Goal: Task Accomplishment & Management: Manage account settings

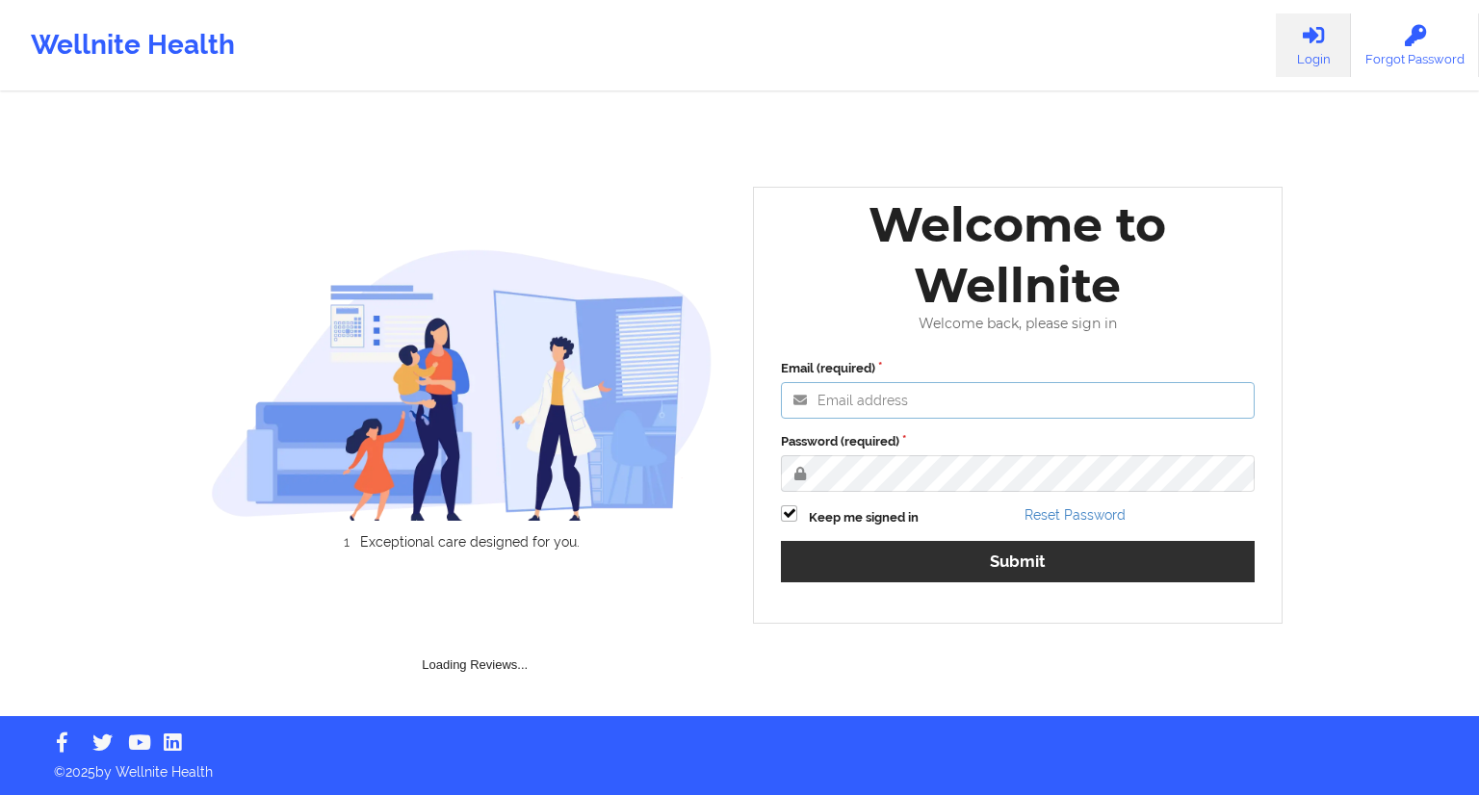
type input "[EMAIL_ADDRESS][DOMAIN_NAME]"
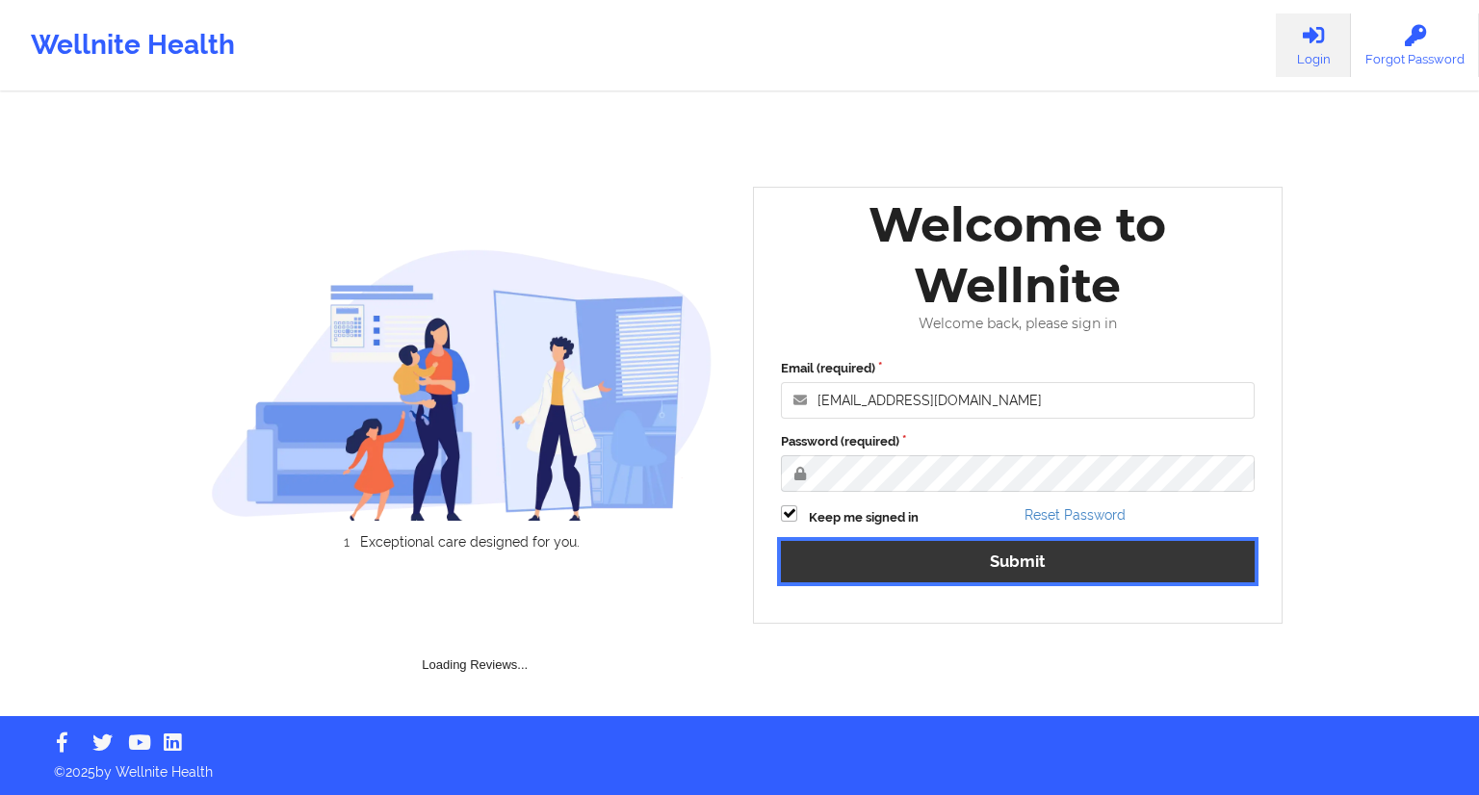
click at [1010, 557] on button "Submit" at bounding box center [1018, 561] width 474 height 41
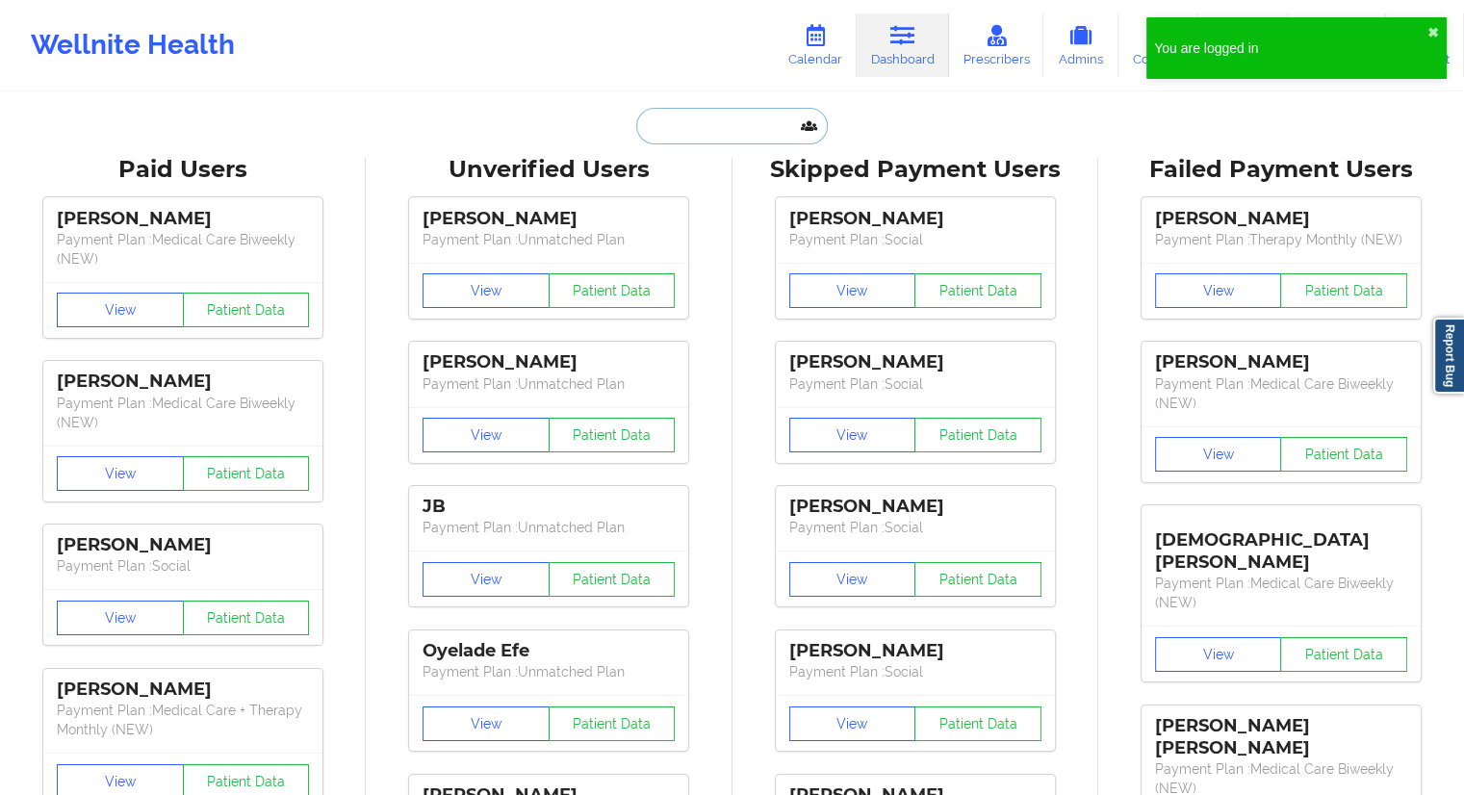
click at [683, 122] on input "text" at bounding box center [731, 126] width 191 height 37
paste input "[PERSON_NAME][EMAIL_ADDRESS][DOMAIN_NAME]"
type input "[PERSON_NAME][EMAIL_ADDRESS][DOMAIN_NAME]"
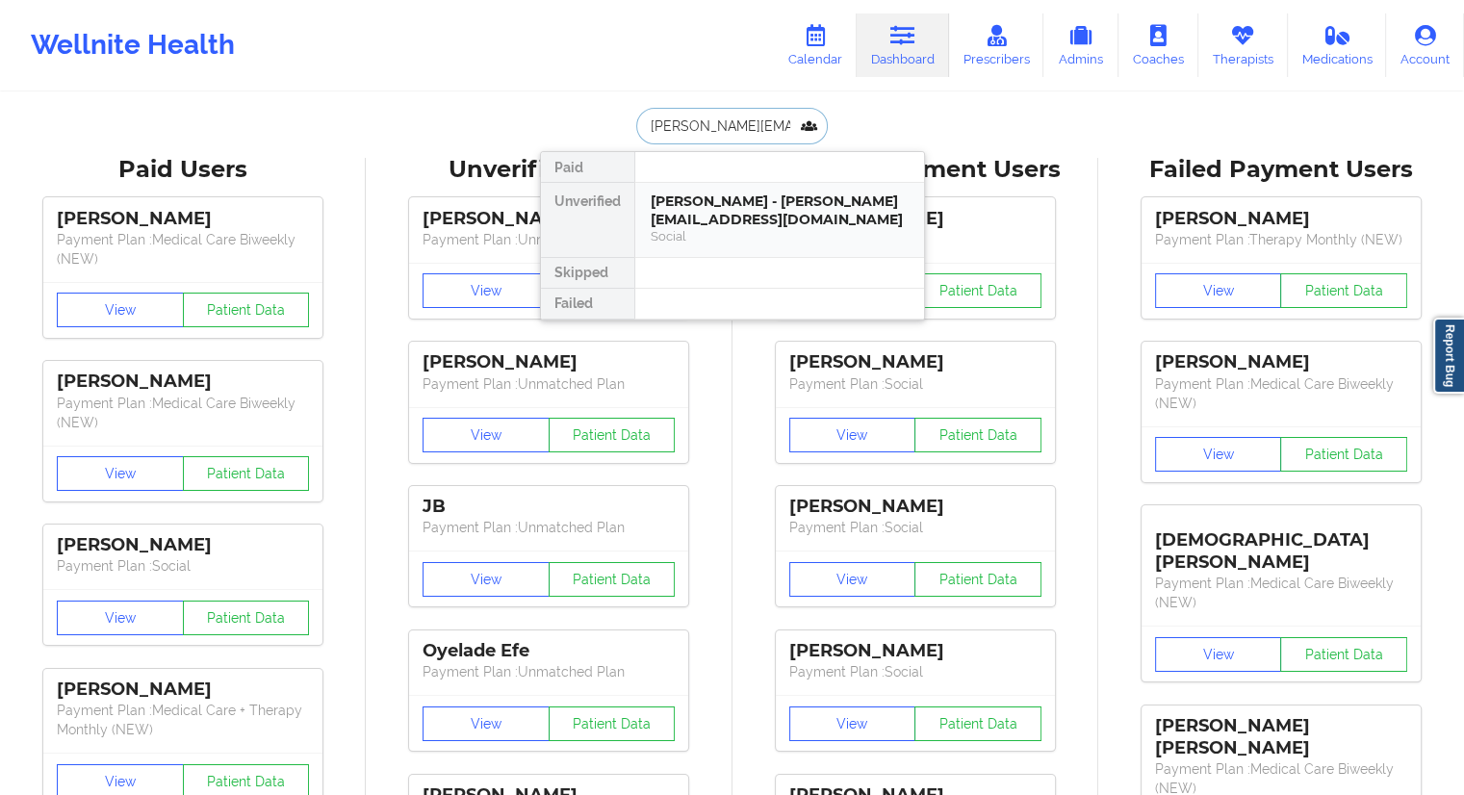
click at [672, 228] on div "Social" at bounding box center [780, 236] width 258 height 16
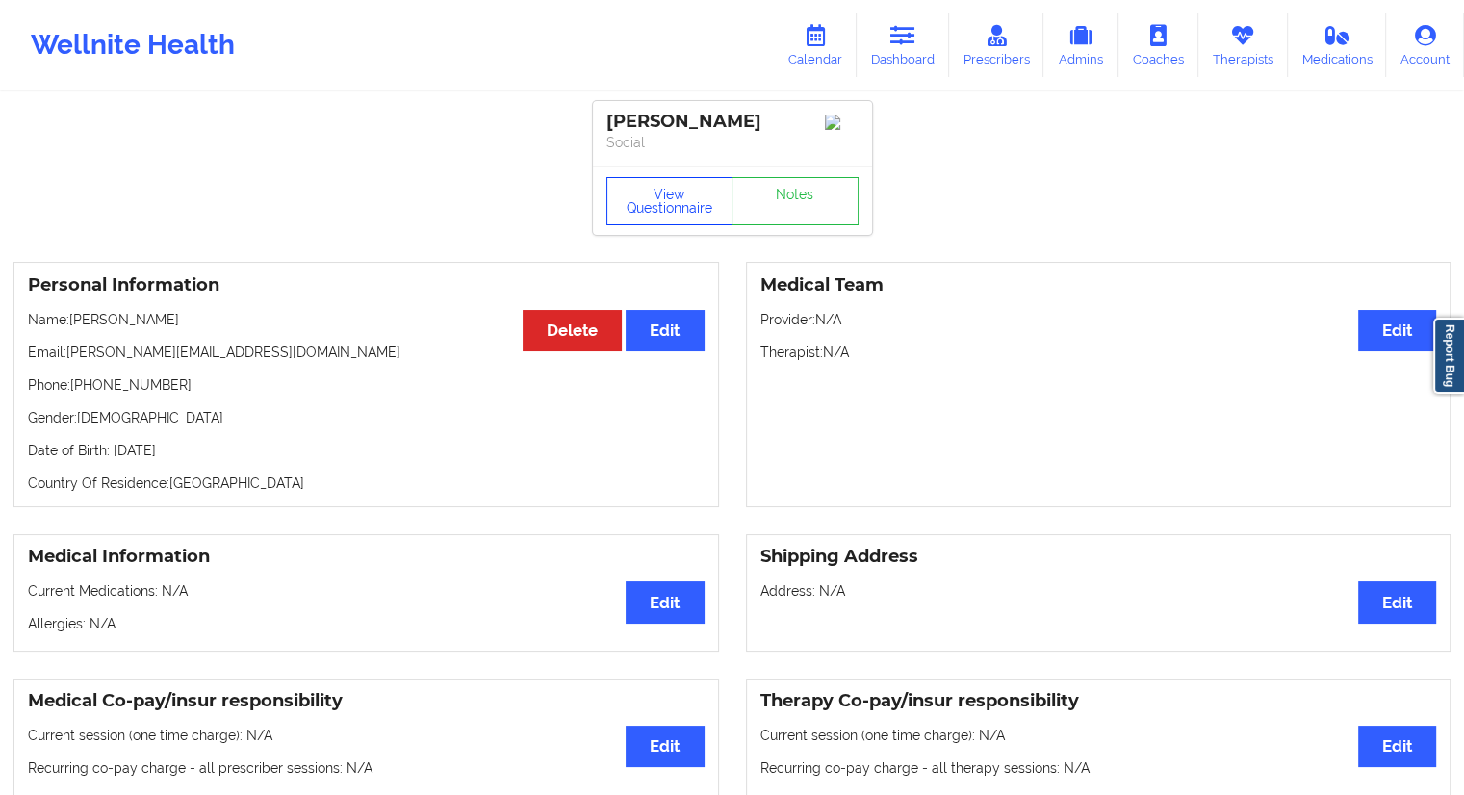
click at [669, 220] on button "View Questionnaire" at bounding box center [669, 201] width 127 height 48
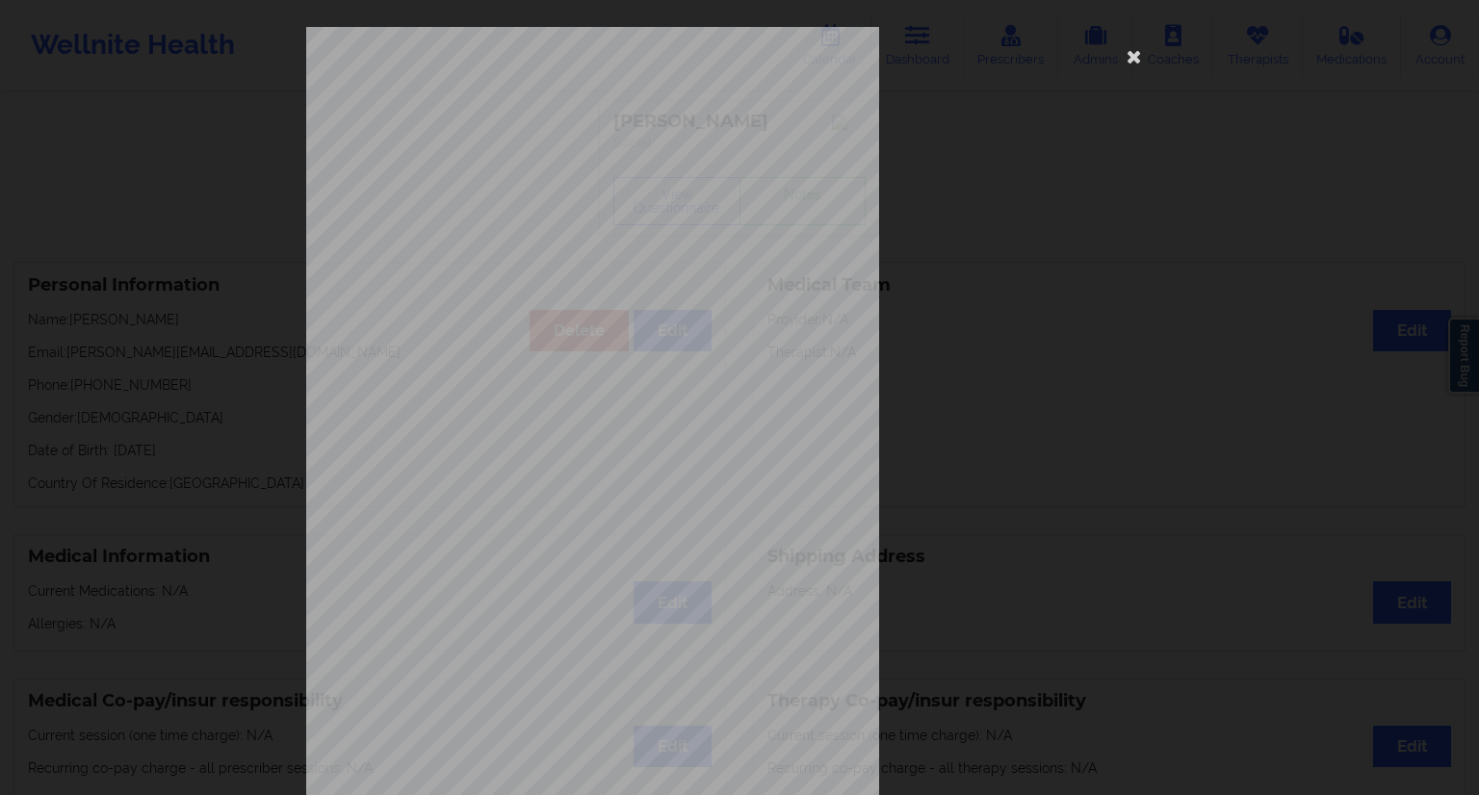
scroll to position [123, 0]
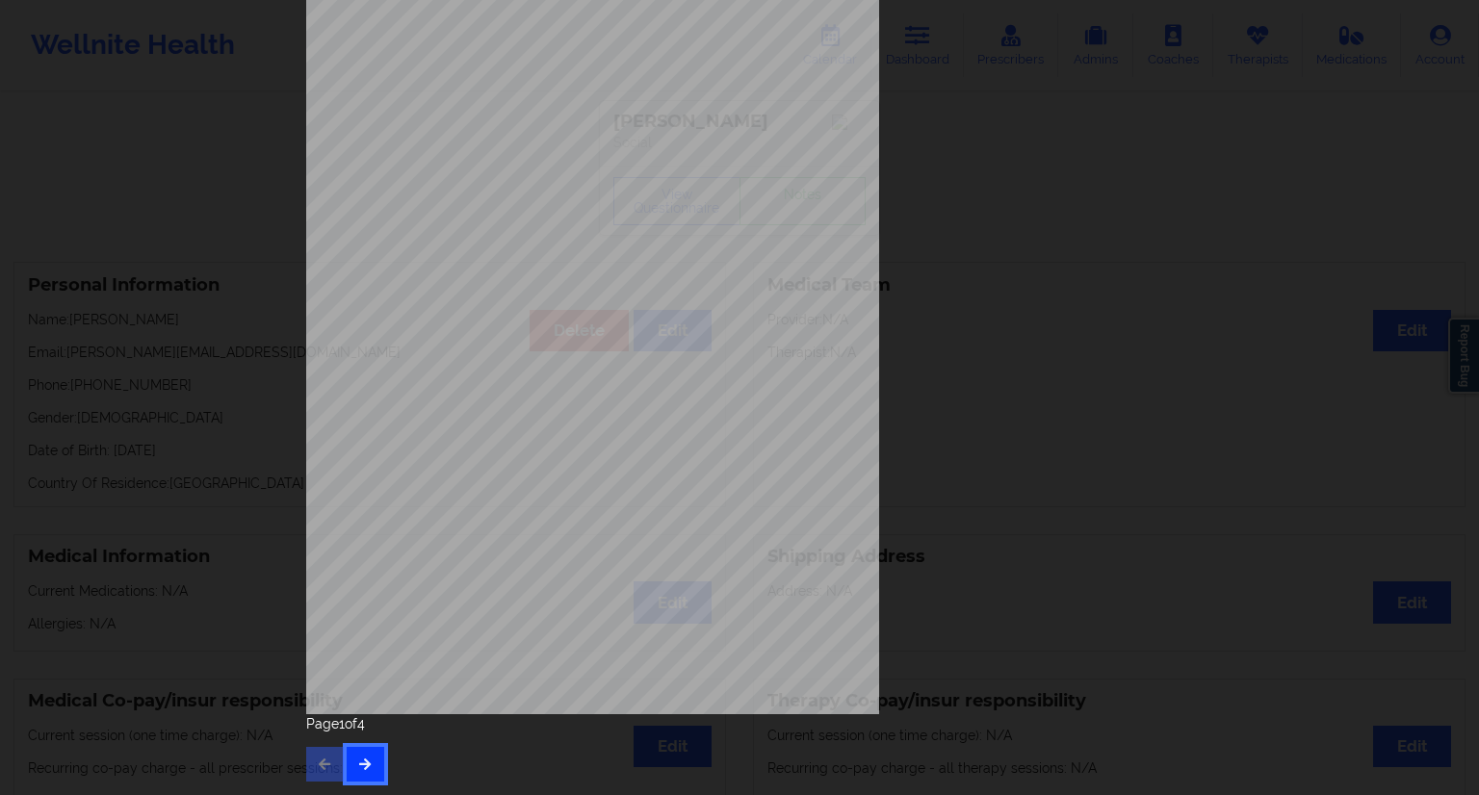
click at [364, 753] on button "button" at bounding box center [366, 764] width 38 height 35
click at [366, 761] on icon "button" at bounding box center [365, 764] width 16 height 12
click at [374, 771] on button "button" at bounding box center [366, 764] width 38 height 35
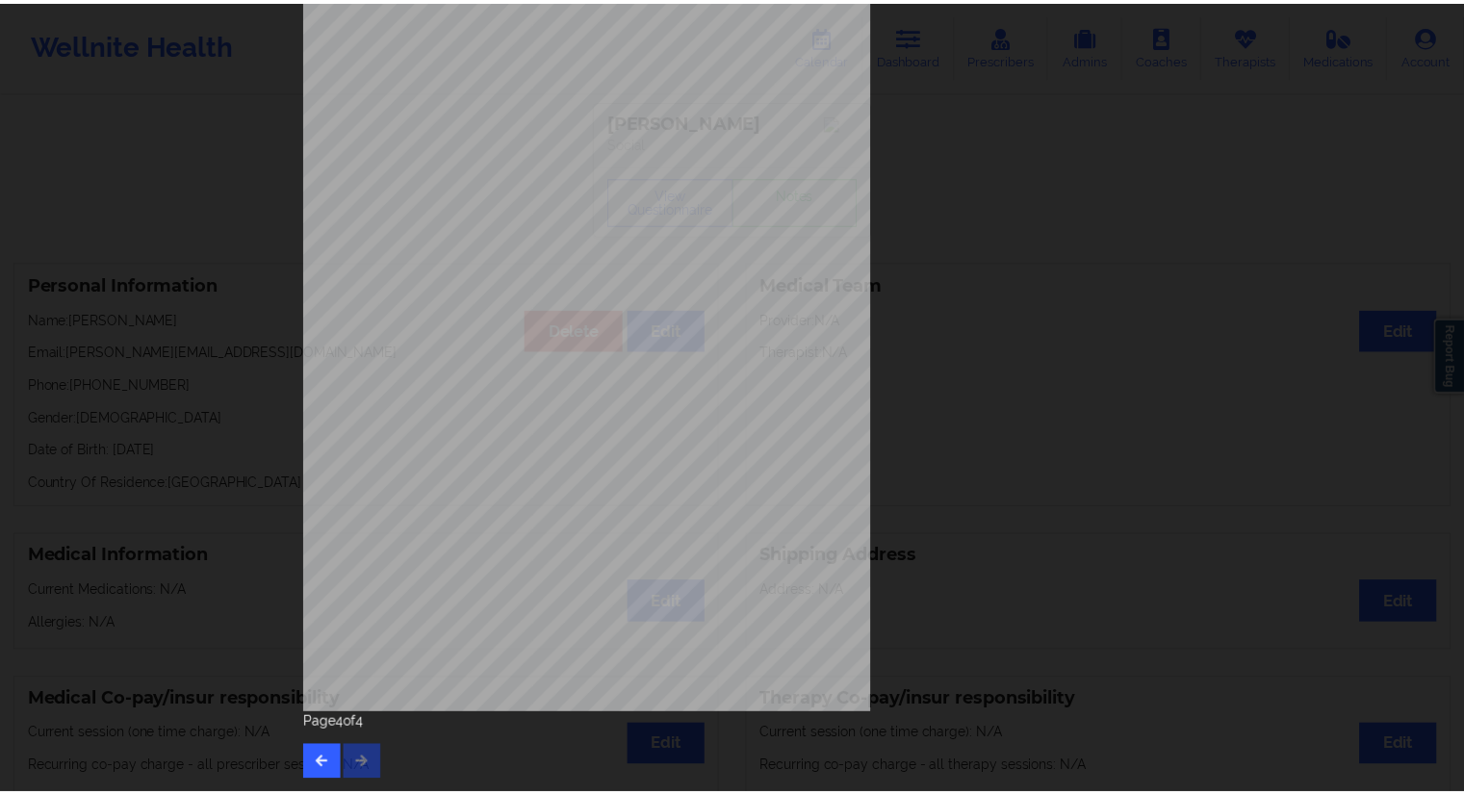
scroll to position [0, 0]
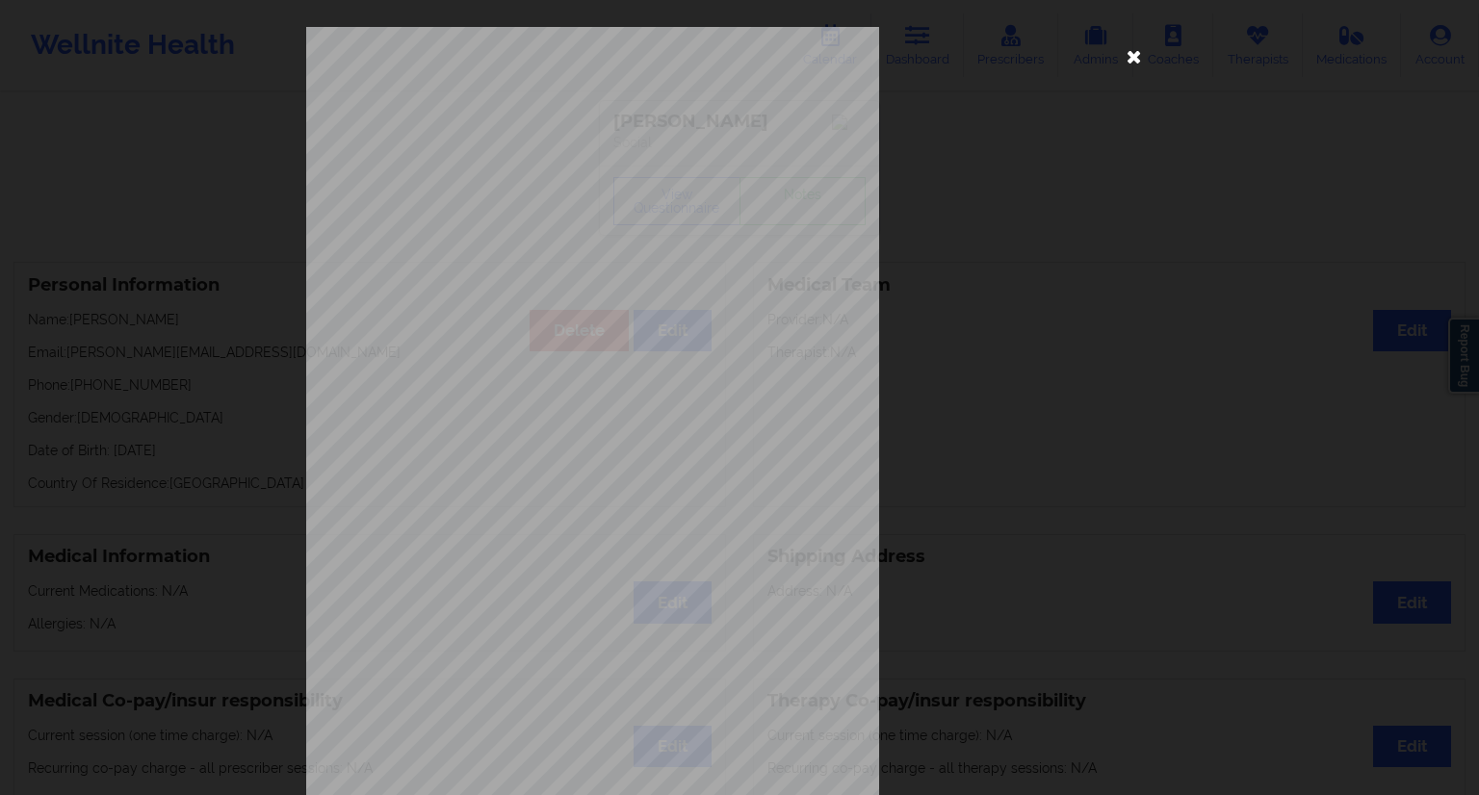
click at [1138, 55] on icon at bounding box center [1134, 55] width 31 height 31
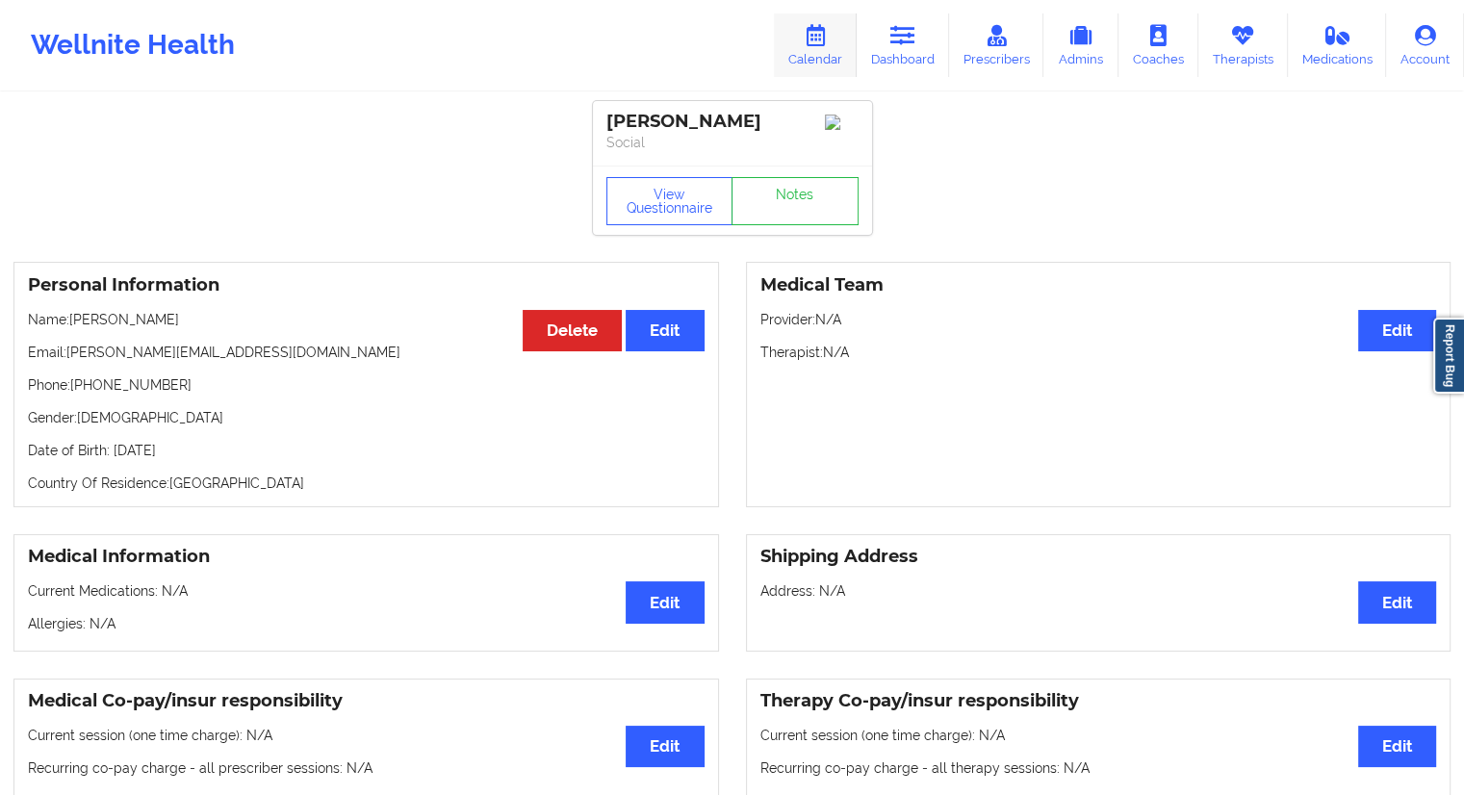
click at [830, 51] on link "Calendar" at bounding box center [815, 45] width 83 height 64
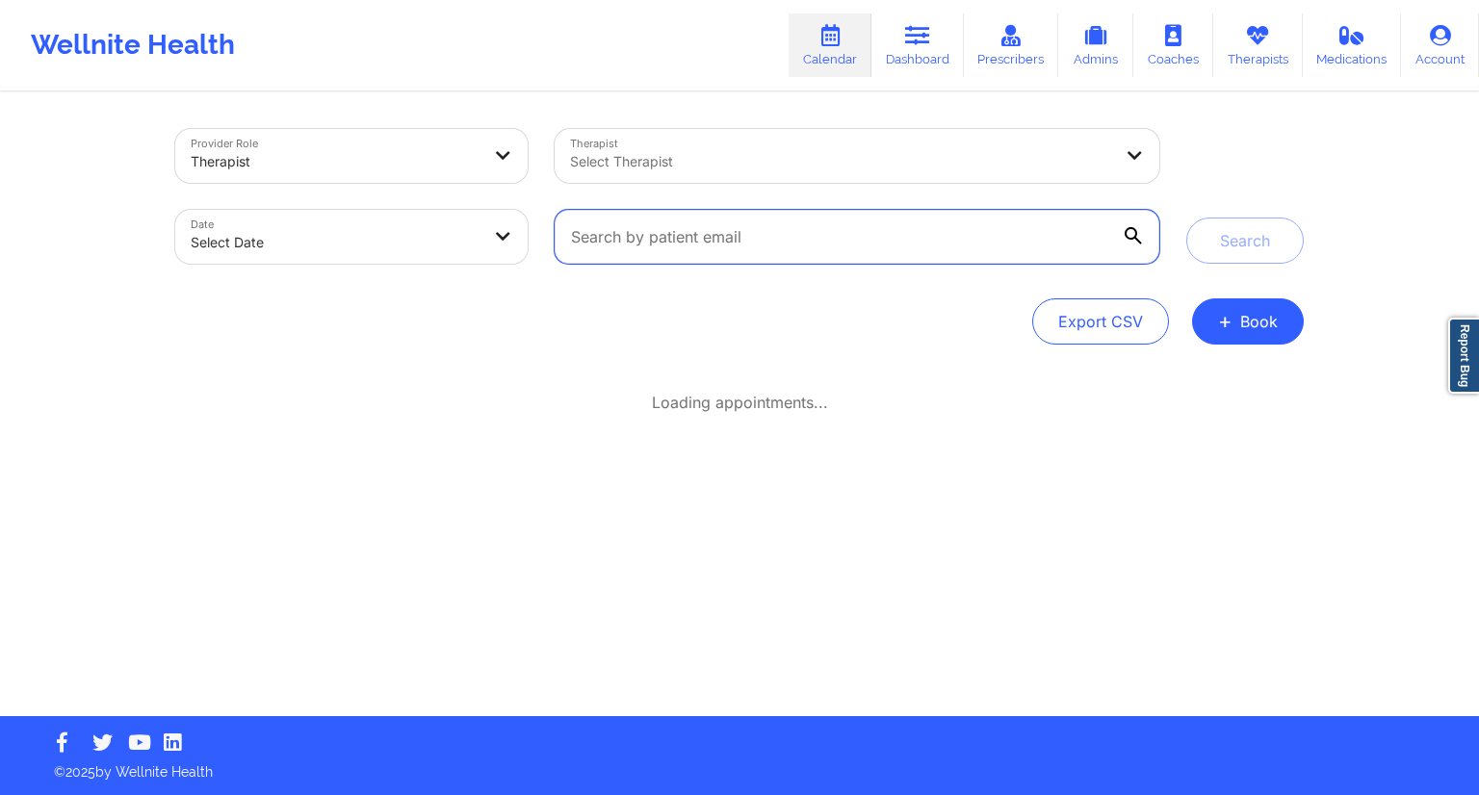
click at [670, 230] on input "text" at bounding box center [857, 237] width 605 height 54
paste input "[PERSON_NAME][EMAIL_ADDRESS][DOMAIN_NAME]"
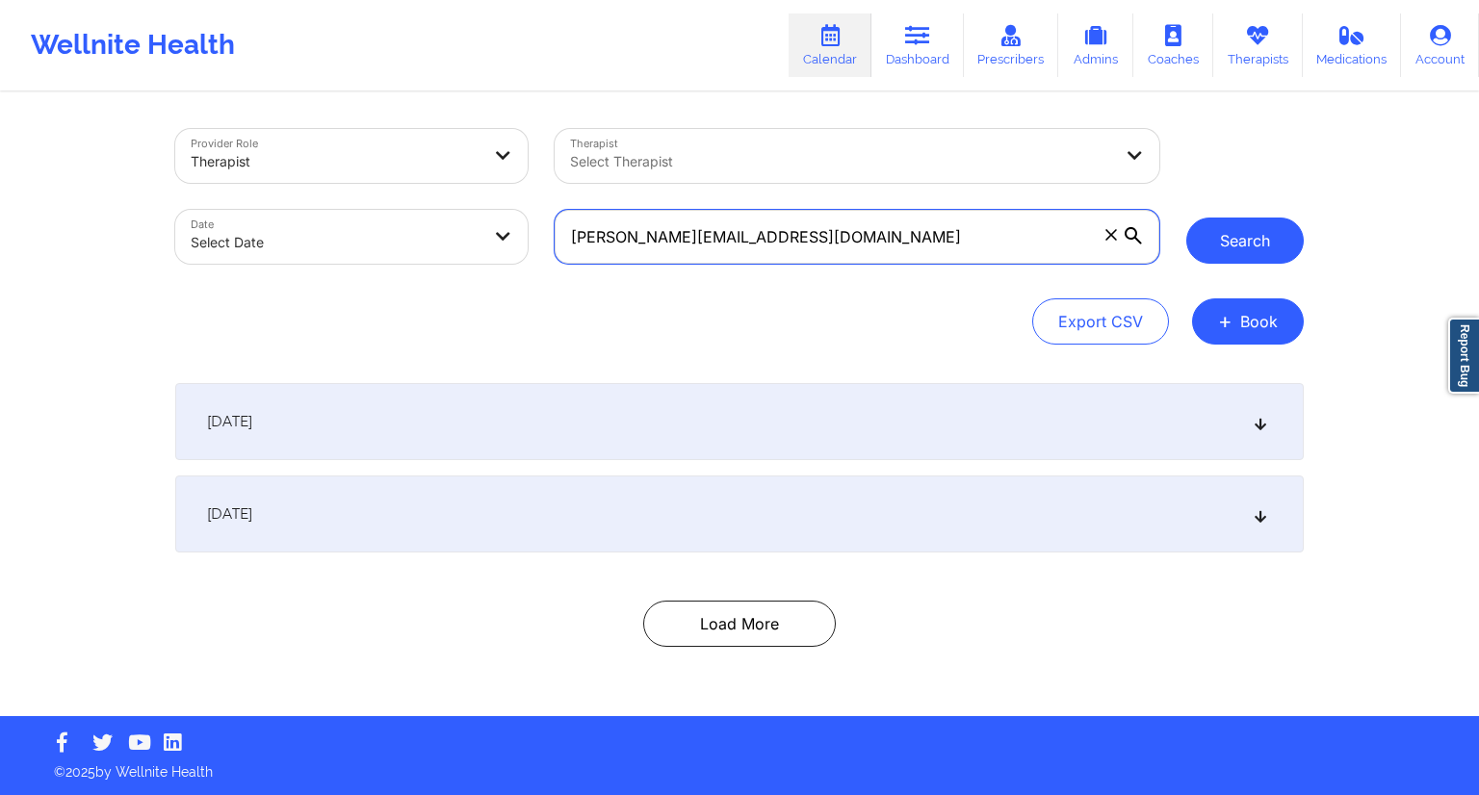
type input "[PERSON_NAME][EMAIL_ADDRESS][DOMAIN_NAME]"
click at [1275, 236] on button "Search" at bounding box center [1244, 241] width 117 height 46
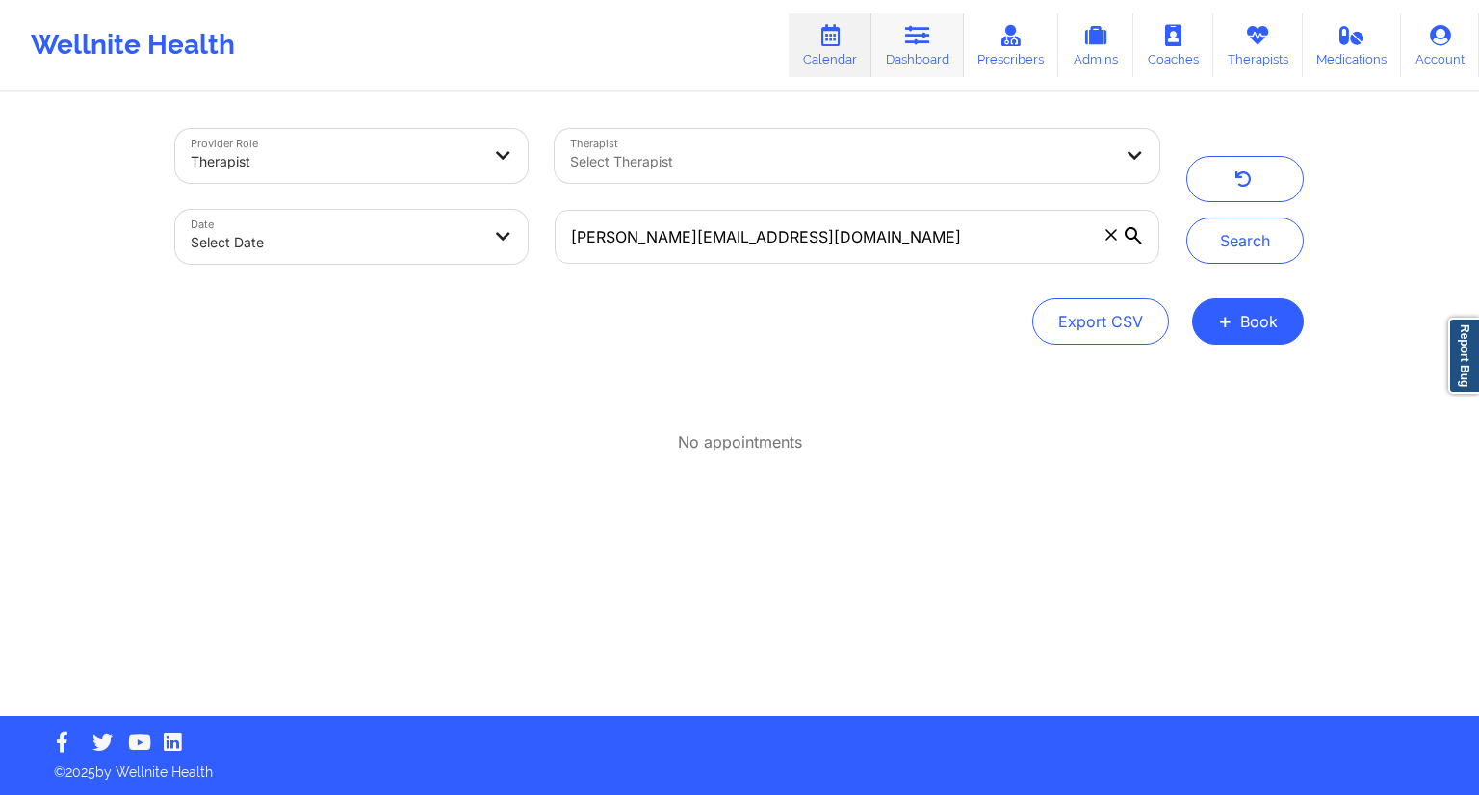
click at [936, 47] on link "Dashboard" at bounding box center [917, 45] width 92 height 64
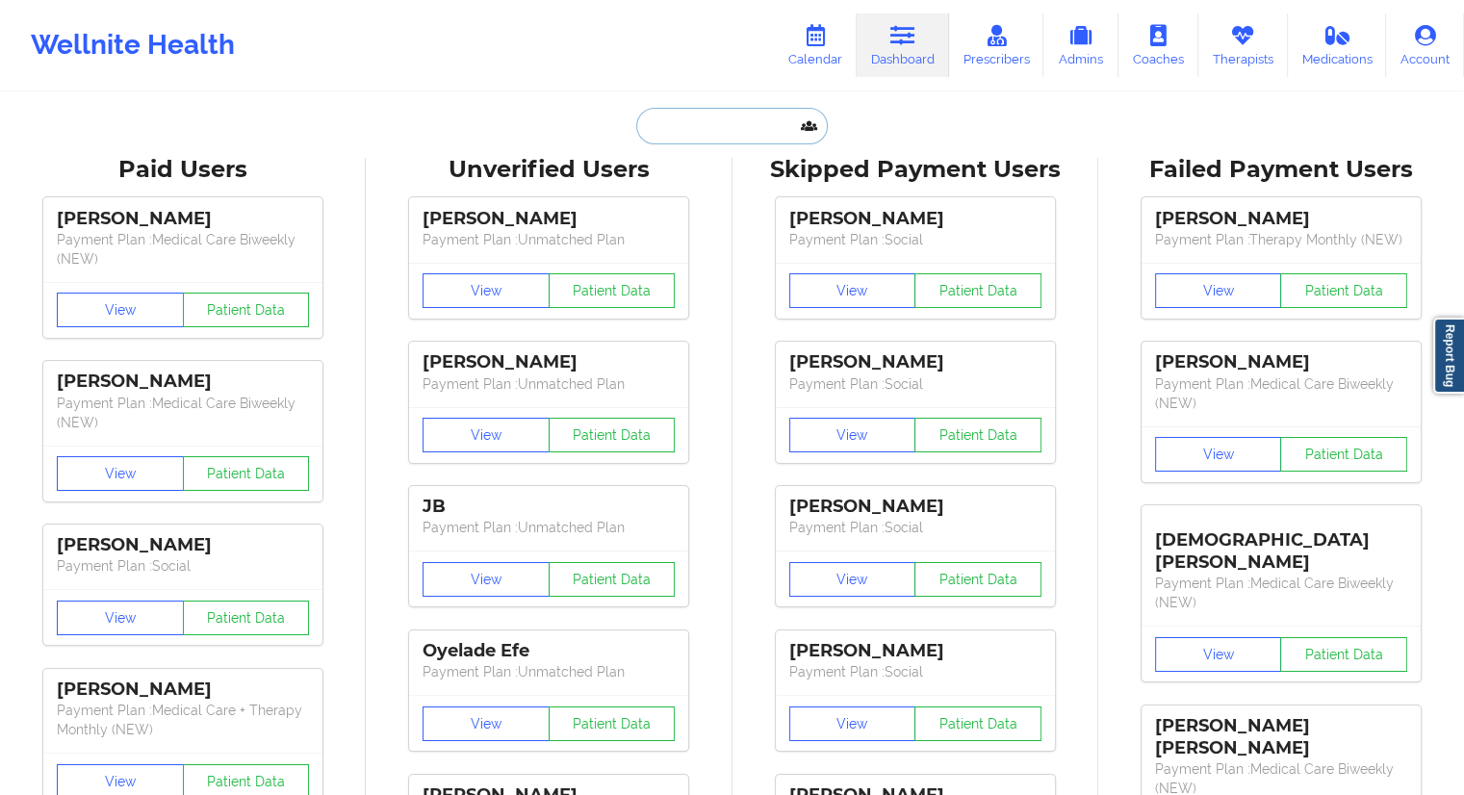
click at [678, 136] on input "text" at bounding box center [731, 126] width 191 height 37
paste input "[PERSON_NAME][EMAIL_ADDRESS][DOMAIN_NAME]"
type input "[PERSON_NAME][EMAIL_ADDRESS][DOMAIN_NAME]"
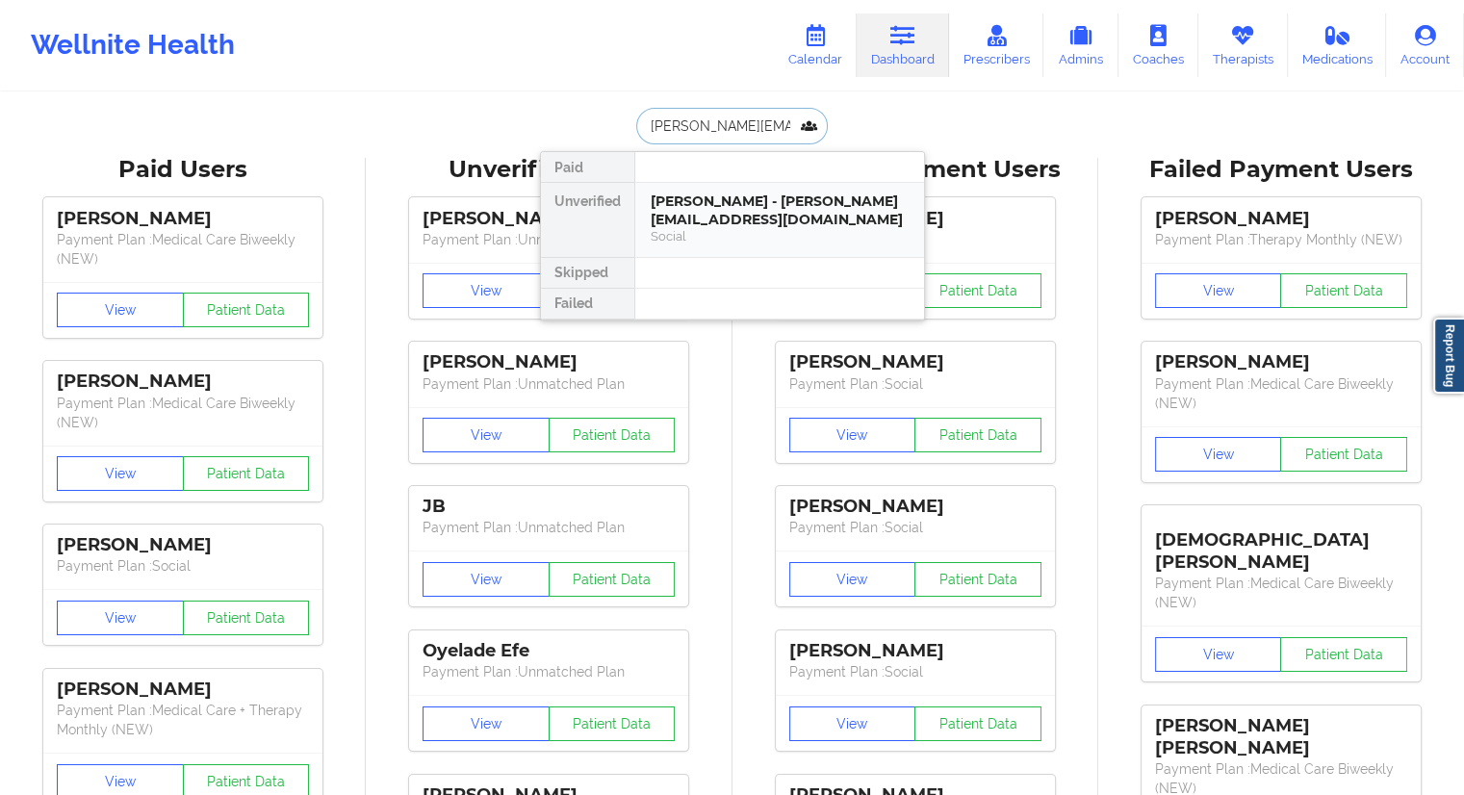
click at [703, 217] on div "[PERSON_NAME] - [PERSON_NAME][EMAIL_ADDRESS][DOMAIN_NAME]" at bounding box center [780, 211] width 258 height 36
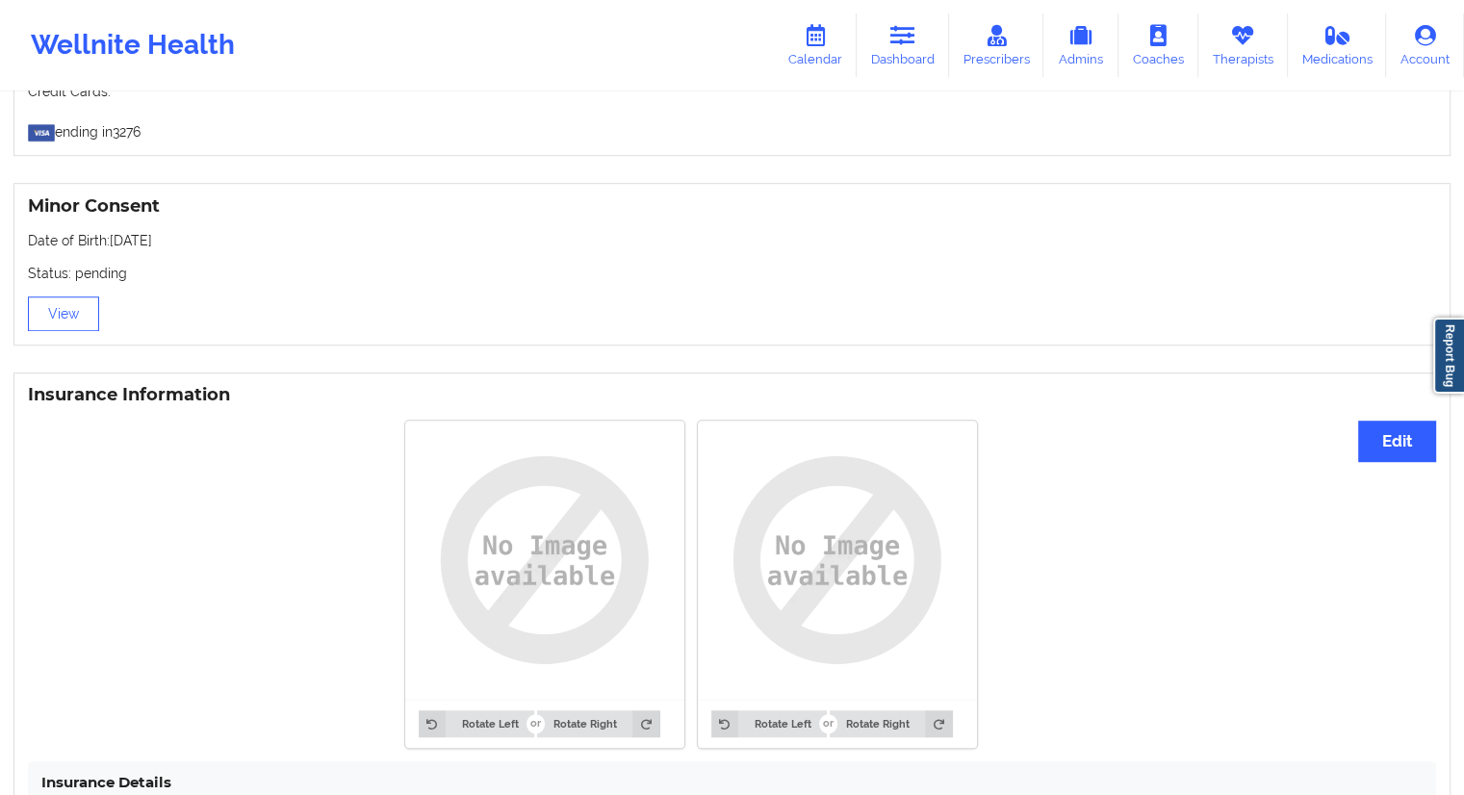
drag, startPoint x: 274, startPoint y: 532, endPoint x: 271, endPoint y: 521, distance: 11.9
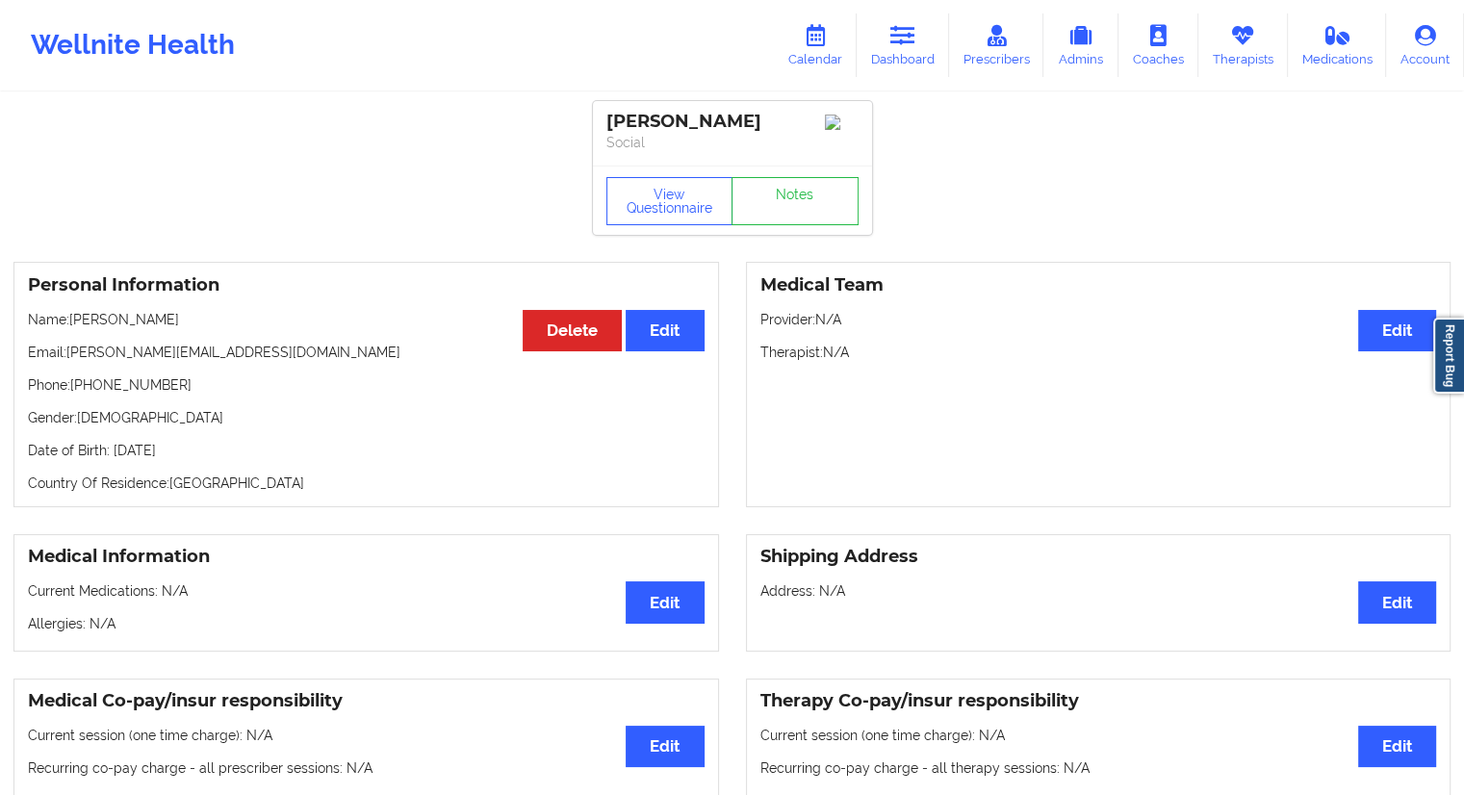
drag, startPoint x: 223, startPoint y: 327, endPoint x: 72, endPoint y: 323, distance: 151.2
click at [72, 323] on p "Name: [PERSON_NAME]" at bounding box center [366, 319] width 677 height 19
copy p "[PERSON_NAME]"
click at [881, 55] on link "Dashboard" at bounding box center [903, 45] width 92 height 64
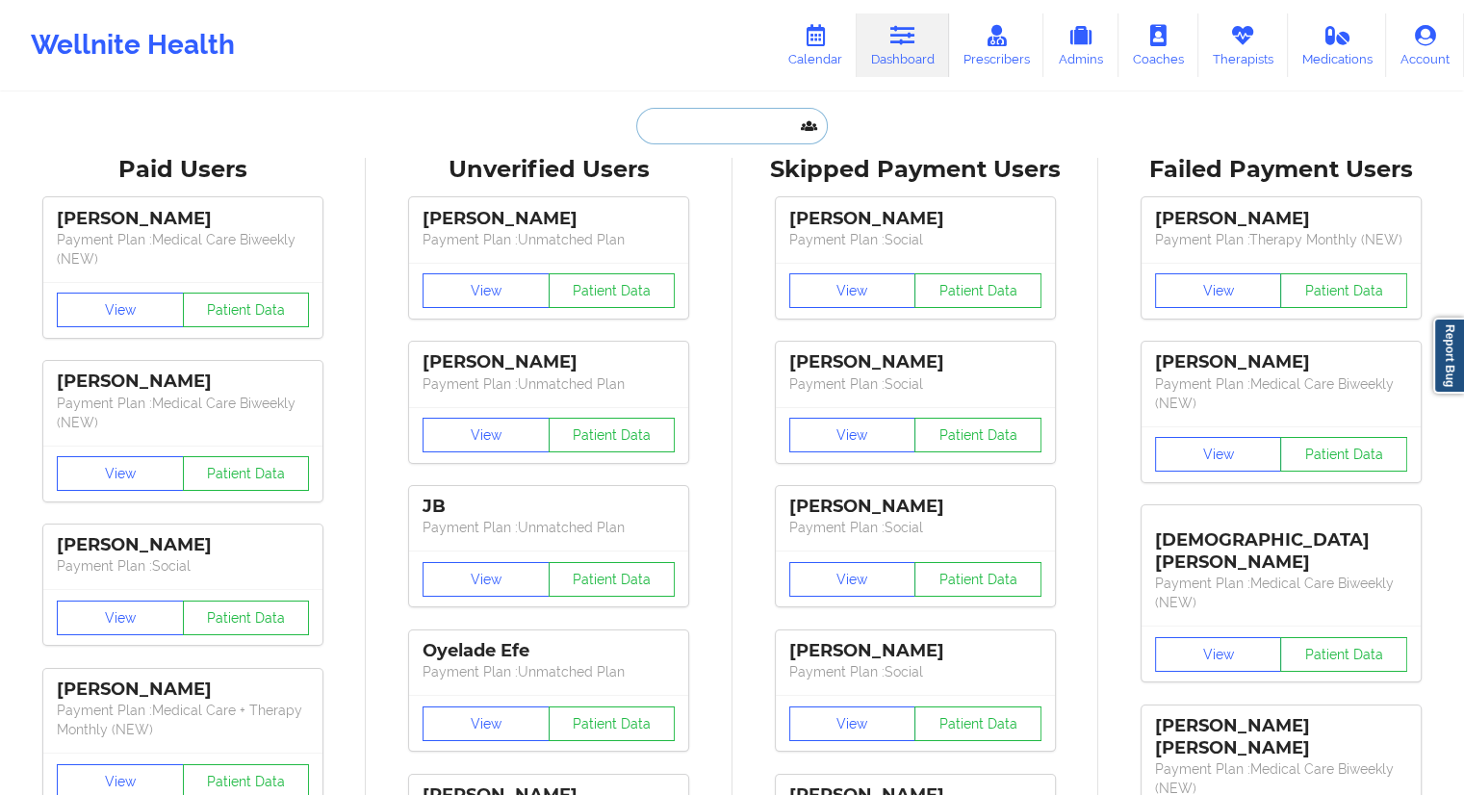
click at [720, 135] on input "text" at bounding box center [731, 126] width 191 height 37
paste input "[EMAIL_ADDRESS][DOMAIN_NAME]"
type input "[EMAIL_ADDRESS][DOMAIN_NAME]"
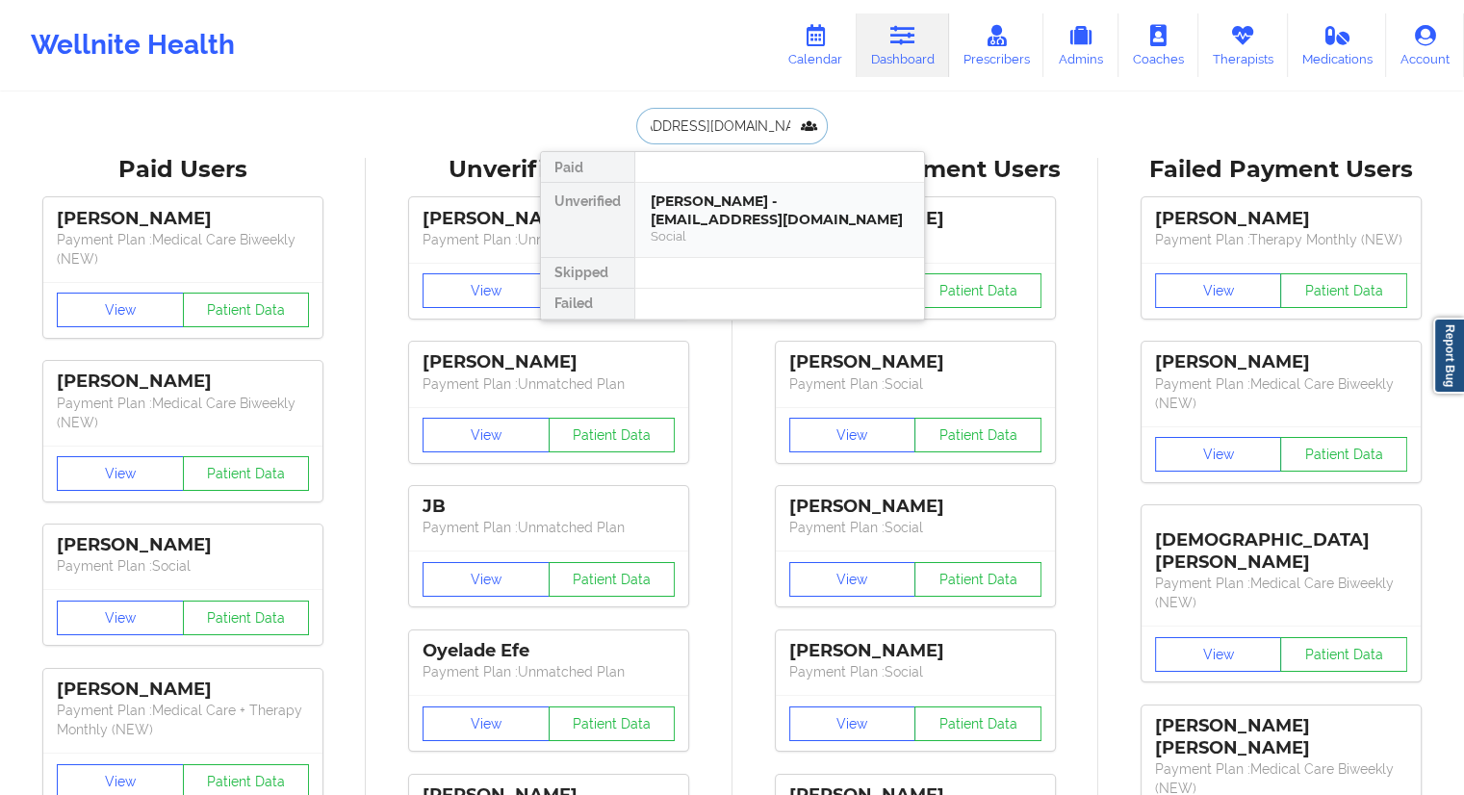
click at [675, 219] on div "[PERSON_NAME] - [EMAIL_ADDRESS][DOMAIN_NAME]" at bounding box center [780, 211] width 258 height 36
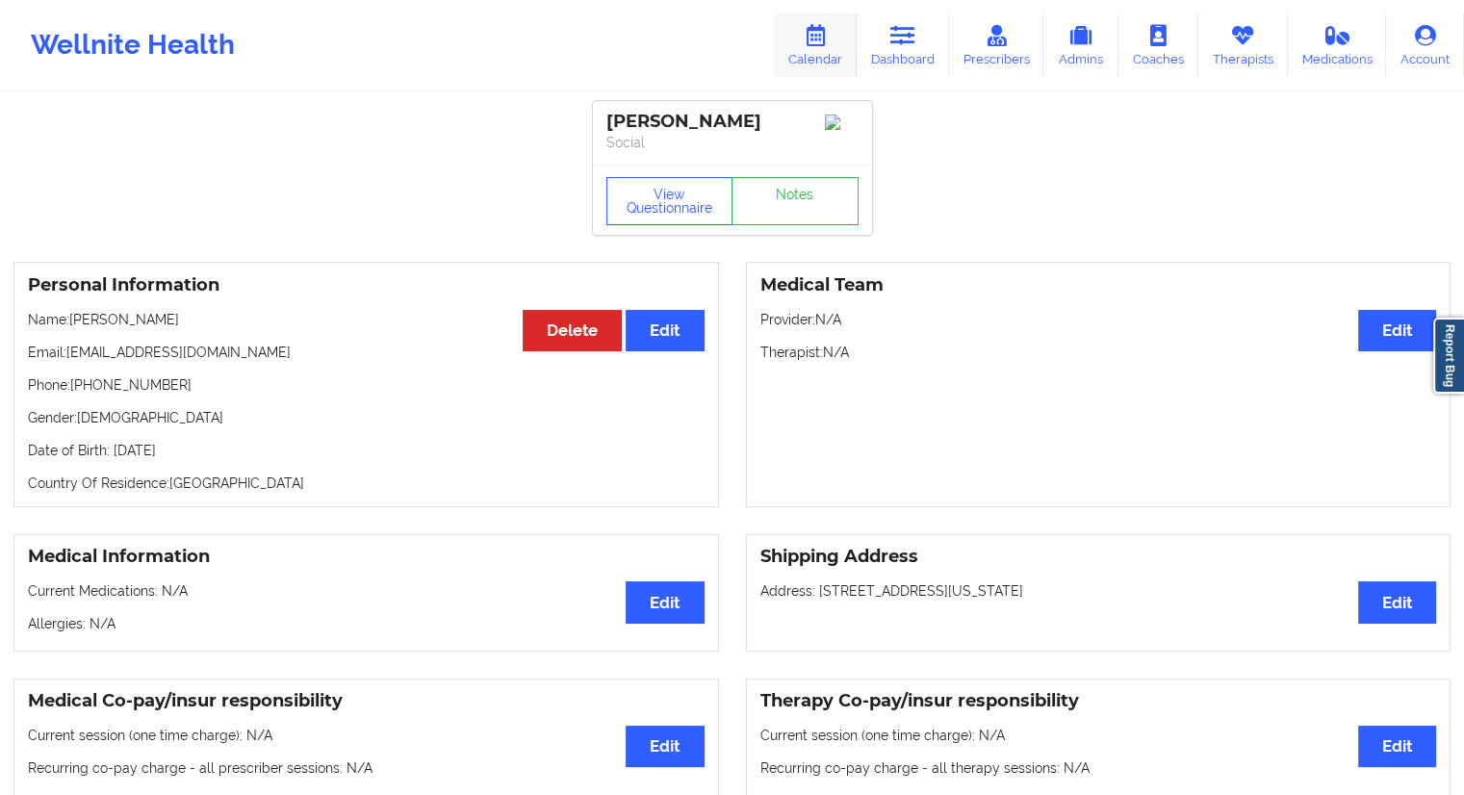
click at [820, 51] on link "Calendar" at bounding box center [815, 45] width 83 height 64
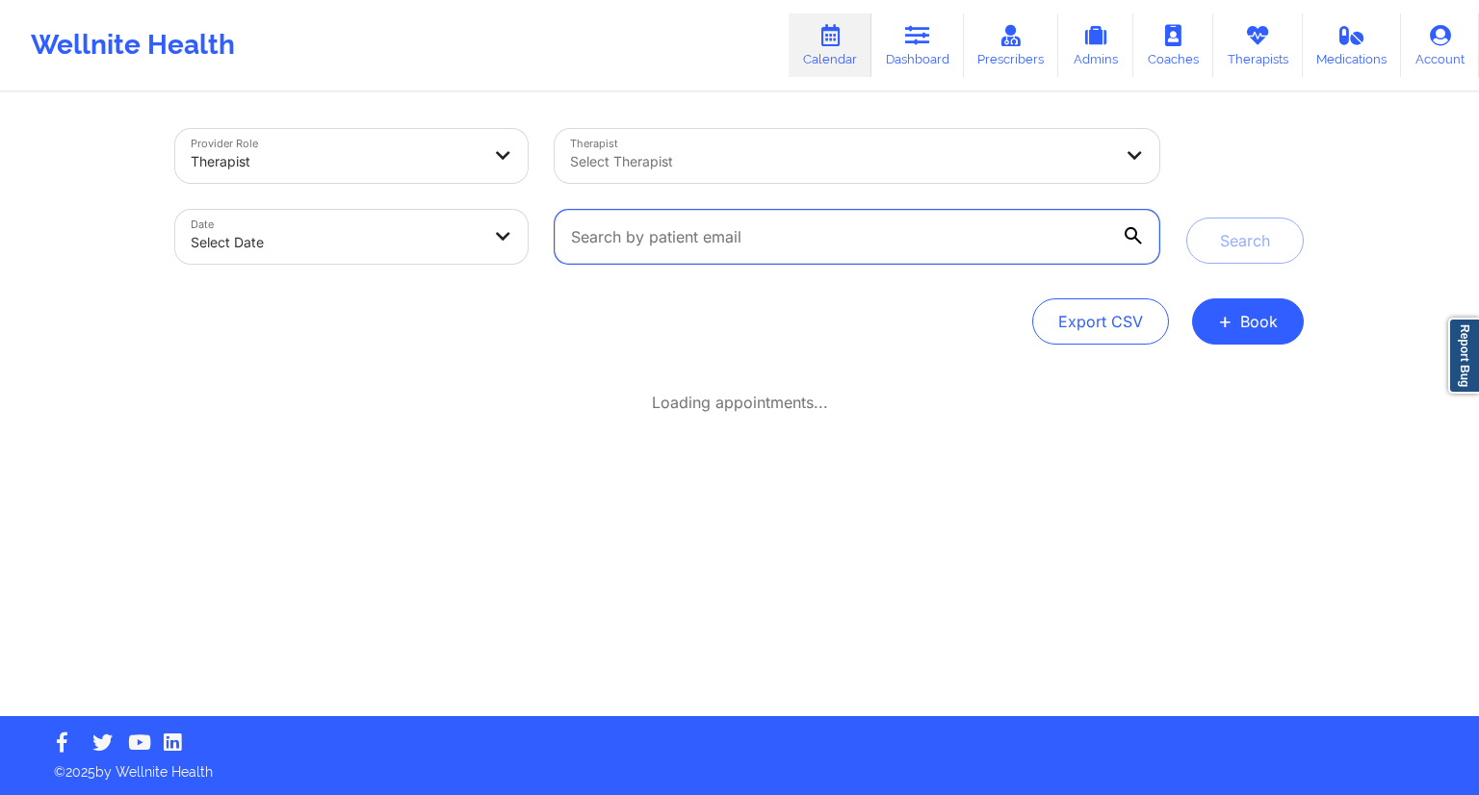
click at [685, 230] on input "text" at bounding box center [857, 237] width 605 height 54
paste input "[EMAIL_ADDRESS][DOMAIN_NAME]"
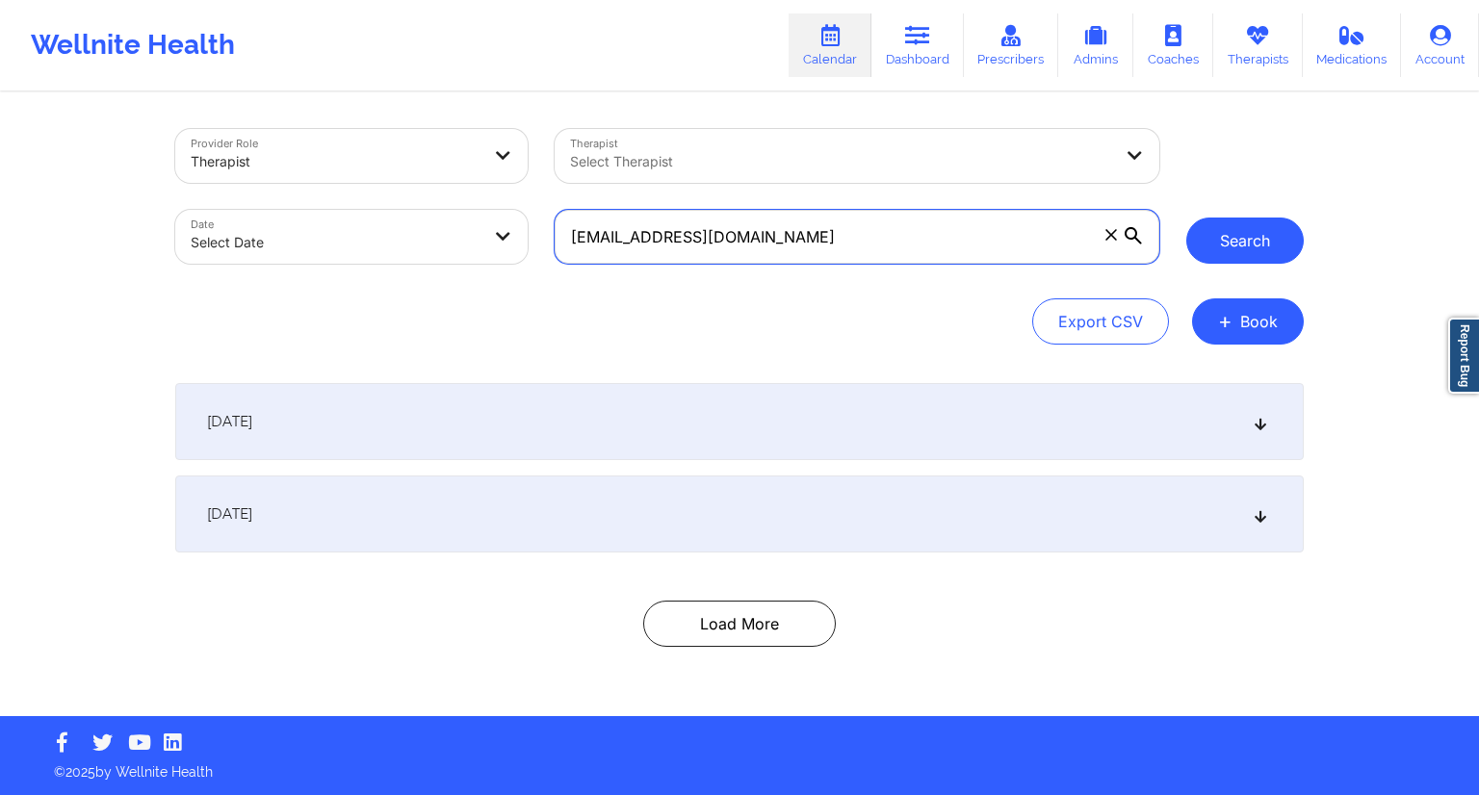
type input "[EMAIL_ADDRESS][DOMAIN_NAME]"
click at [1240, 248] on button "Search" at bounding box center [1244, 241] width 117 height 46
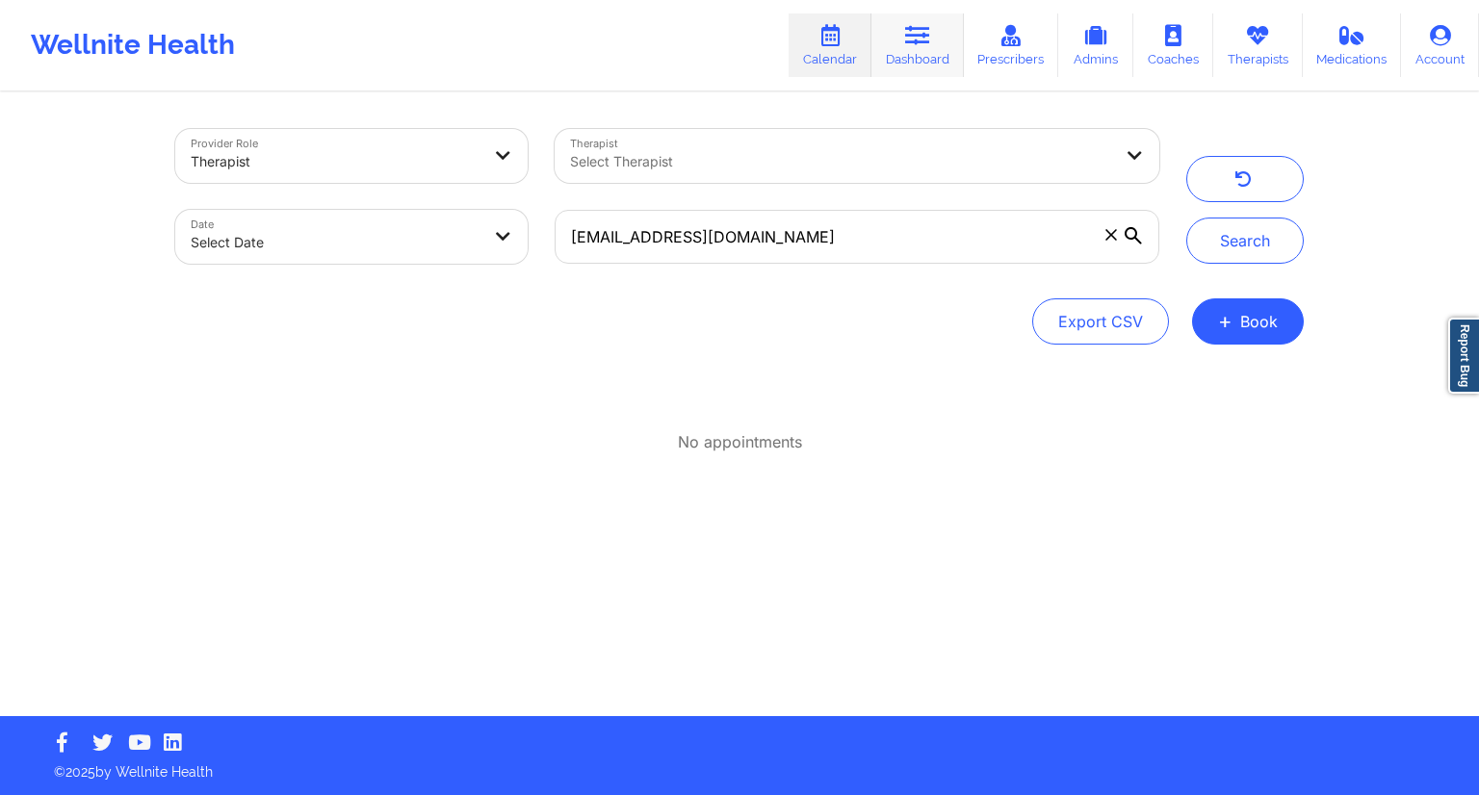
click at [916, 60] on link "Dashboard" at bounding box center [917, 45] width 92 height 64
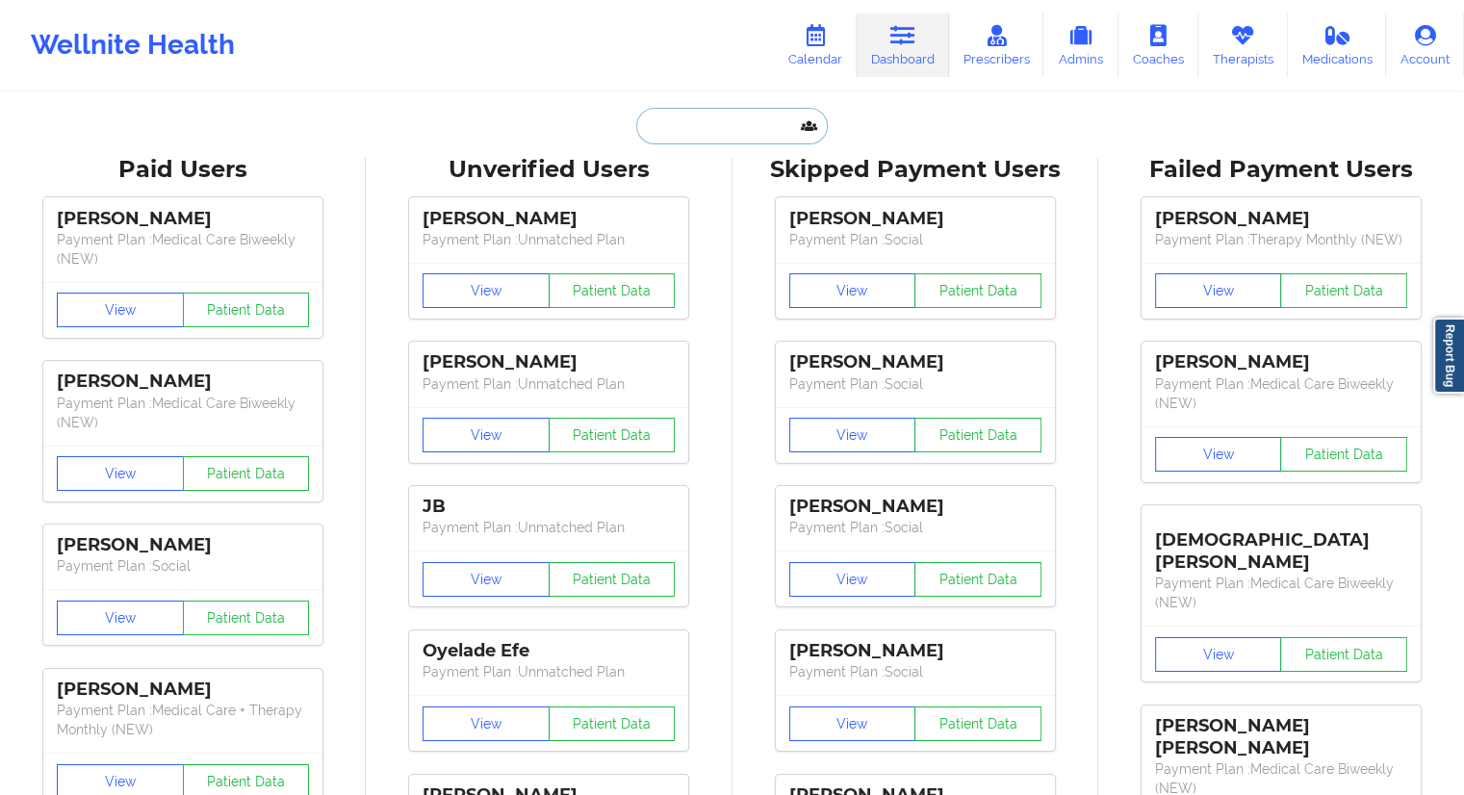
click at [687, 122] on input "text" at bounding box center [731, 126] width 191 height 37
paste input "[EMAIL_ADDRESS][DOMAIN_NAME]"
type input "[EMAIL_ADDRESS][DOMAIN_NAME]"
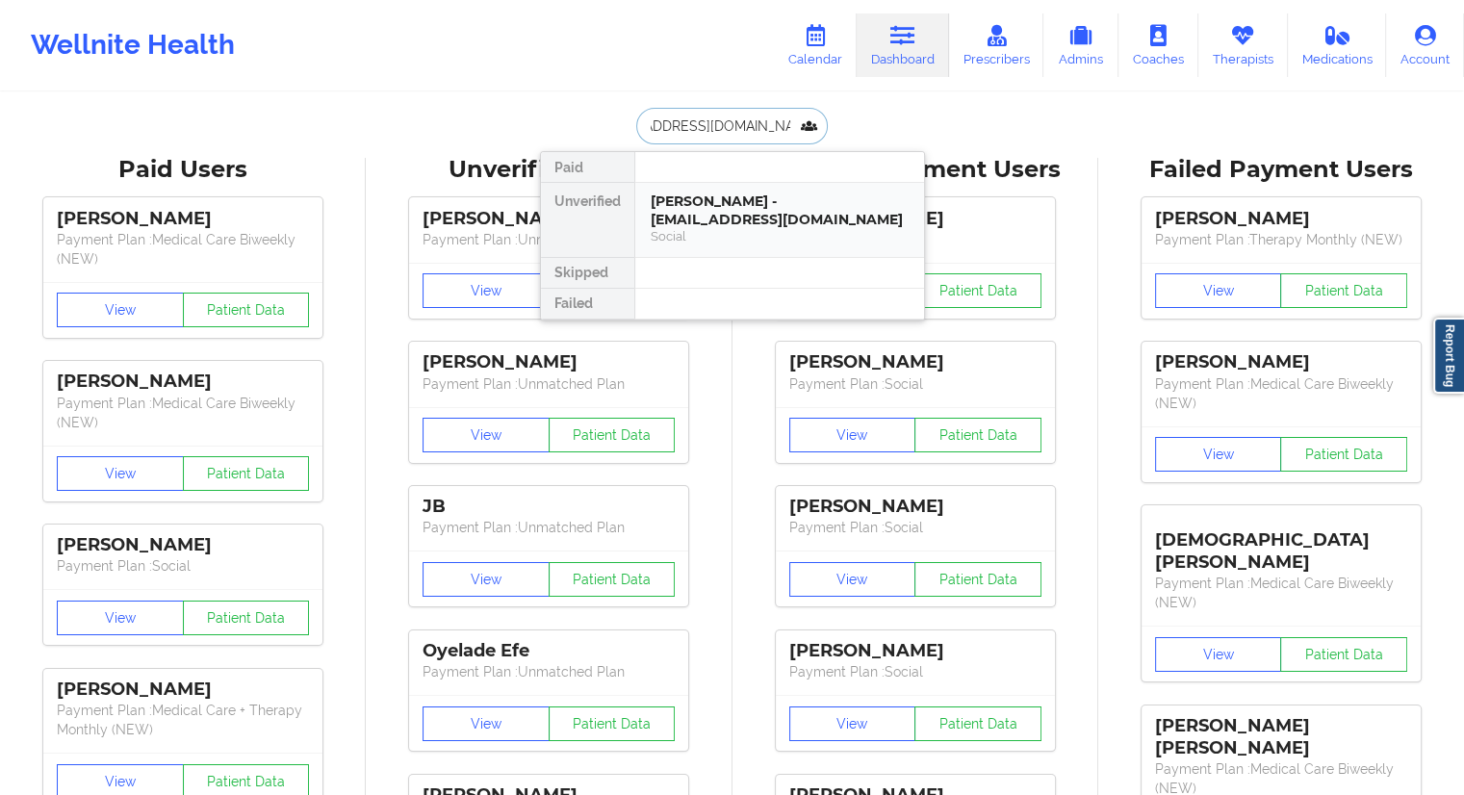
click at [701, 204] on div "[PERSON_NAME] - [EMAIL_ADDRESS][DOMAIN_NAME]" at bounding box center [780, 211] width 258 height 36
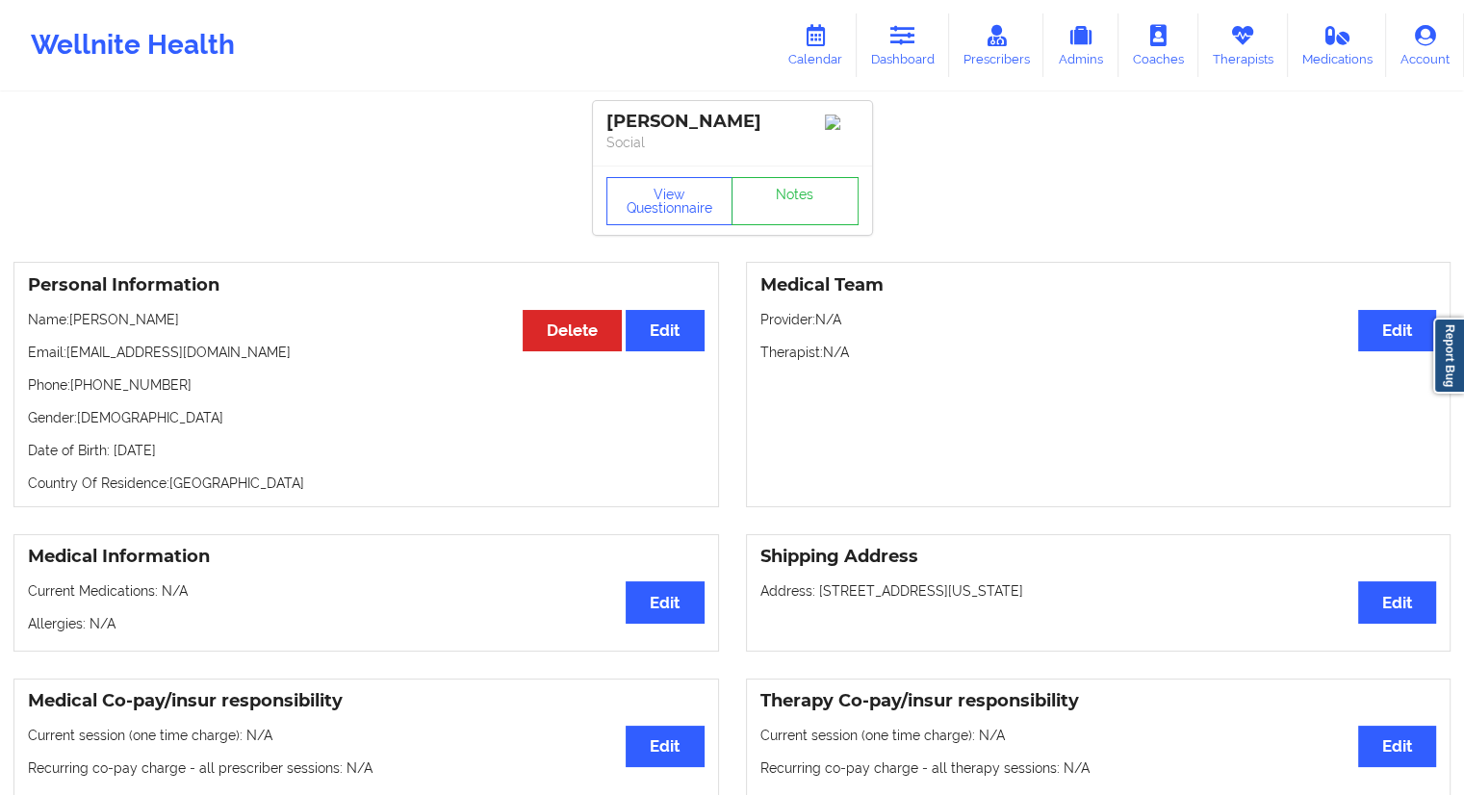
drag, startPoint x: 199, startPoint y: 325, endPoint x: 73, endPoint y: 322, distance: 126.2
click at [73, 322] on p "Name: [PERSON_NAME]" at bounding box center [366, 319] width 677 height 19
copy p "[PERSON_NAME]"
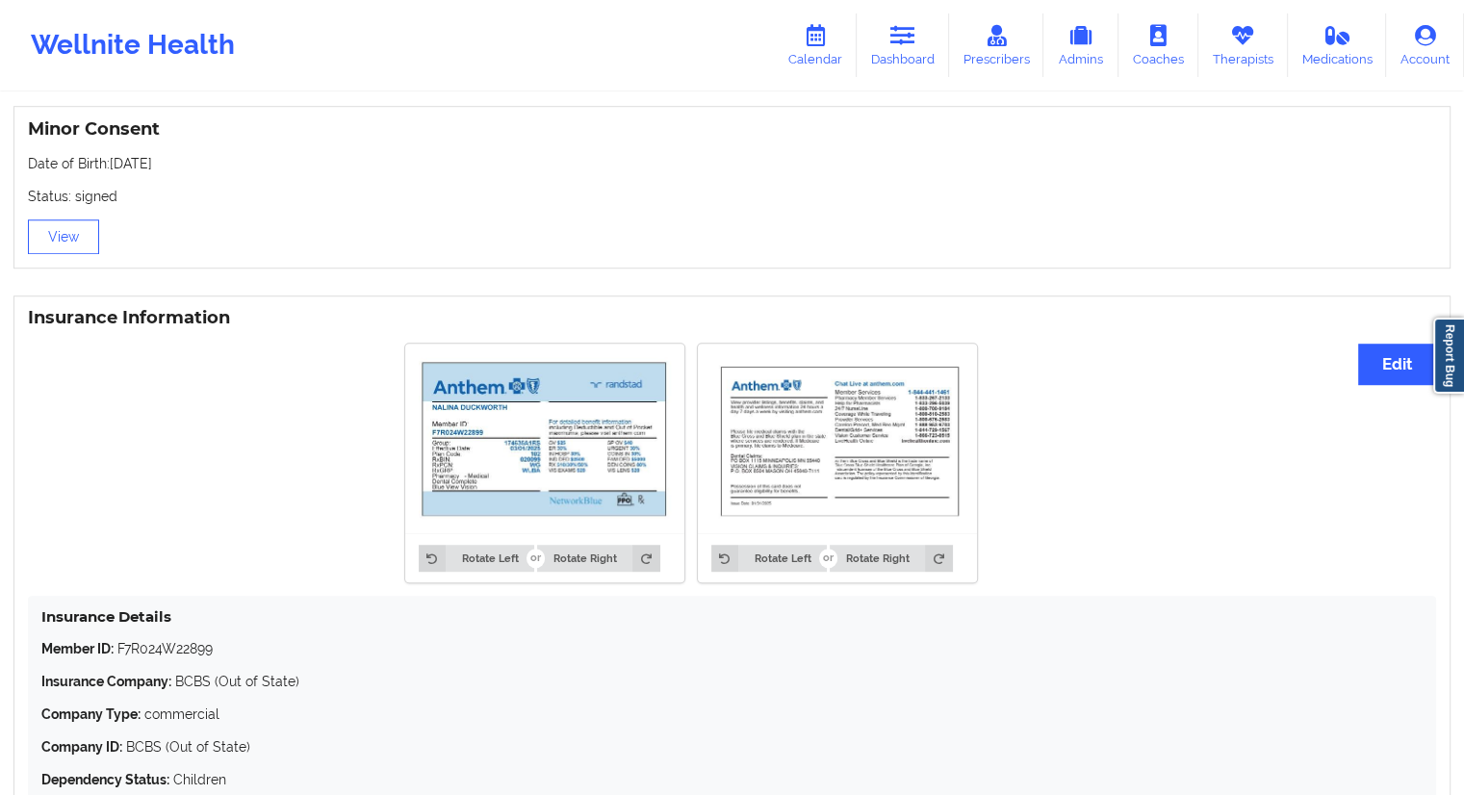
scroll to position [1059, 0]
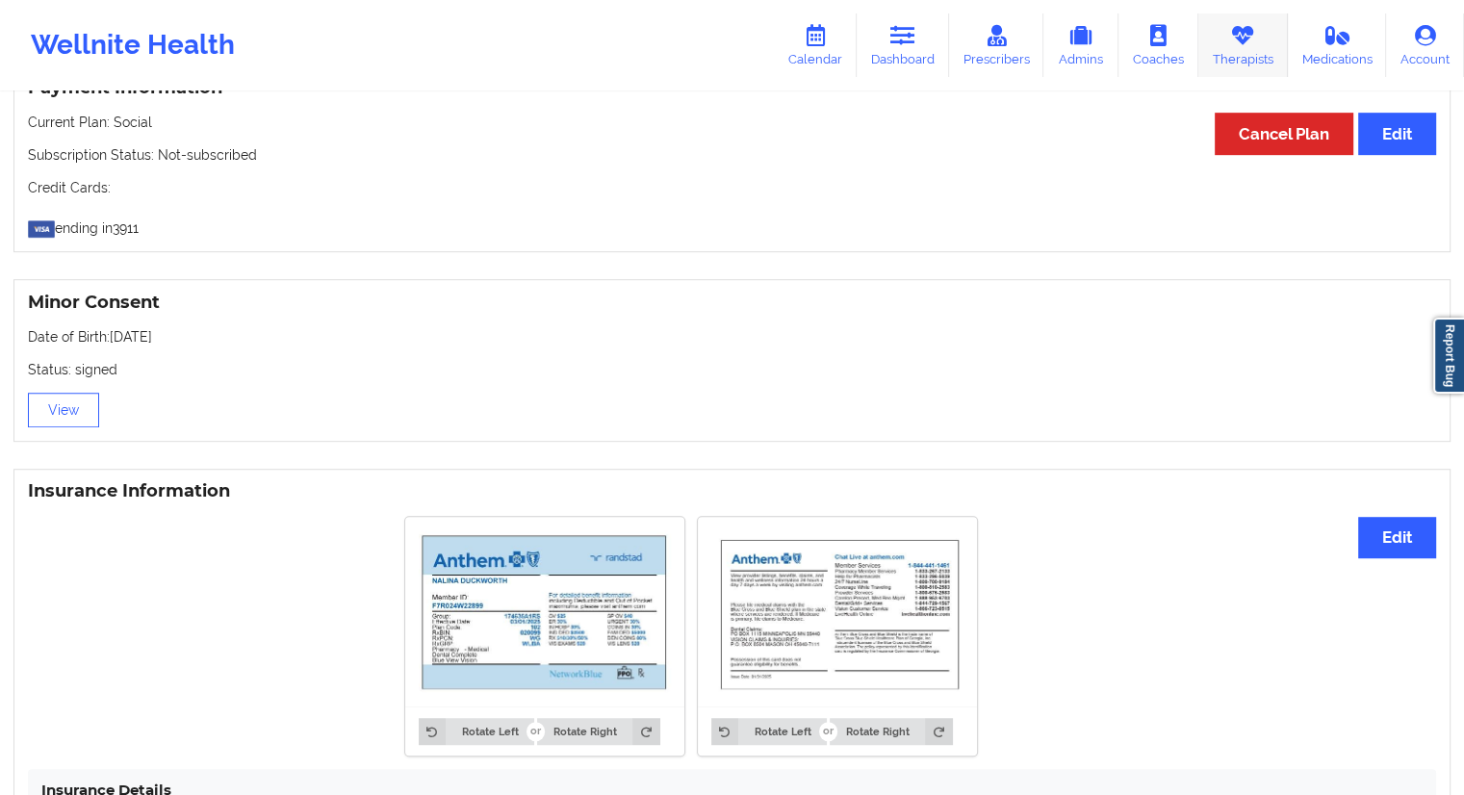
click at [1244, 59] on link "Therapists" at bounding box center [1244, 45] width 90 height 64
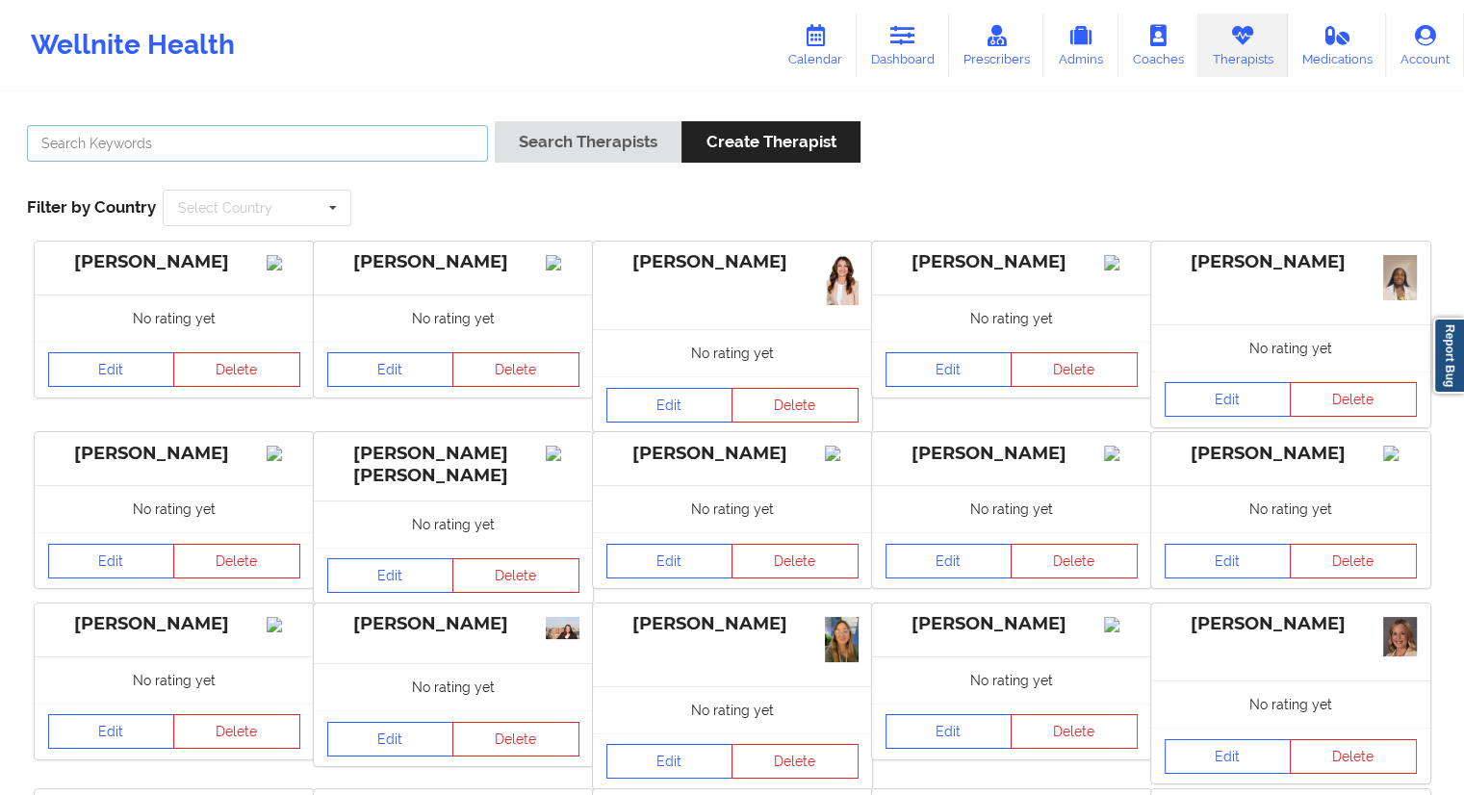
click at [219, 142] on input "text" at bounding box center [257, 143] width 461 height 37
paste input "[PERSON_NAME]"
type input "[PERSON_NAME]"
click at [535, 136] on button "Search Therapists" at bounding box center [588, 141] width 187 height 41
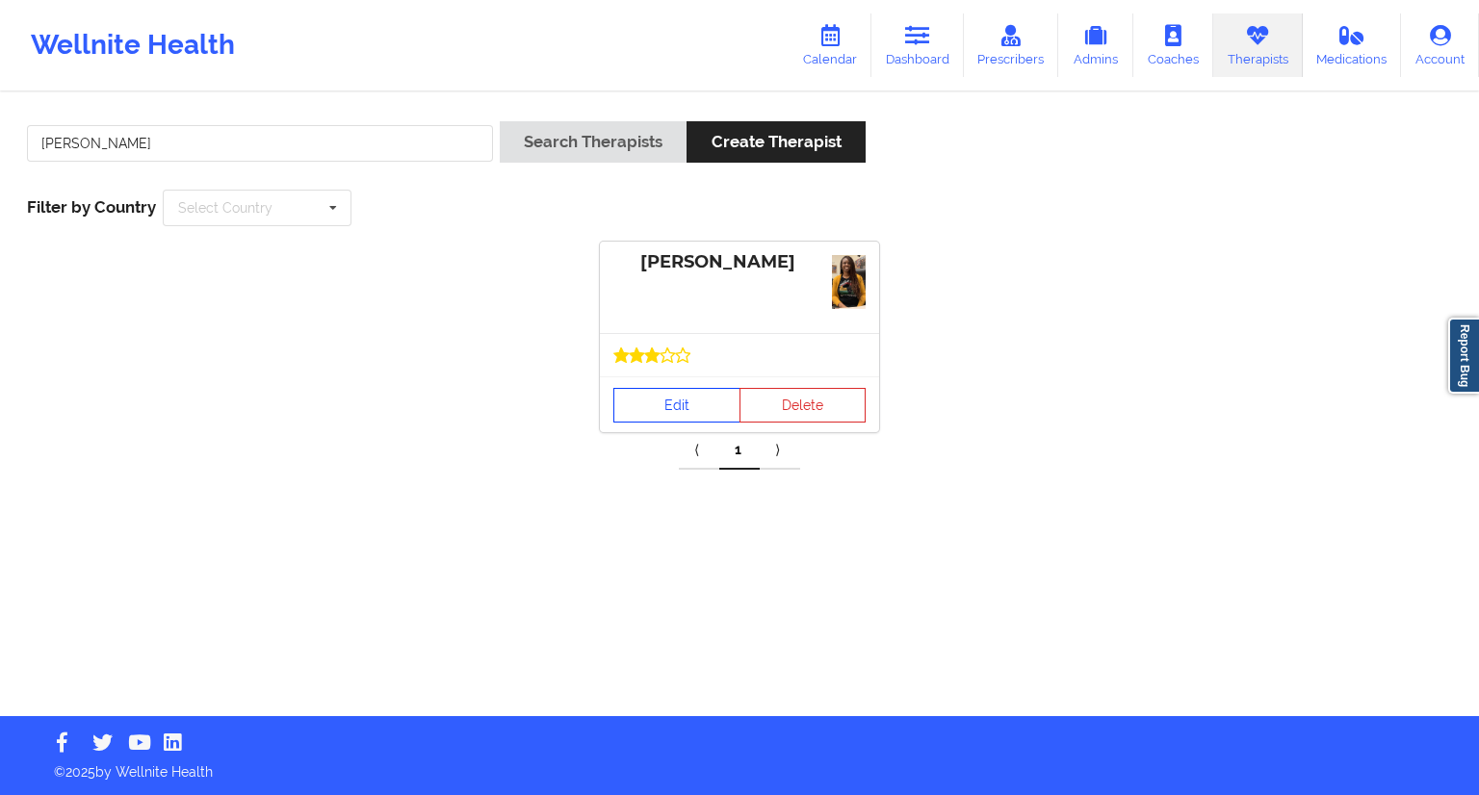
click at [633, 412] on link "Edit" at bounding box center [676, 405] width 127 height 35
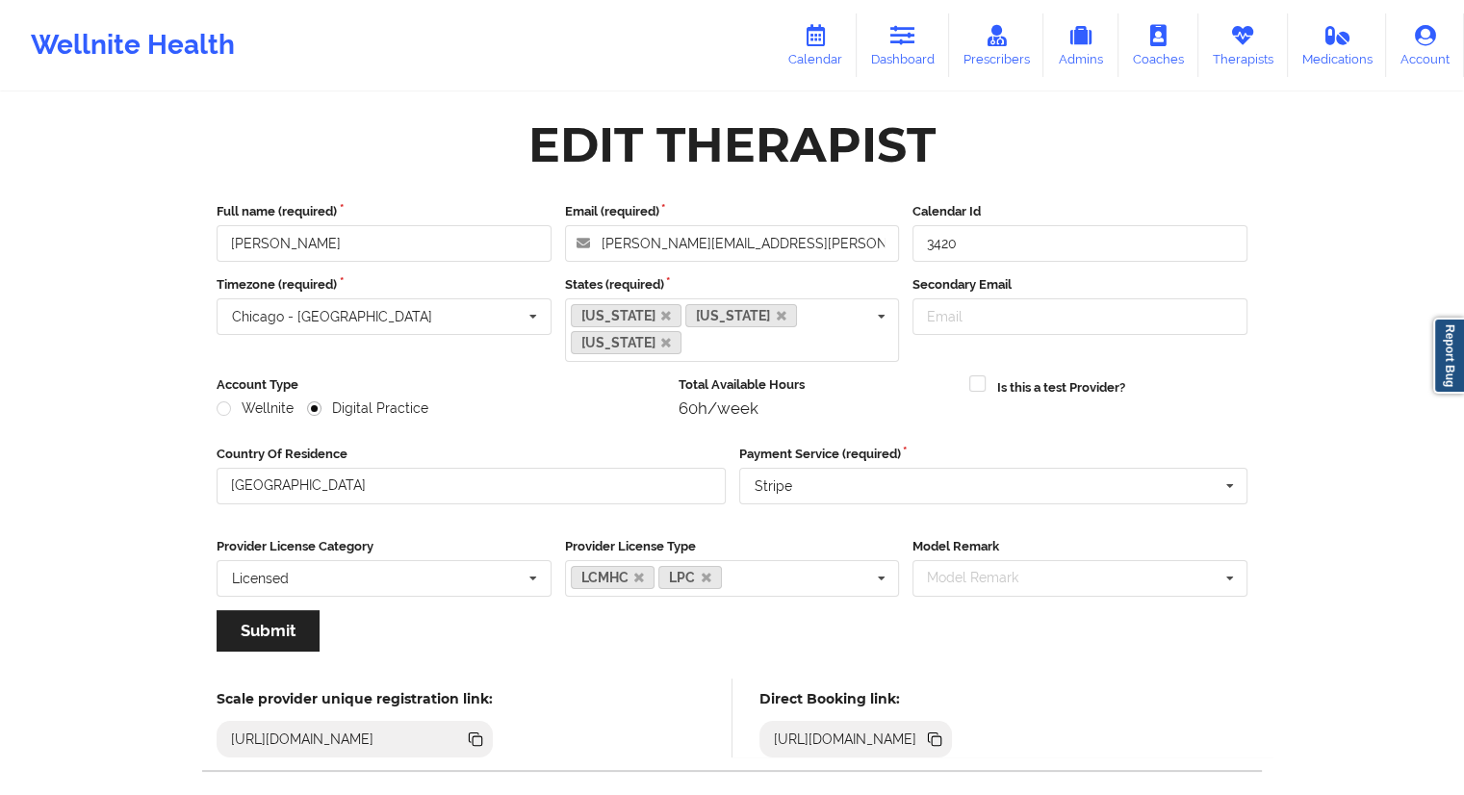
click at [942, 738] on icon at bounding box center [937, 741] width 10 height 10
click at [58, 232] on div "Wellnite Health Calendar Dashboard Prescribers Admins Coaches Therapists Medica…" at bounding box center [732, 406] width 1464 height 812
click at [1220, 47] on link "Therapists" at bounding box center [1244, 45] width 90 height 64
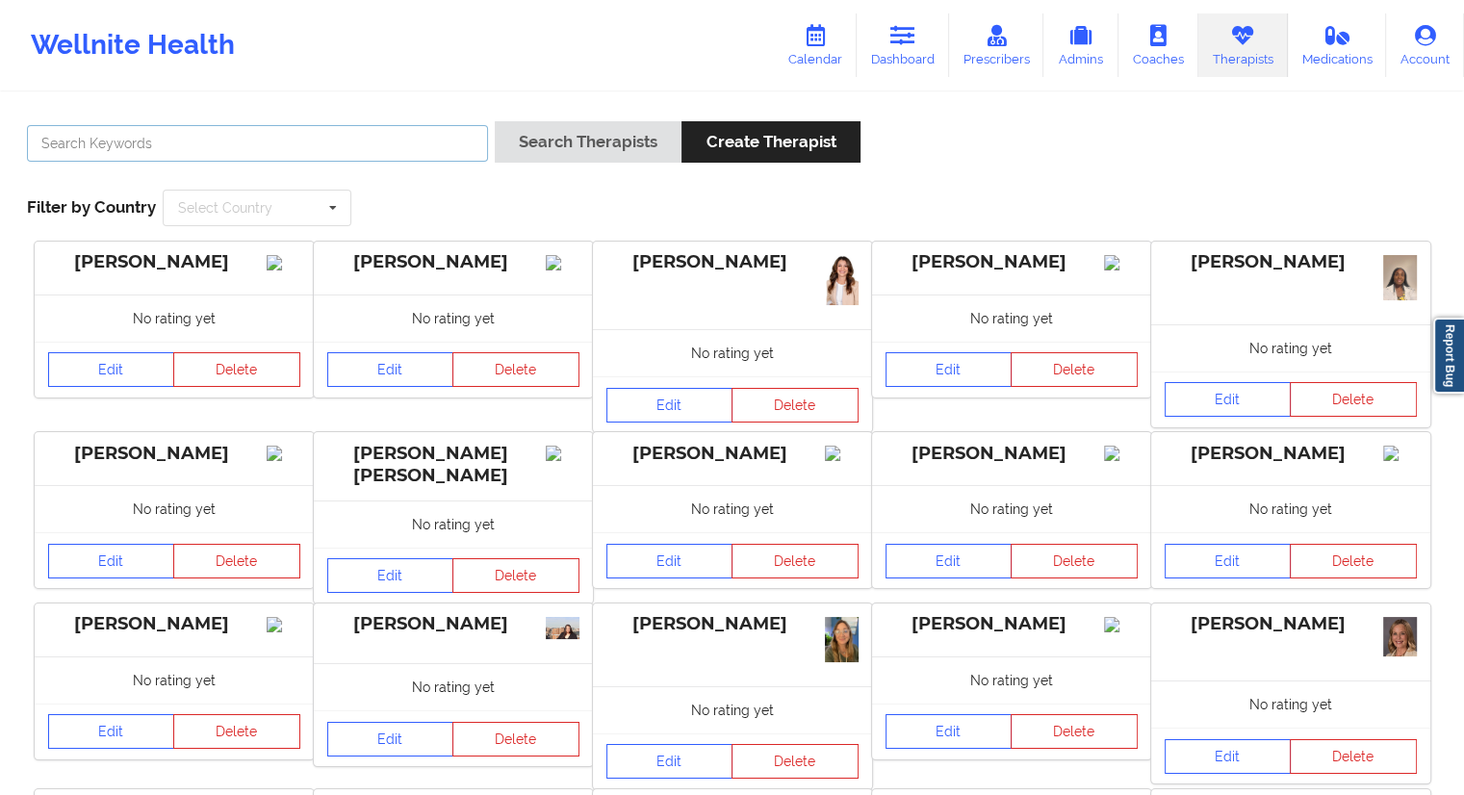
click at [231, 143] on input "text" at bounding box center [257, 143] width 461 height 37
paste input "[PERSON_NAME]"
type input "[PERSON_NAME]"
click at [603, 132] on button "Search Therapists" at bounding box center [588, 141] width 187 height 41
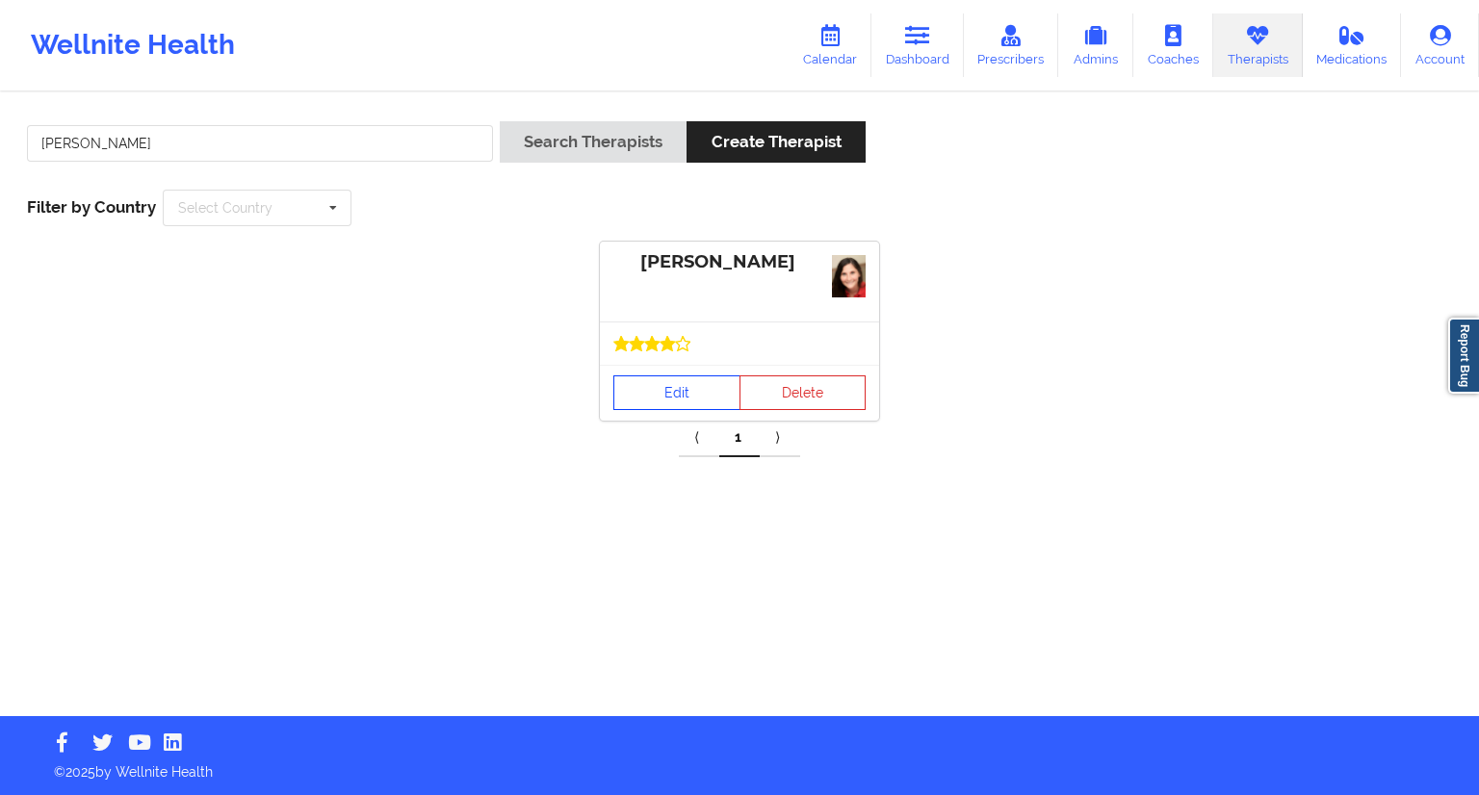
click at [684, 397] on link "Edit" at bounding box center [676, 392] width 127 height 35
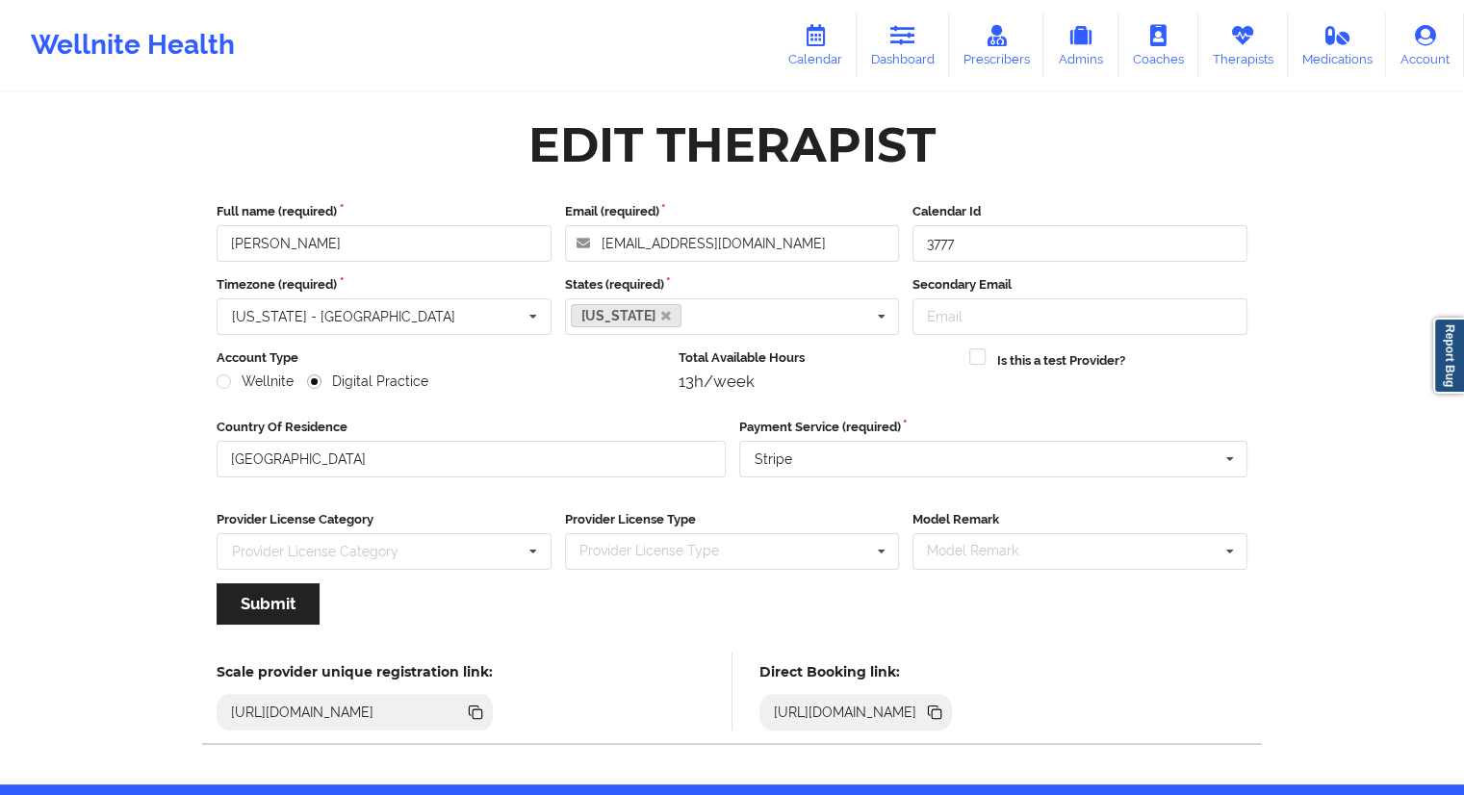
click at [942, 716] on icon at bounding box center [937, 714] width 10 height 10
click at [890, 60] on link "Dashboard" at bounding box center [903, 45] width 92 height 64
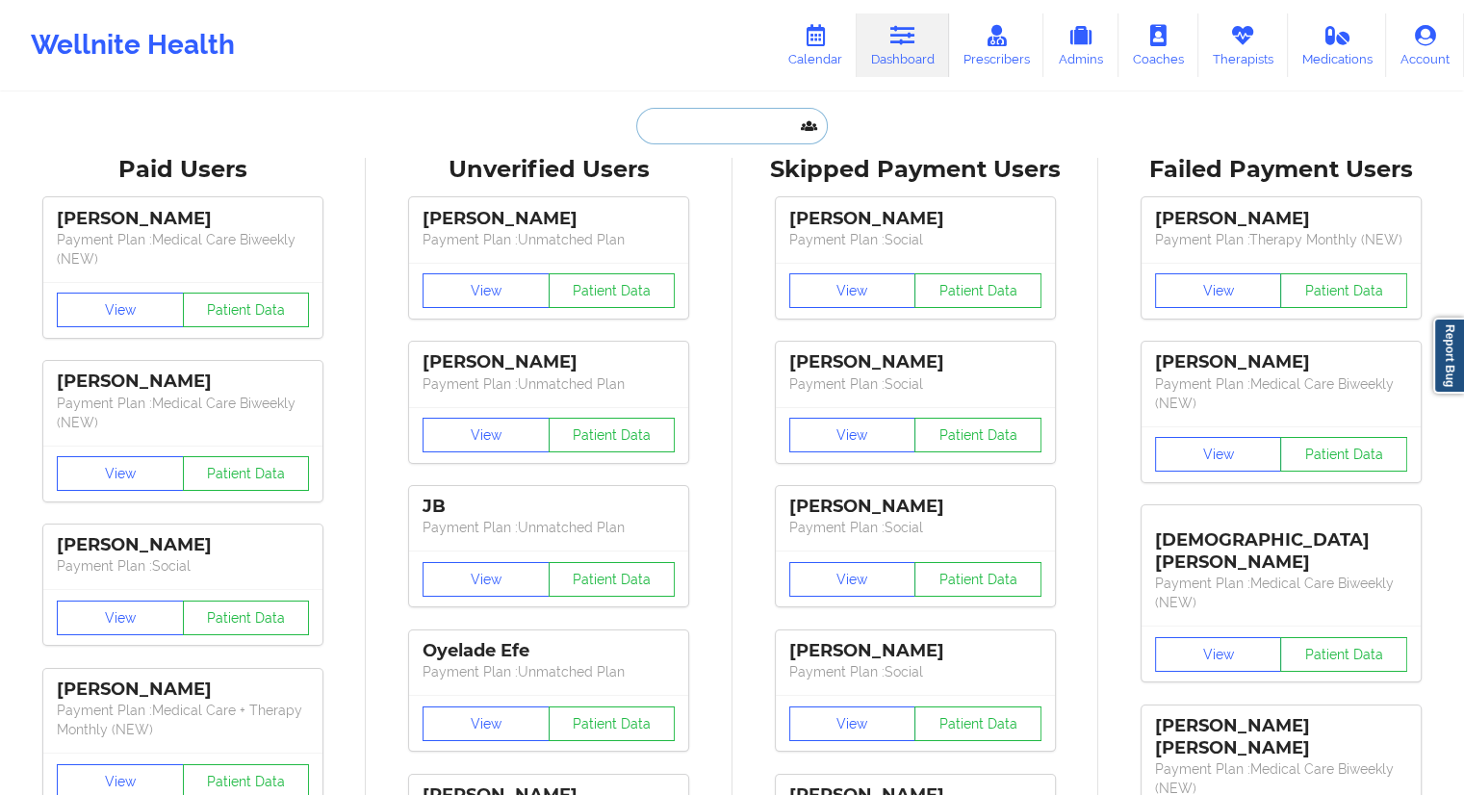
click at [678, 124] on input "text" at bounding box center [731, 126] width 191 height 37
click at [826, 57] on link "Calendar" at bounding box center [815, 45] width 83 height 64
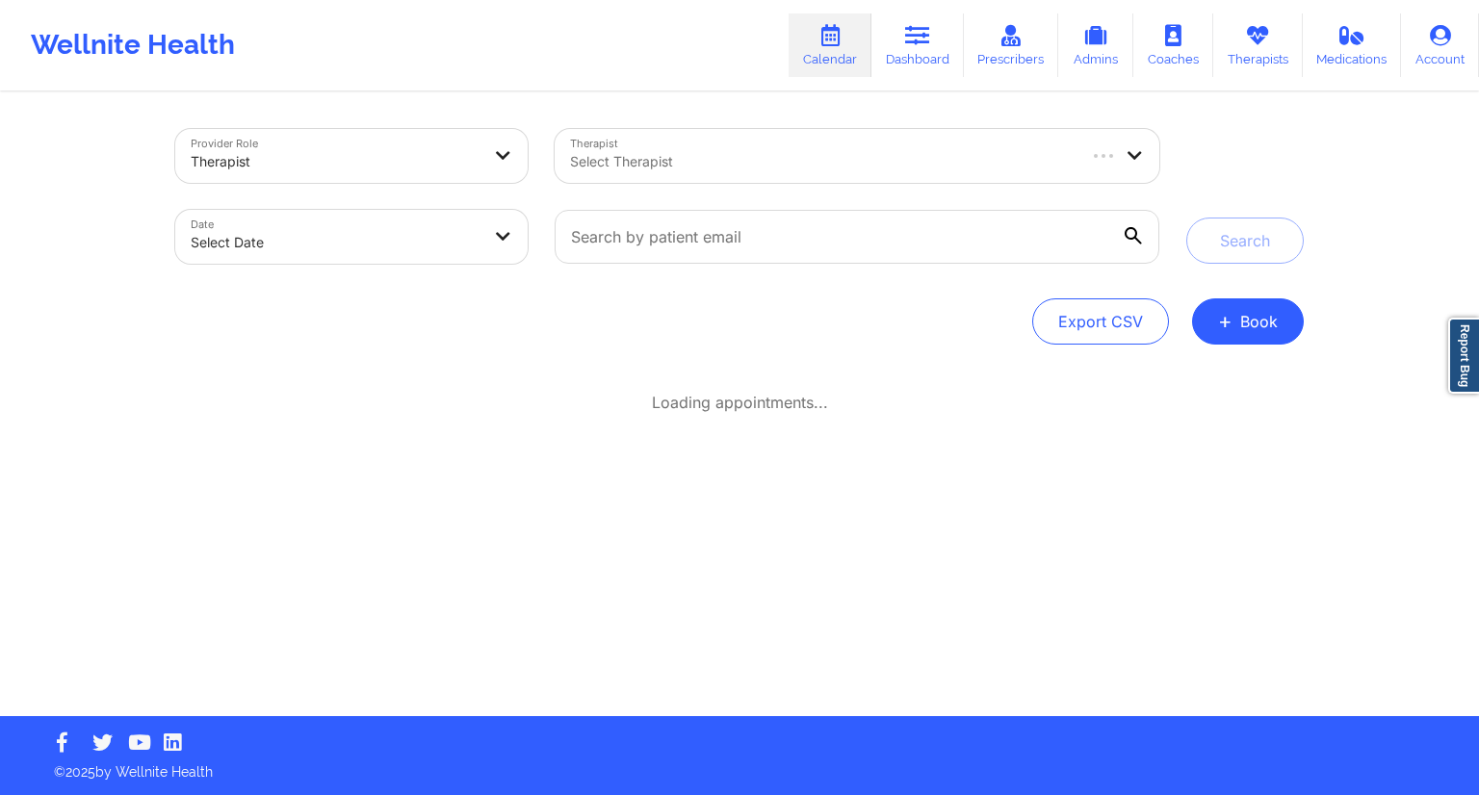
click at [726, 146] on div "Select Therapist" at bounding box center [815, 156] width 521 height 54
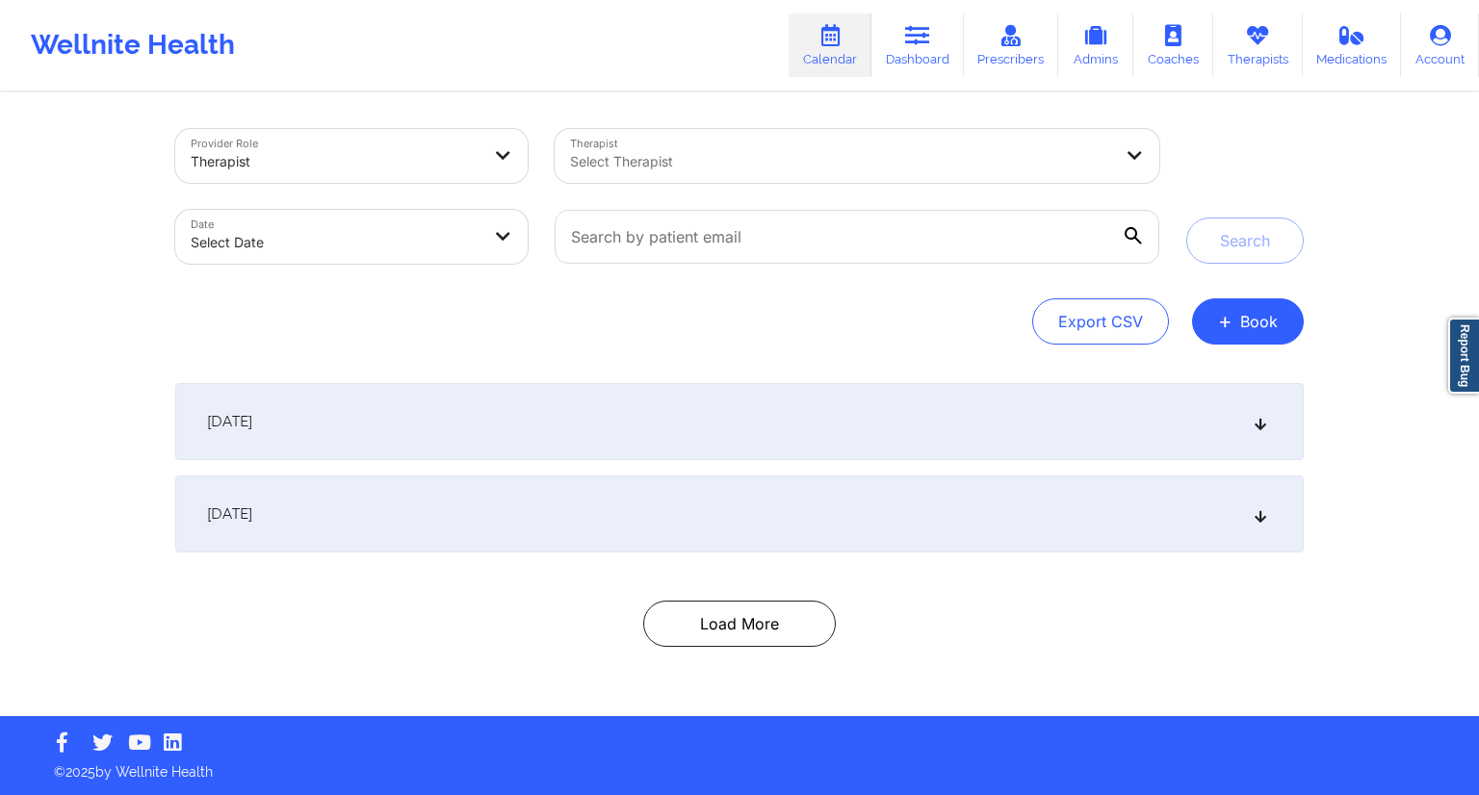
click at [729, 77] on div "Wellnite Health Calendar Dashboard Prescribers Admins Coaches Therapists Medica…" at bounding box center [739, 45] width 1479 height 77
click at [643, 244] on input "text" at bounding box center [857, 237] width 605 height 54
click at [920, 32] on icon at bounding box center [917, 35] width 25 height 21
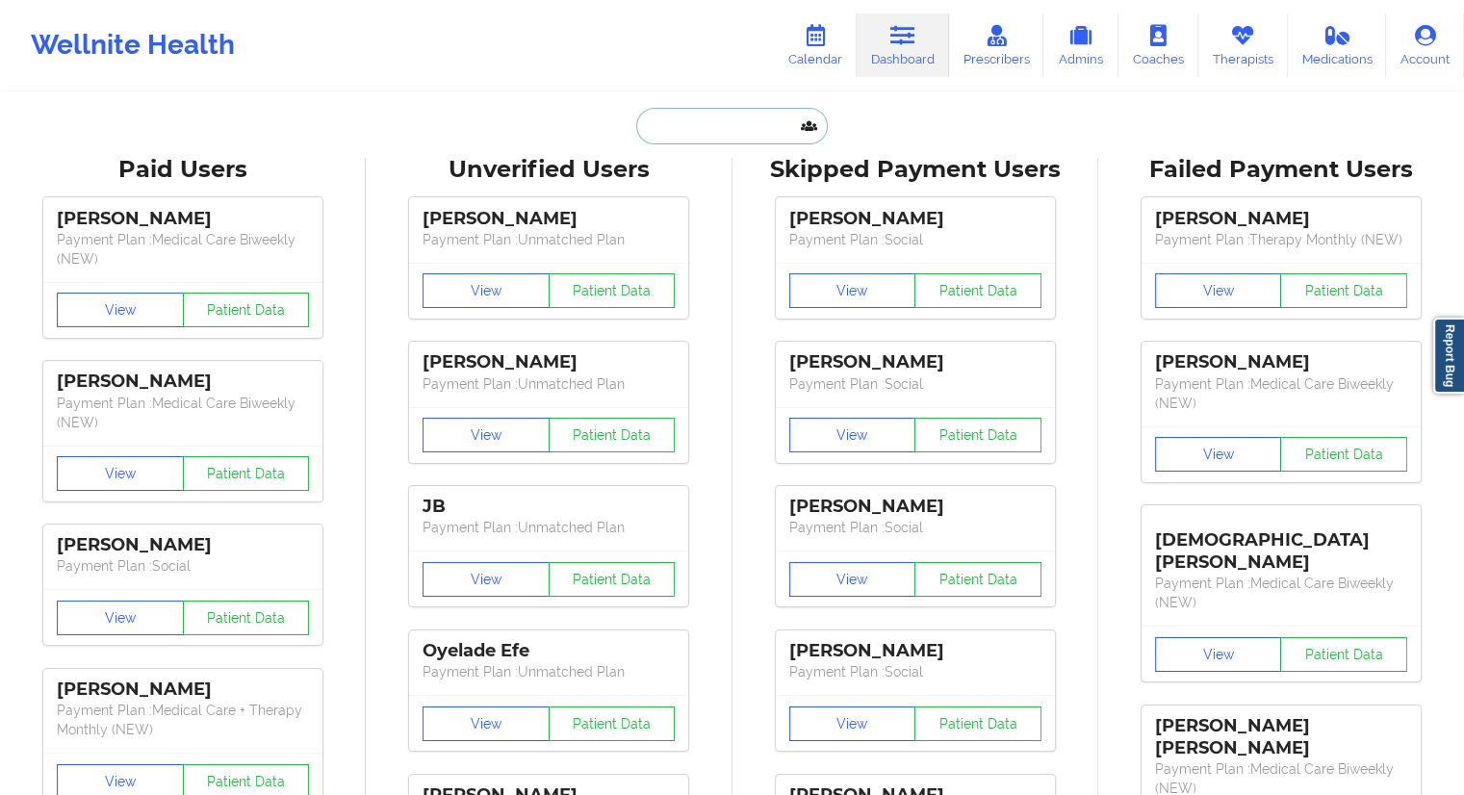
click at [656, 136] on input "text" at bounding box center [731, 126] width 191 height 37
paste input "[EMAIL_ADDRESS][DOMAIN_NAME]"
type input "[EMAIL_ADDRESS][DOMAIN_NAME]"
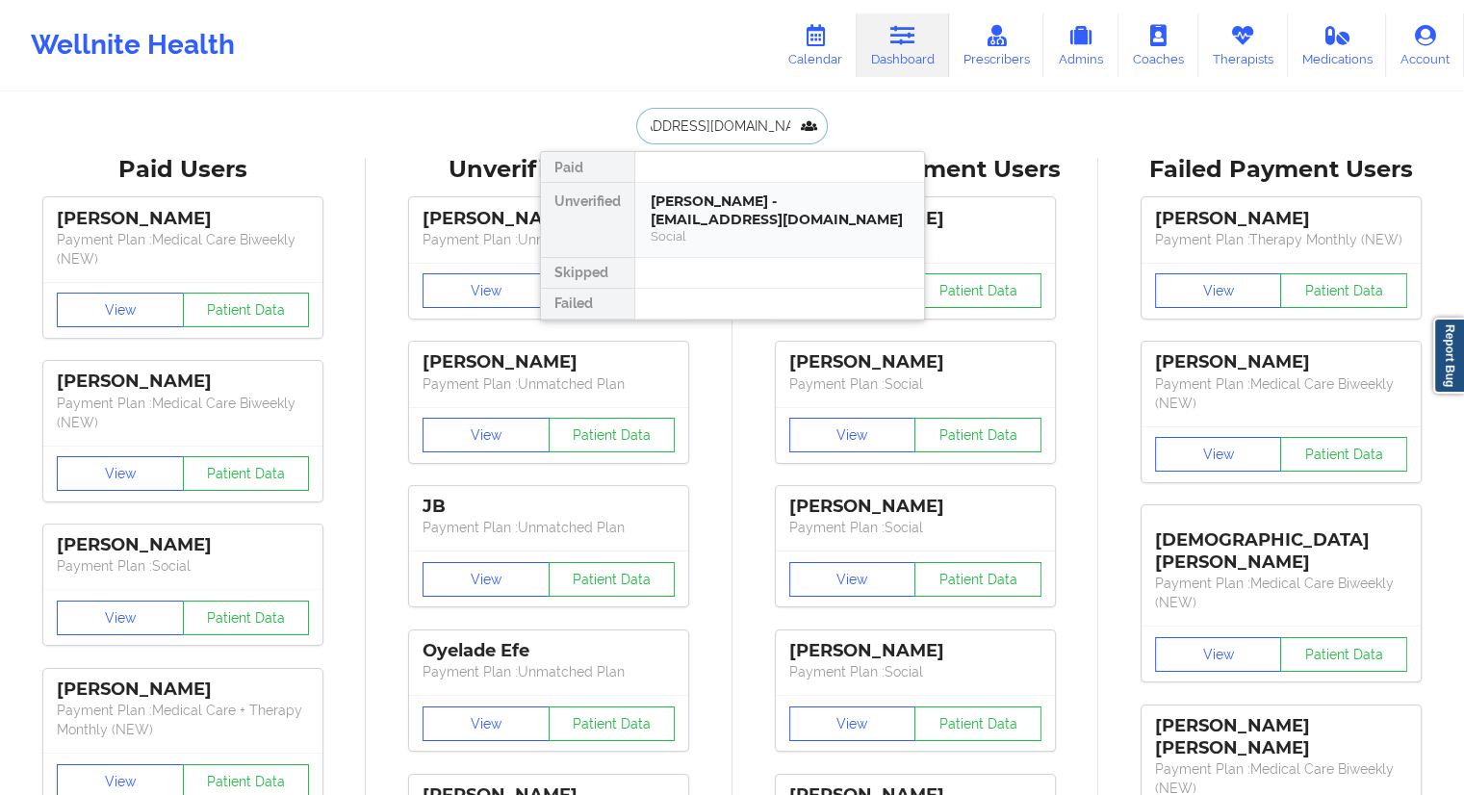
click at [700, 208] on div "[PERSON_NAME] - [EMAIL_ADDRESS][DOMAIN_NAME]" at bounding box center [780, 211] width 258 height 36
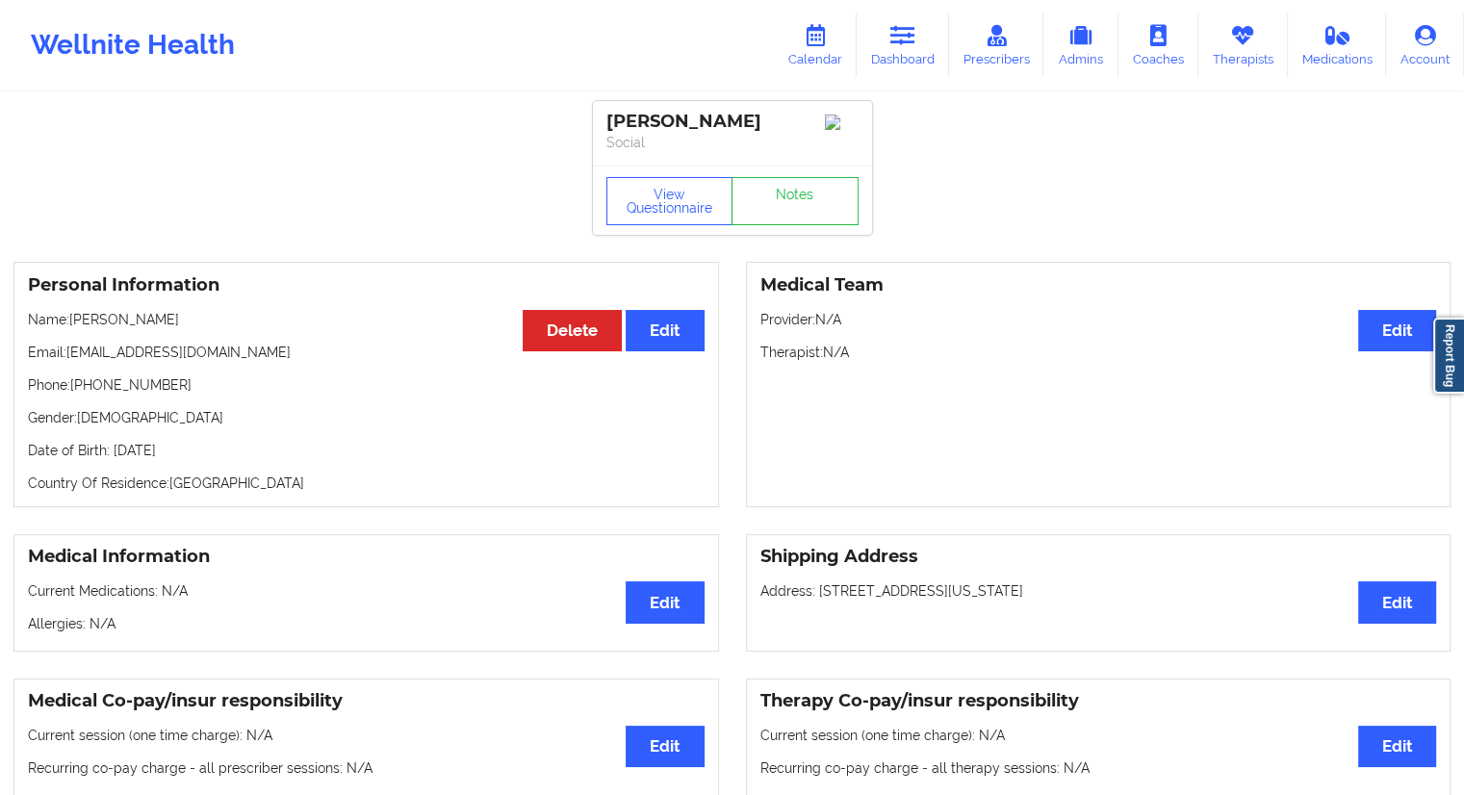
drag, startPoint x: 213, startPoint y: 322, endPoint x: 70, endPoint y: 324, distance: 142.5
click at [70, 324] on p "Name: [PERSON_NAME]" at bounding box center [366, 319] width 677 height 19
copy p "[PERSON_NAME]"
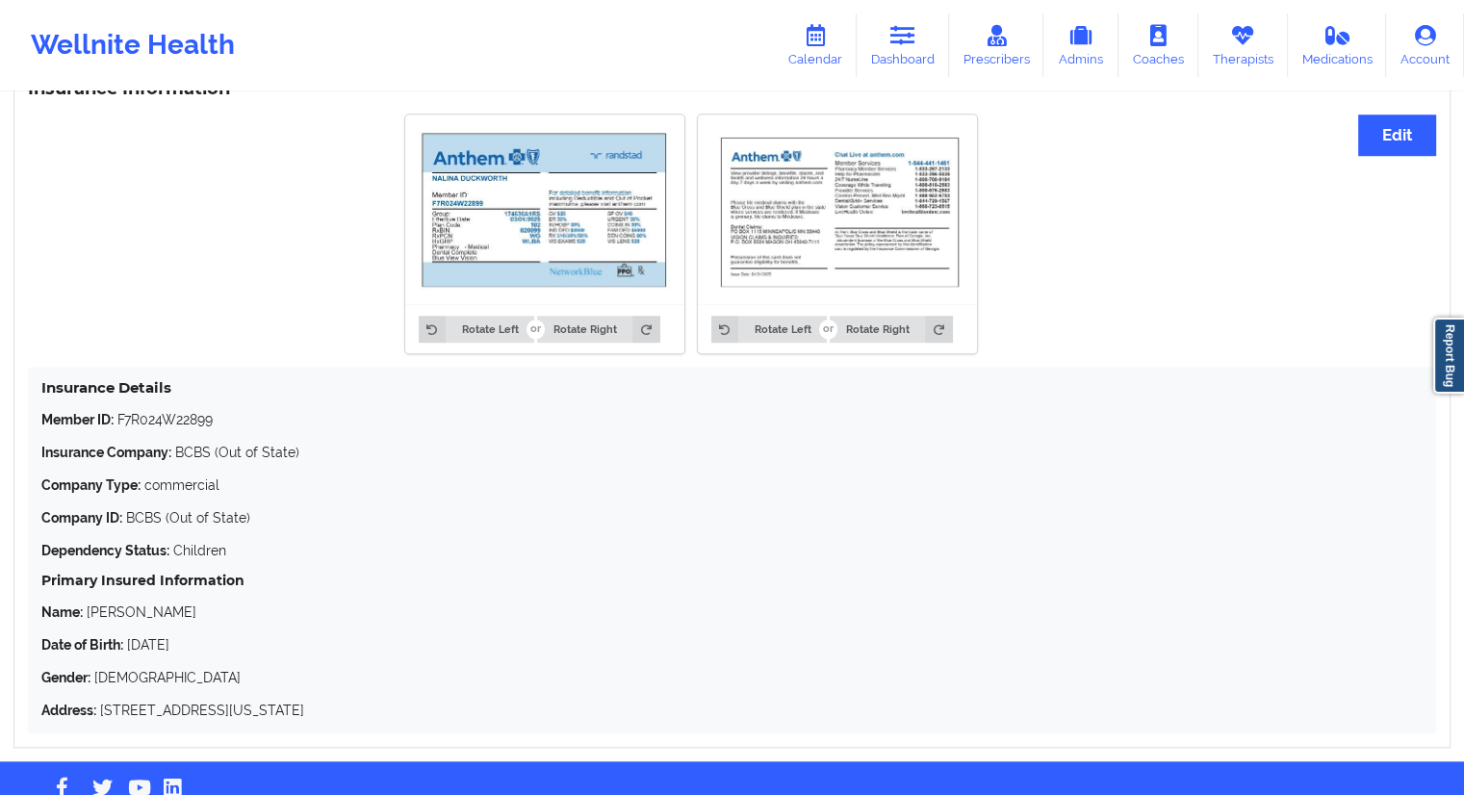
scroll to position [1509, 0]
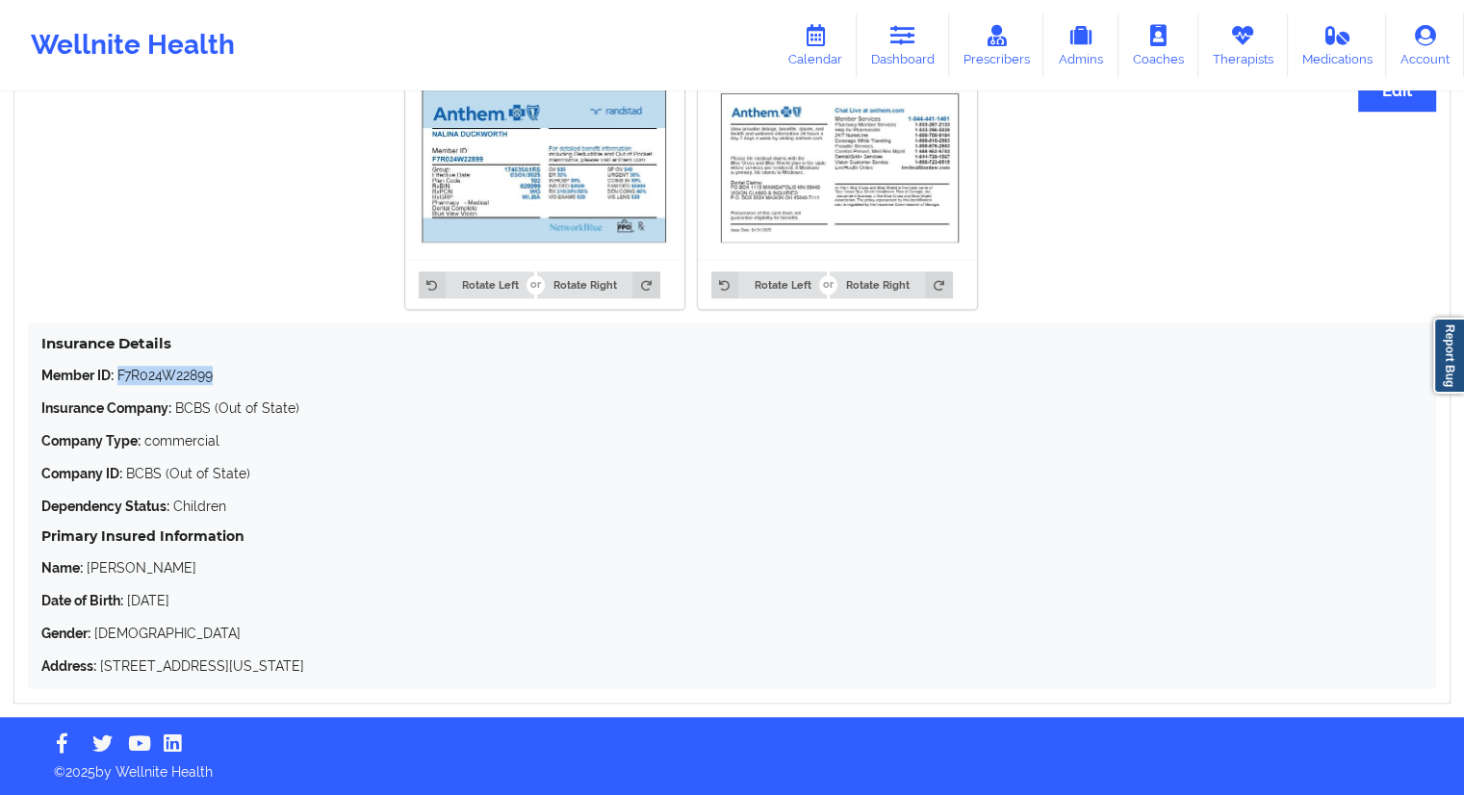
drag, startPoint x: 231, startPoint y: 372, endPoint x: 120, endPoint y: 362, distance: 111.1
click at [120, 362] on div "Insurance Details Member ID: F7R024W22899 Insurance Company: BCBS (Out of State…" at bounding box center [732, 505] width 1408 height 367
copy p "F7R024W22899"
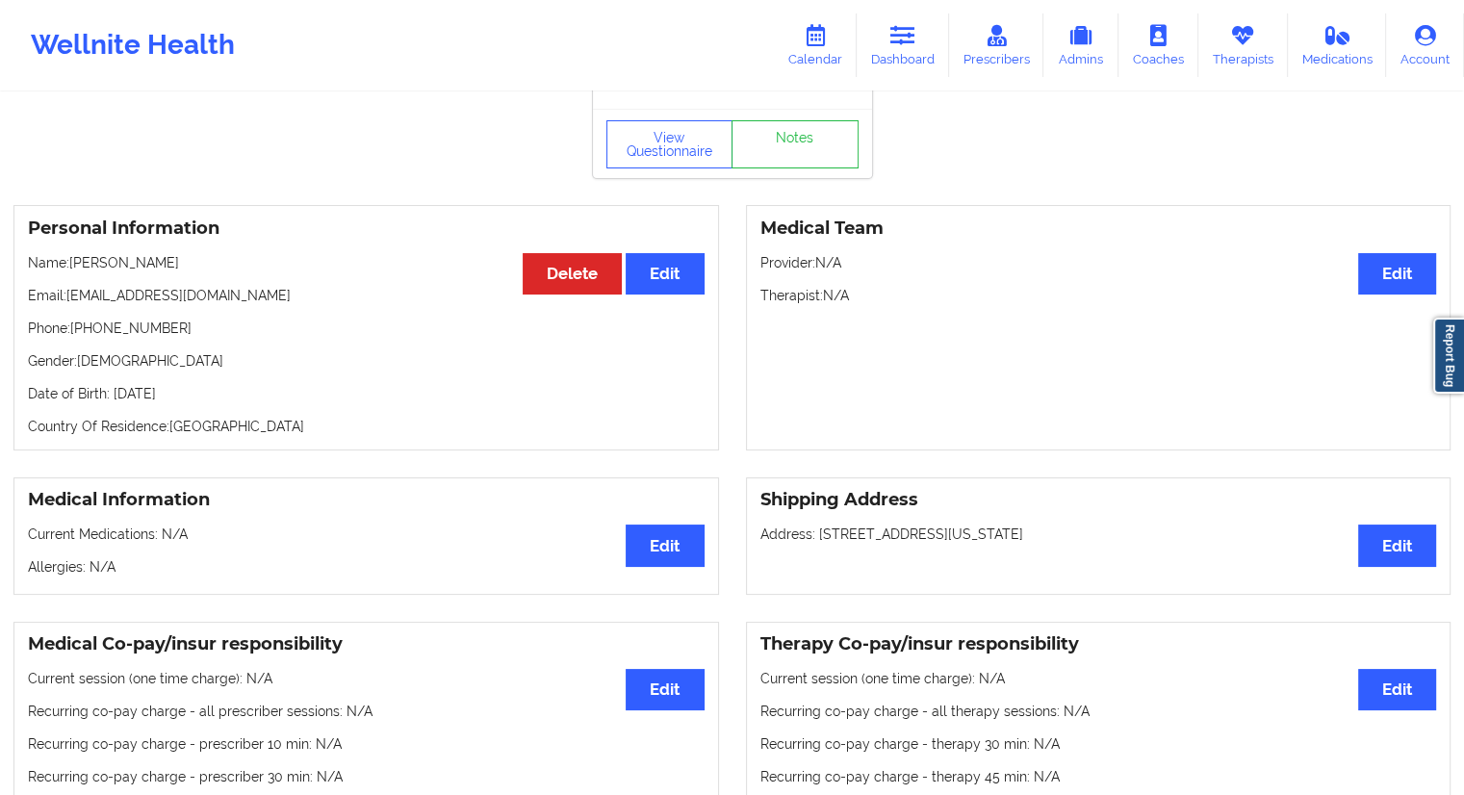
scroll to position [0, 0]
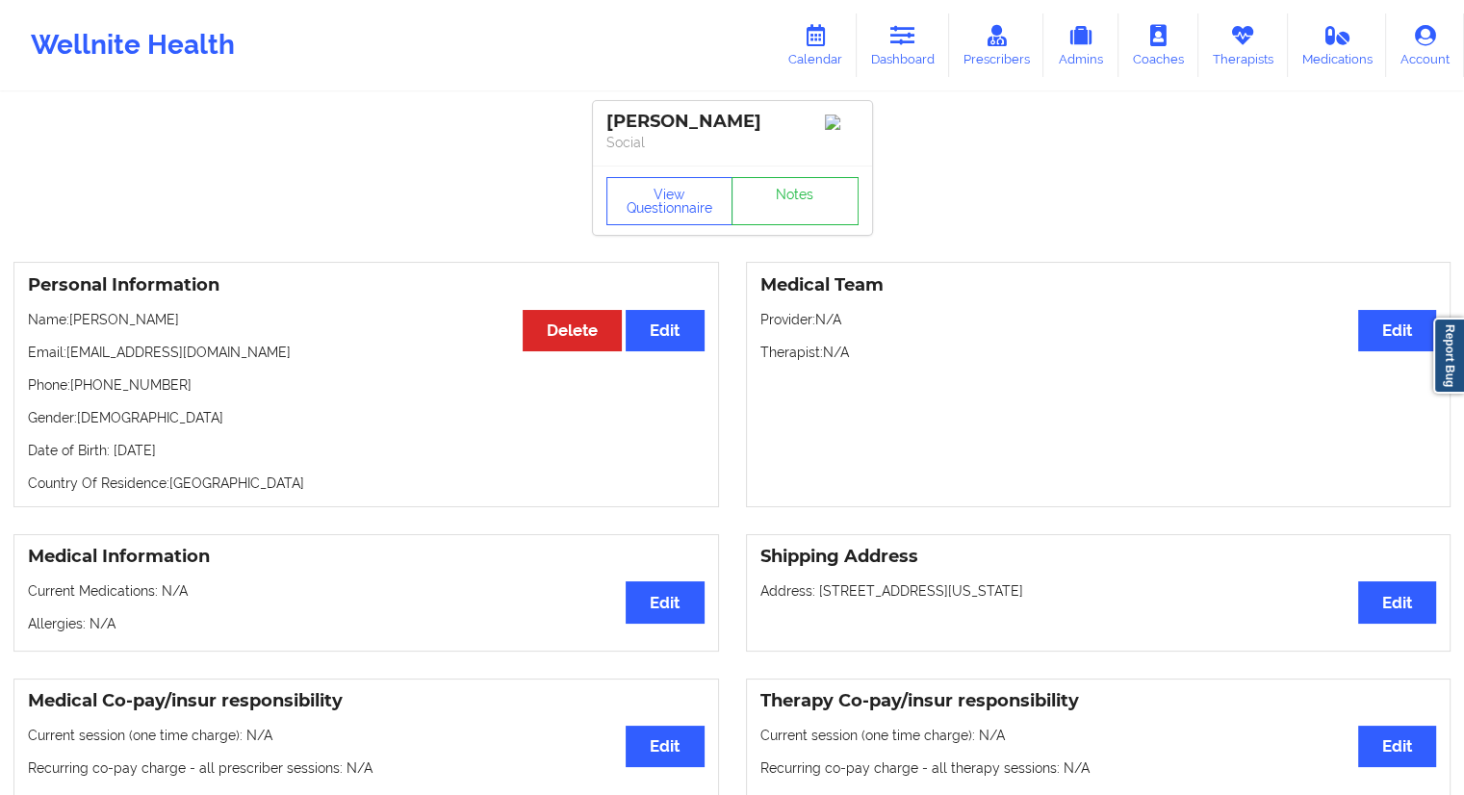
drag, startPoint x: 254, startPoint y: 452, endPoint x: 204, endPoint y: 453, distance: 50.1
click at [204, 453] on p "Date of Birth: [DEMOGRAPHIC_DATA]" at bounding box center [366, 450] width 677 height 19
copy p "2016"
drag, startPoint x: 204, startPoint y: 326, endPoint x: 75, endPoint y: 325, distance: 129.0
click at [75, 325] on p "Name: [PERSON_NAME]" at bounding box center [366, 319] width 677 height 19
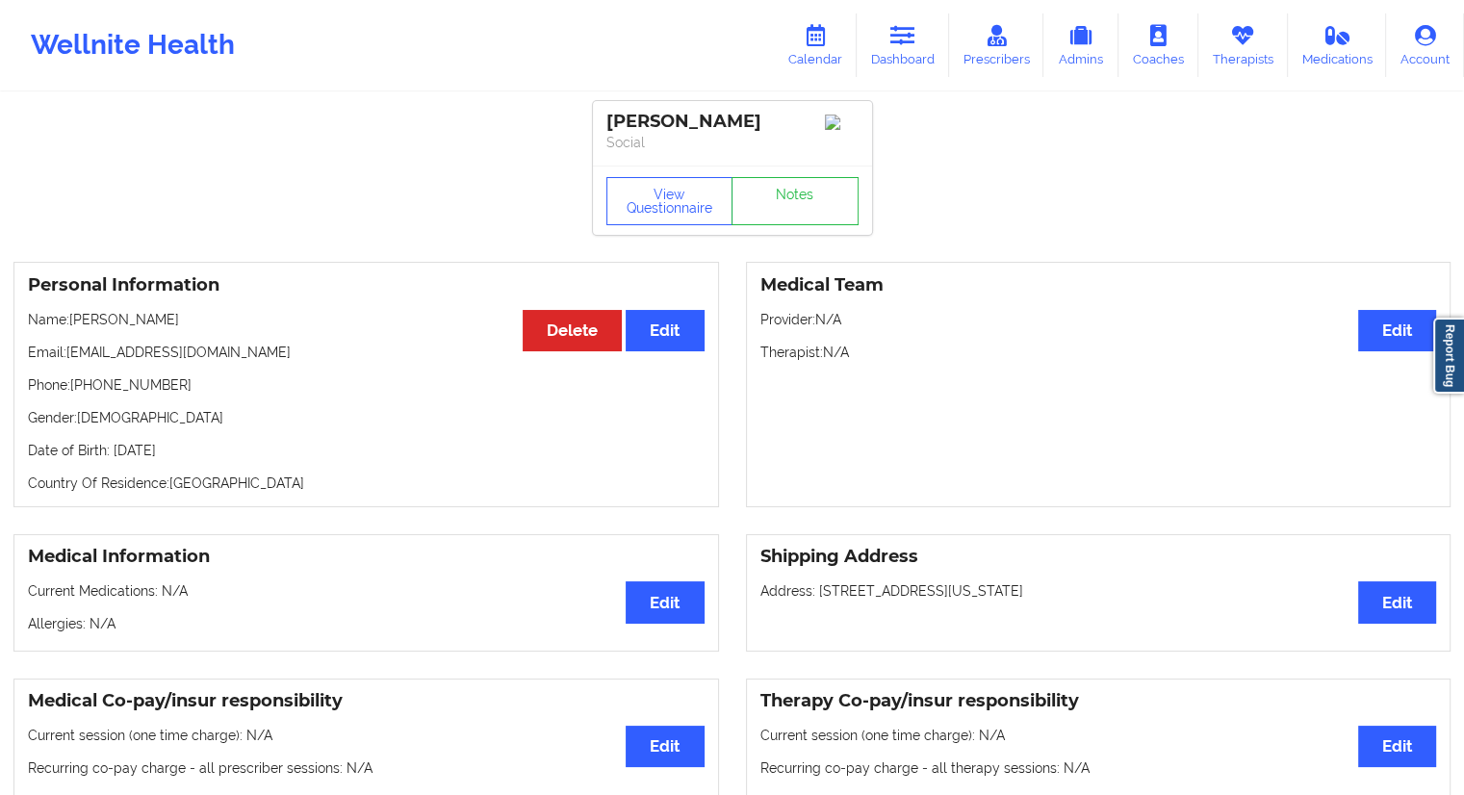
copy p "[PERSON_NAME]"
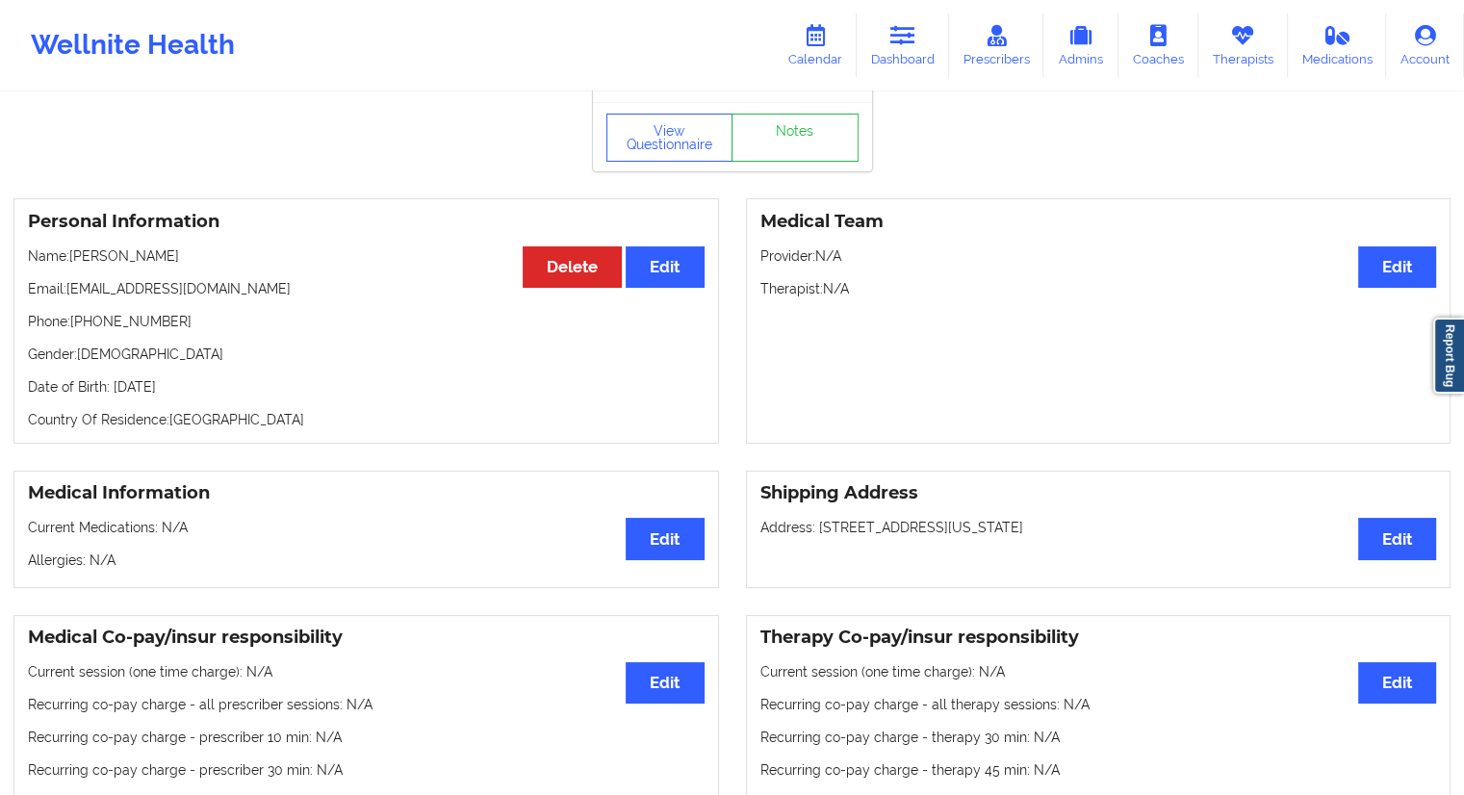
scroll to position [96, 0]
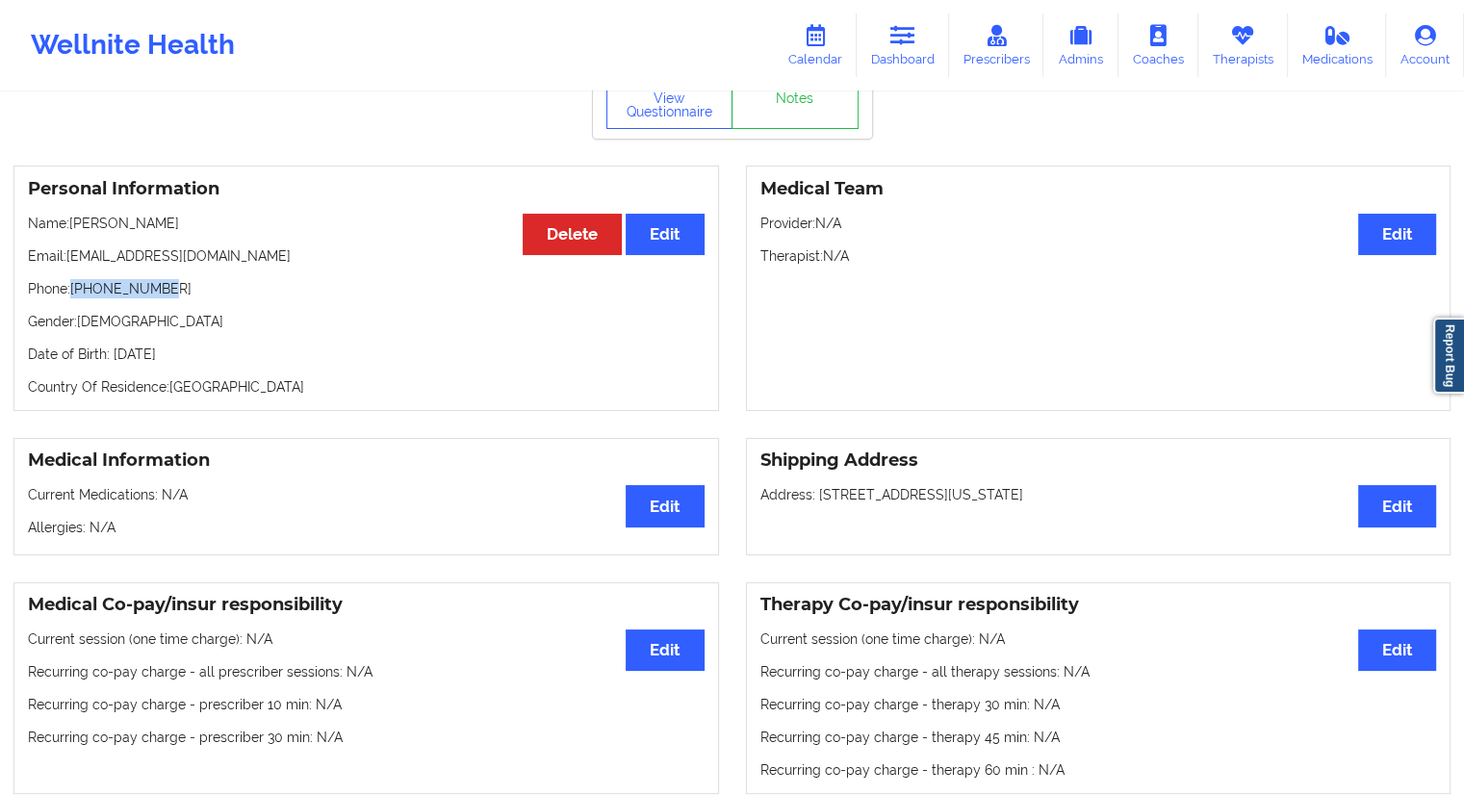
drag, startPoint x: 170, startPoint y: 294, endPoint x: 73, endPoint y: 294, distance: 97.2
click at [73, 294] on p "Phone: [PHONE_NUMBER]" at bounding box center [366, 288] width 677 height 19
copy p "[PHONE_NUMBER]"
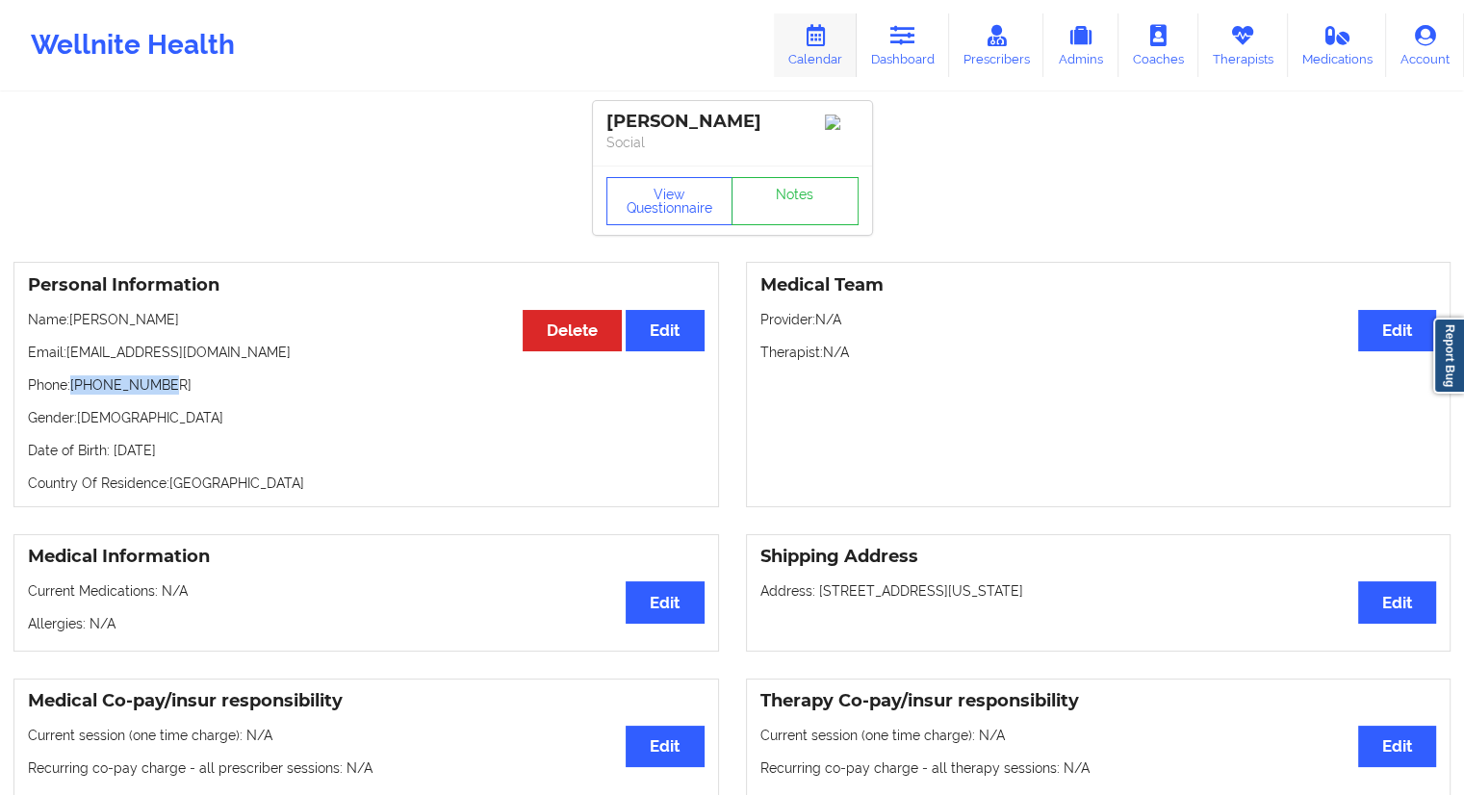
click at [819, 51] on link "Calendar" at bounding box center [815, 45] width 83 height 64
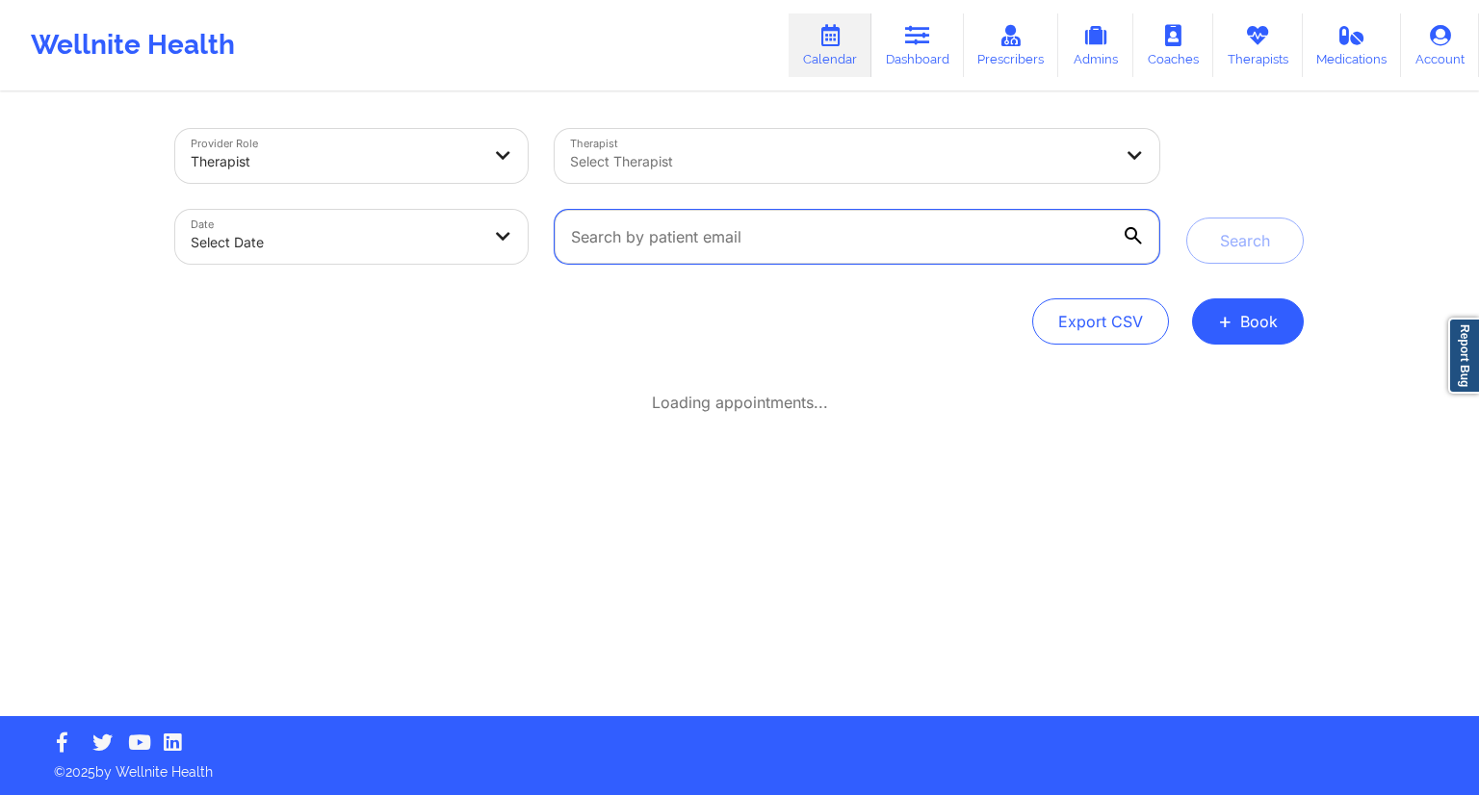
click at [616, 232] on input "text" at bounding box center [857, 237] width 605 height 54
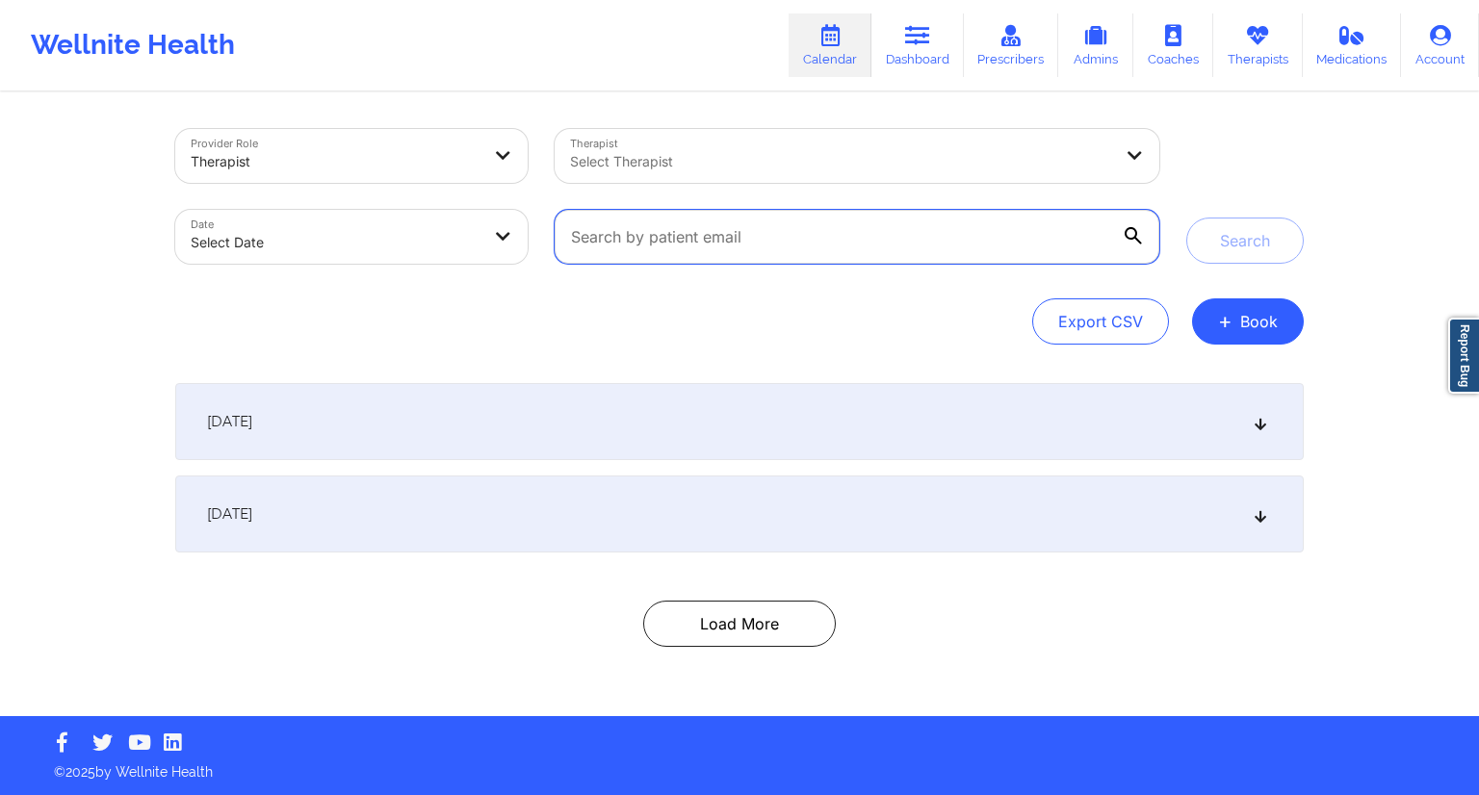
paste input "[PERSON_NAME]"
type input "[PERSON_NAME]"
click at [897, 70] on link "Dashboard" at bounding box center [917, 45] width 92 height 64
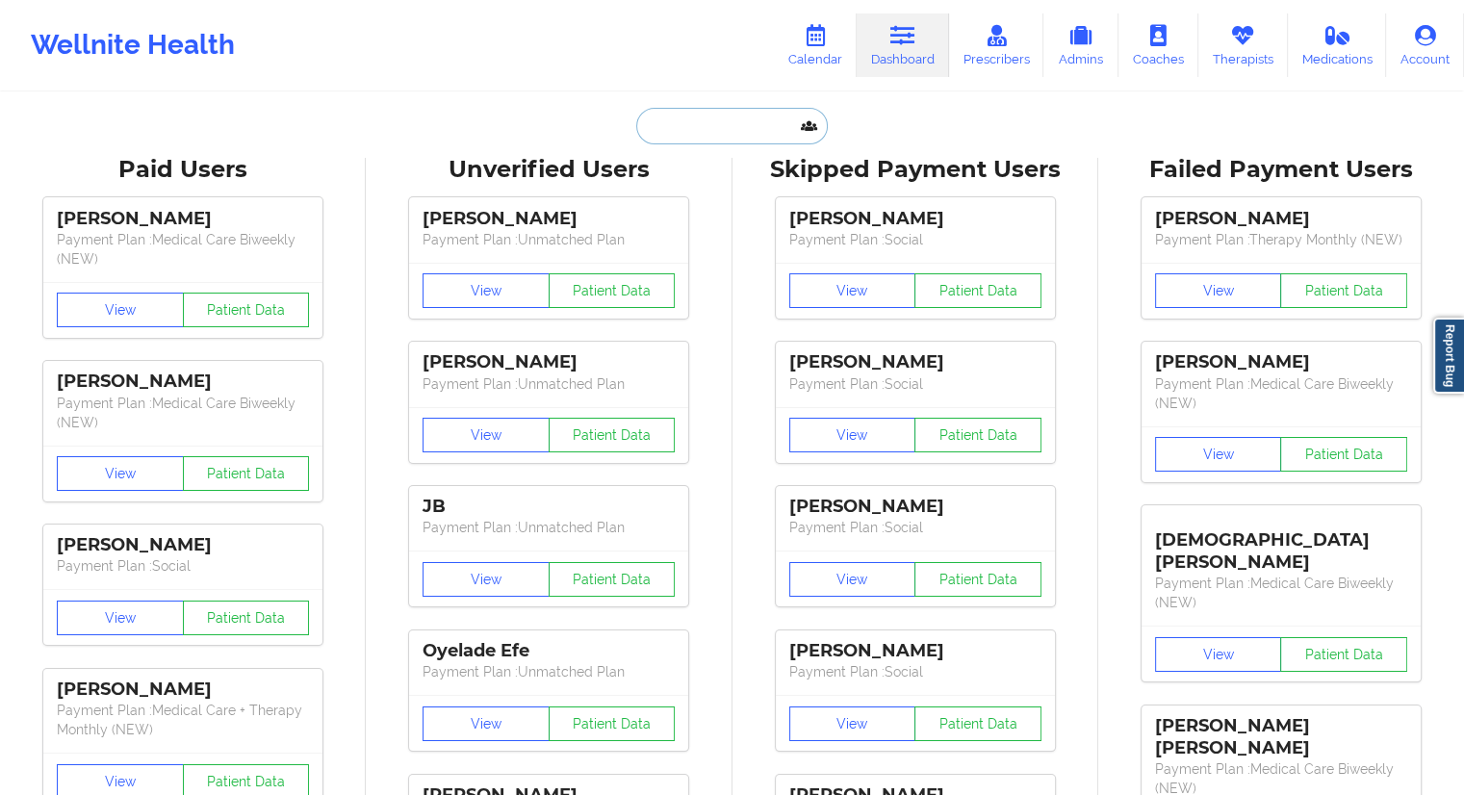
paste input "[PERSON_NAME]"
type input "[PERSON_NAME]"
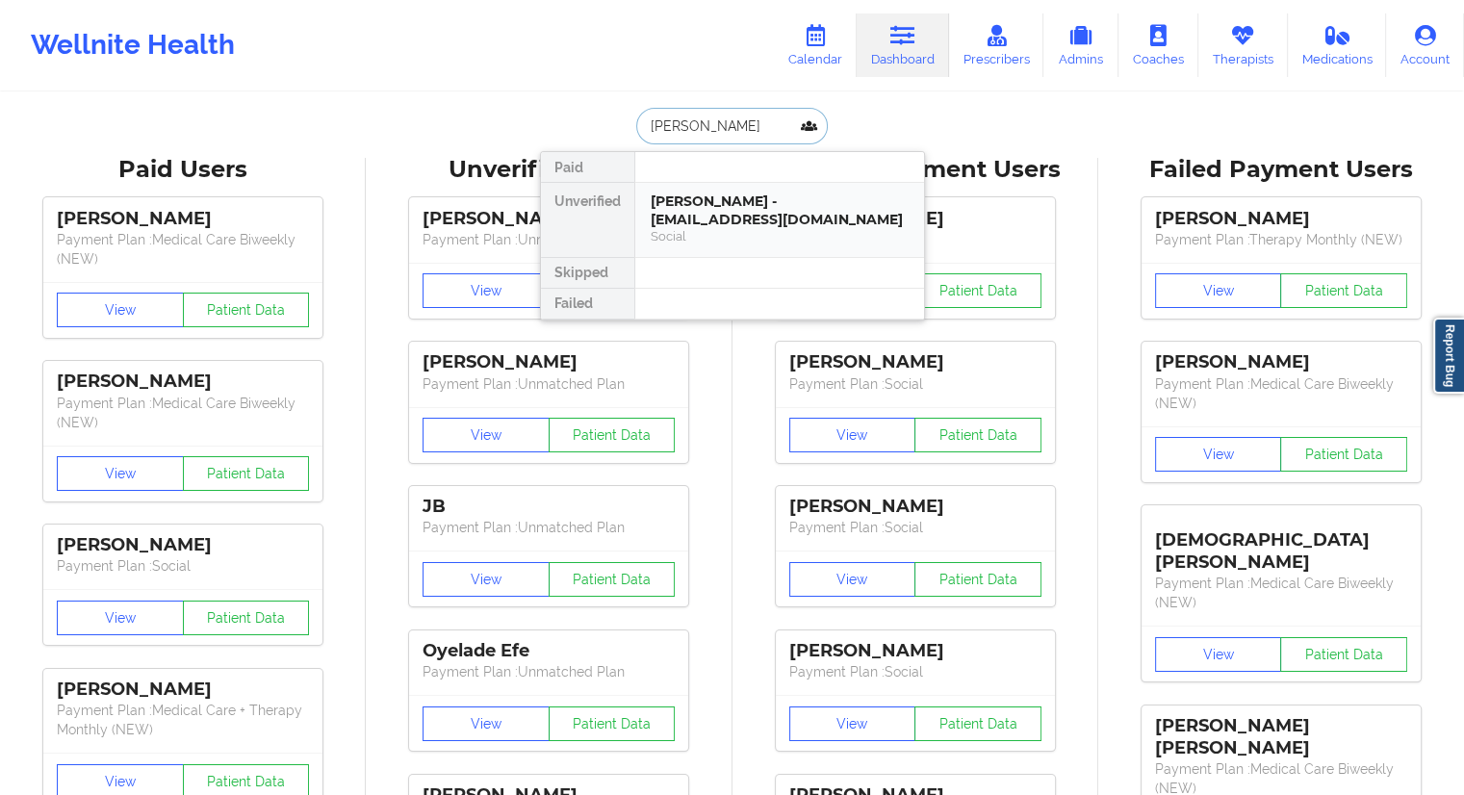
click at [743, 220] on div "[PERSON_NAME] - [EMAIL_ADDRESS][DOMAIN_NAME]" at bounding box center [780, 211] width 258 height 36
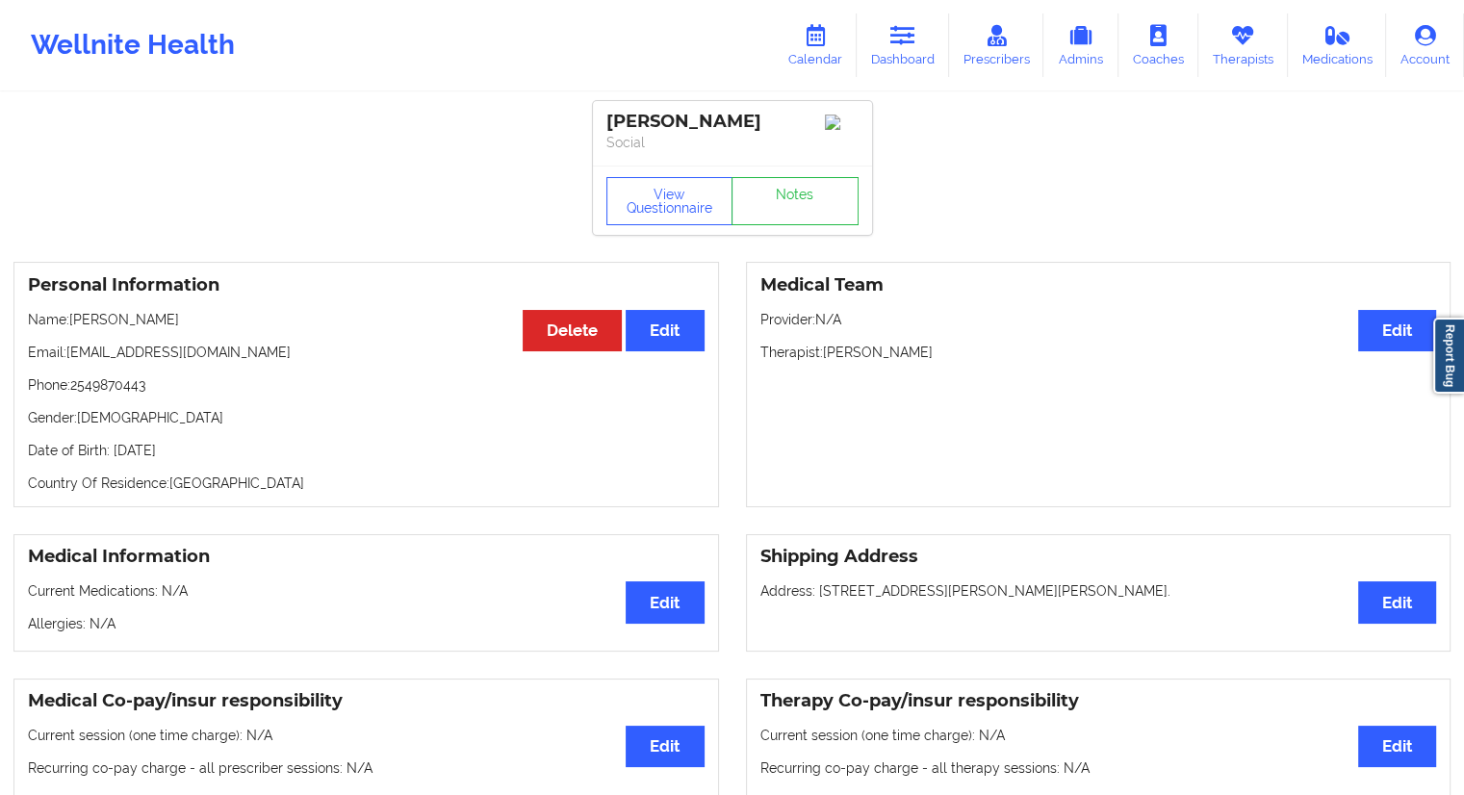
scroll to position [193, 0]
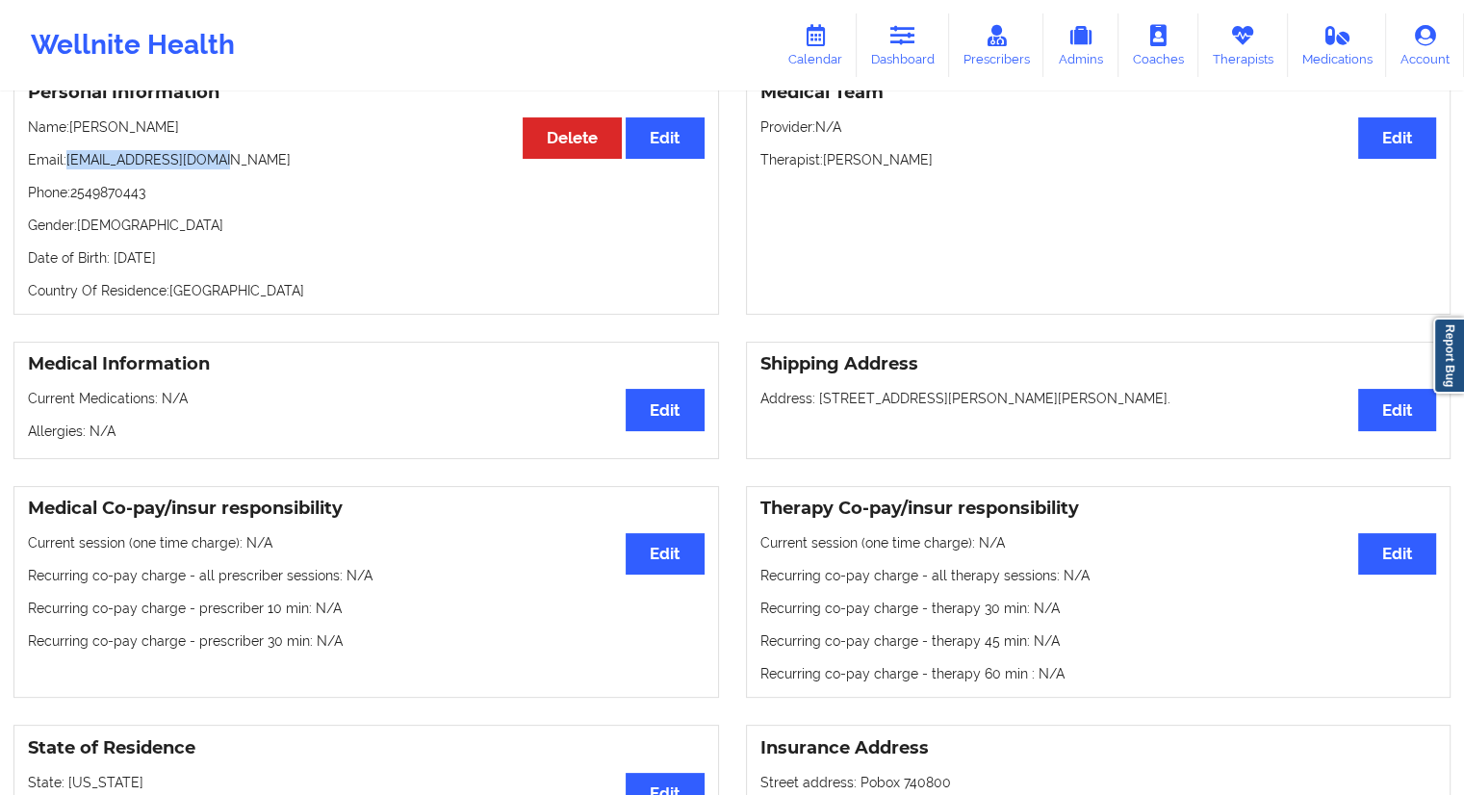
drag, startPoint x: 236, startPoint y: 169, endPoint x: 68, endPoint y: 163, distance: 167.6
click at [68, 163] on p "Email: [EMAIL_ADDRESS][DOMAIN_NAME]" at bounding box center [366, 159] width 677 height 19
copy p "[EMAIL_ADDRESS][DOMAIN_NAME]"
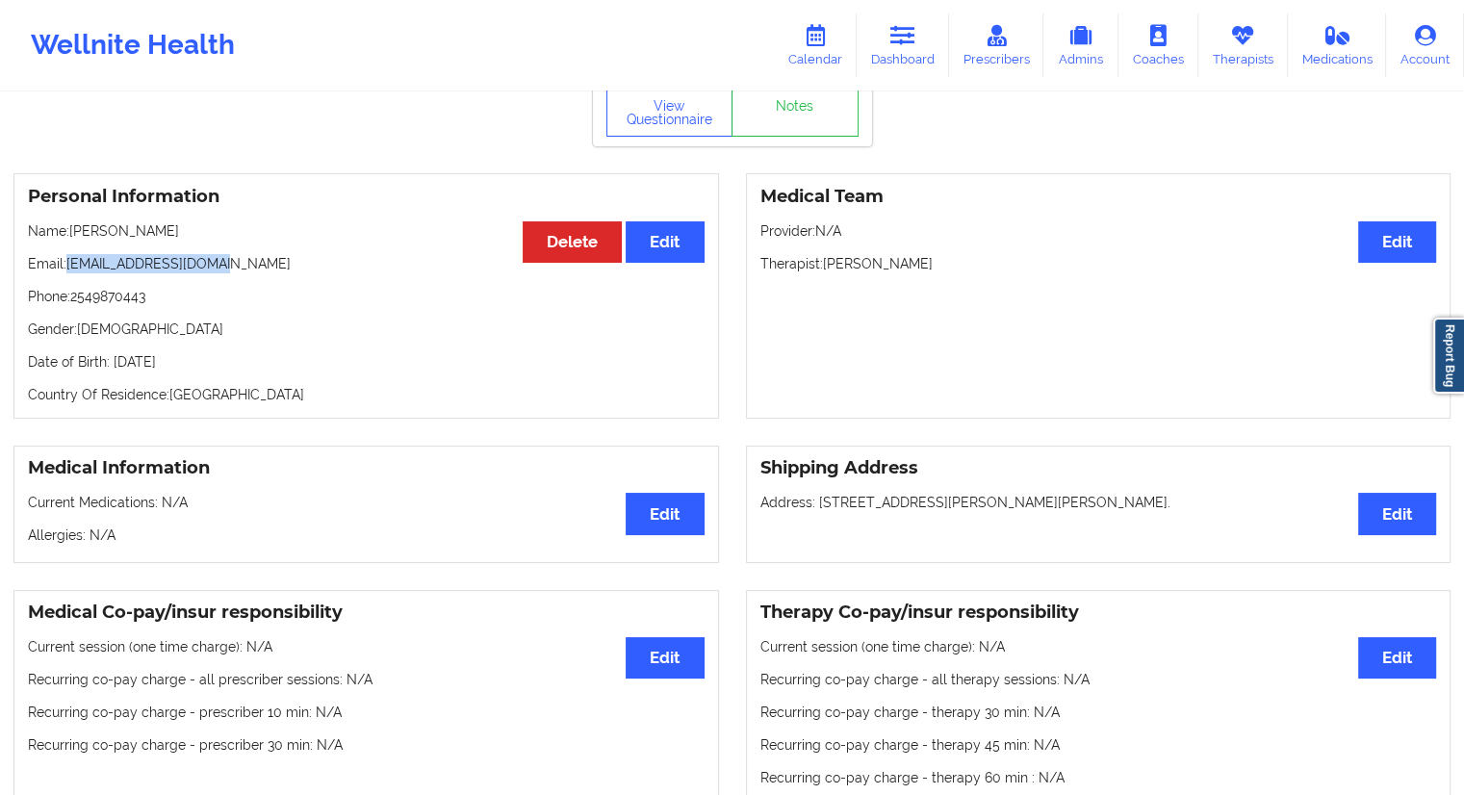
scroll to position [0, 0]
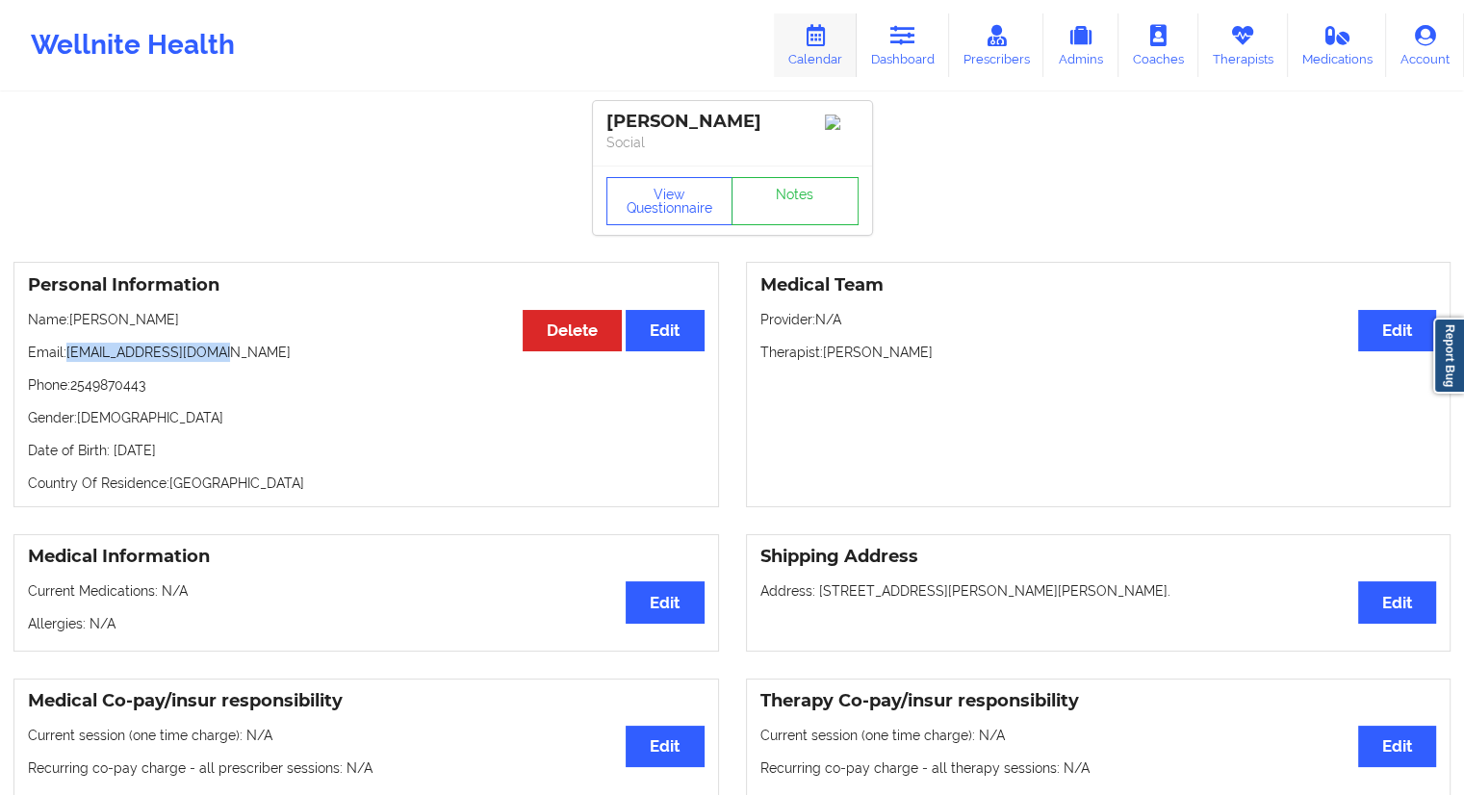
click at [817, 55] on link "Calendar" at bounding box center [815, 45] width 83 height 64
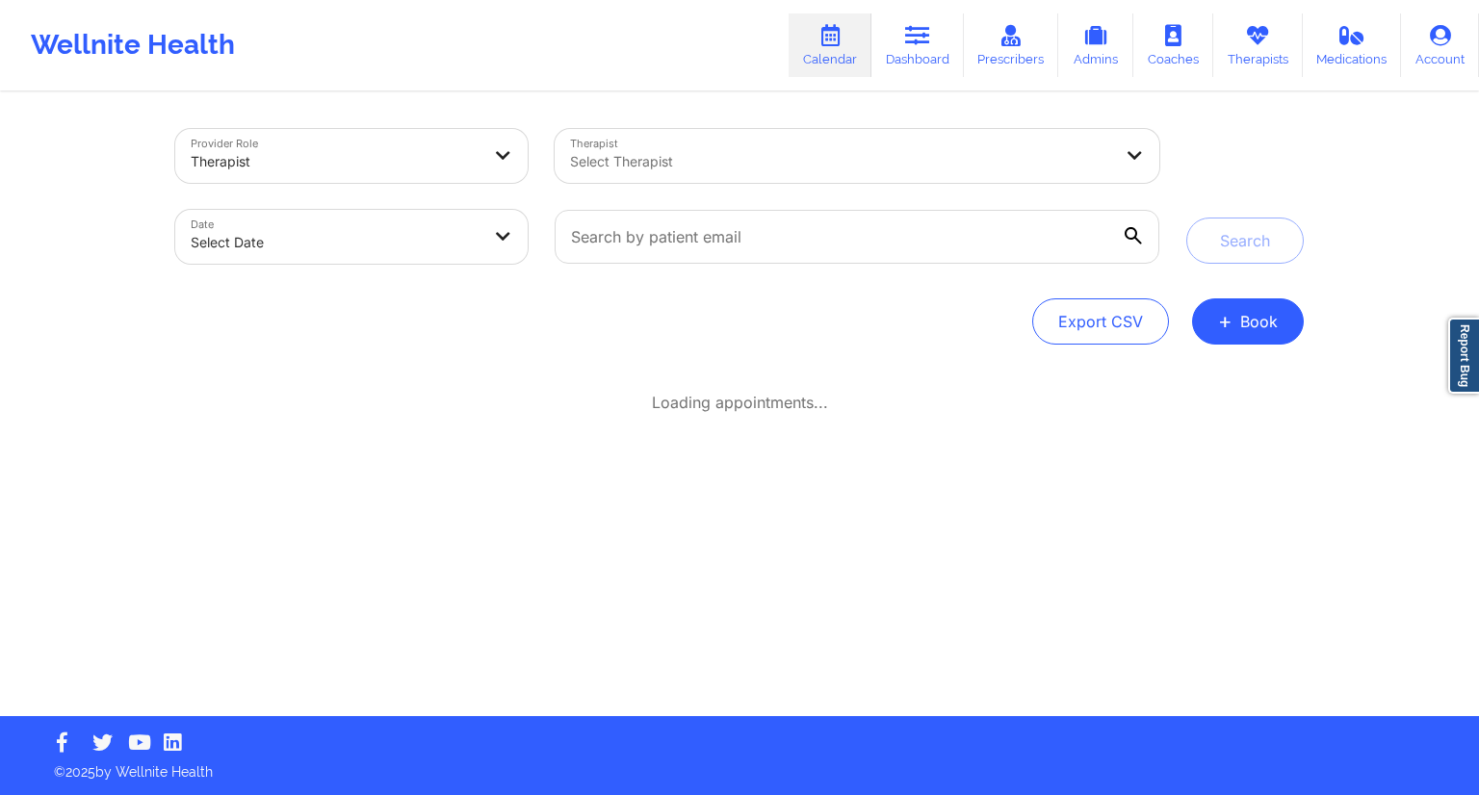
click at [641, 271] on div at bounding box center [857, 236] width 632 height 81
click at [655, 248] on input "text" at bounding box center [857, 237] width 605 height 54
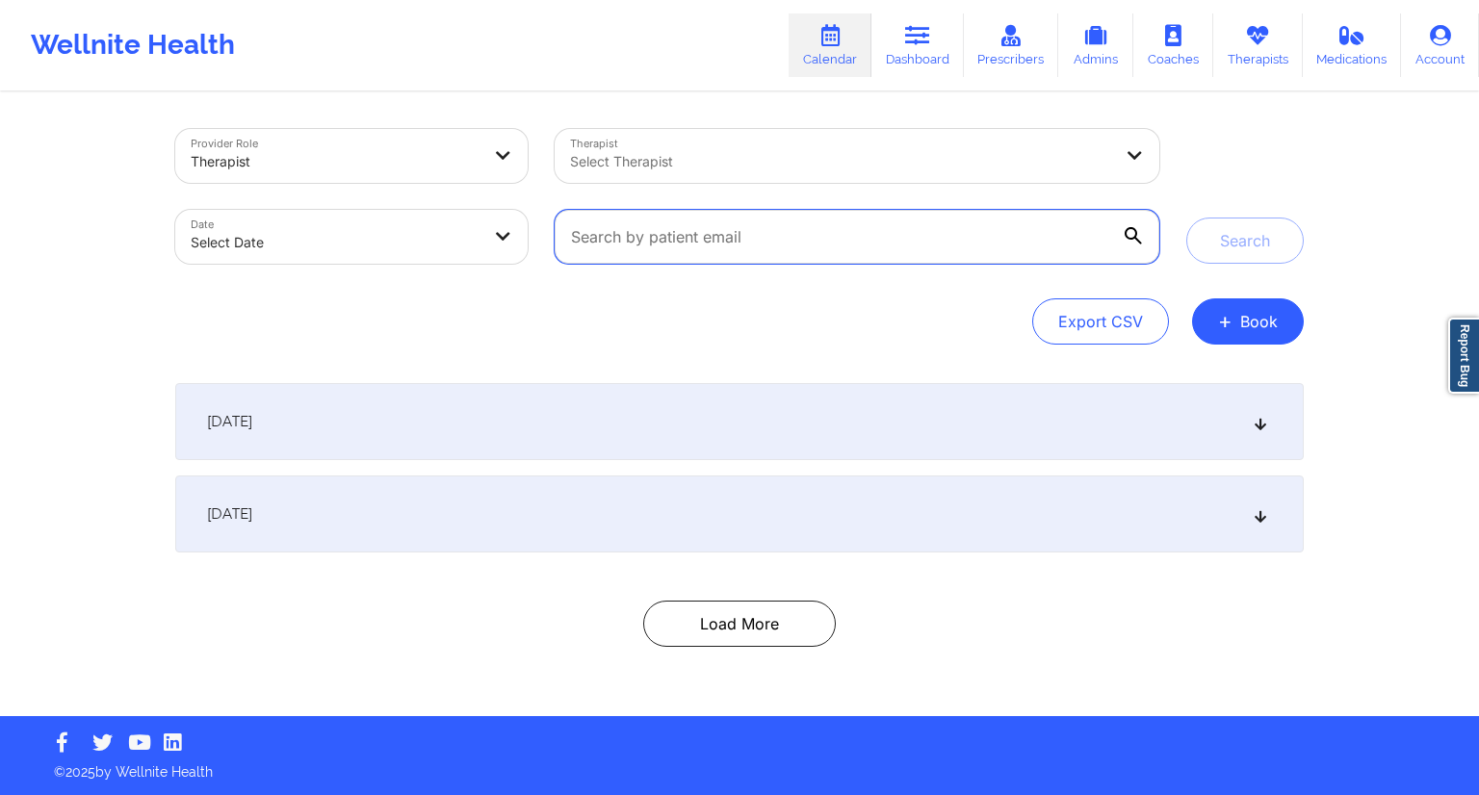
paste input "[EMAIL_ADDRESS][DOMAIN_NAME]"
type input "[EMAIL_ADDRESS][DOMAIN_NAME]"
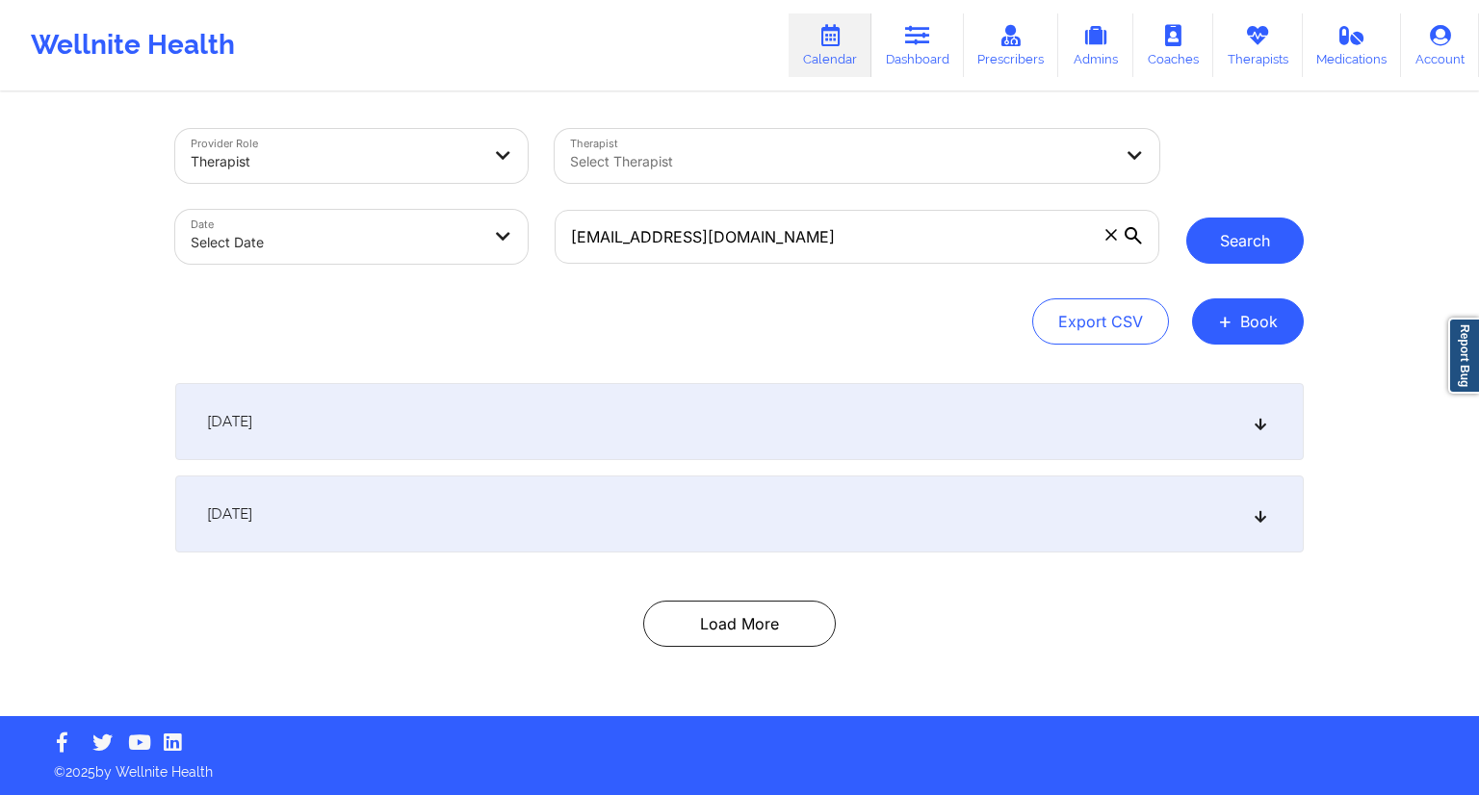
click at [1238, 245] on button "Search" at bounding box center [1244, 241] width 117 height 46
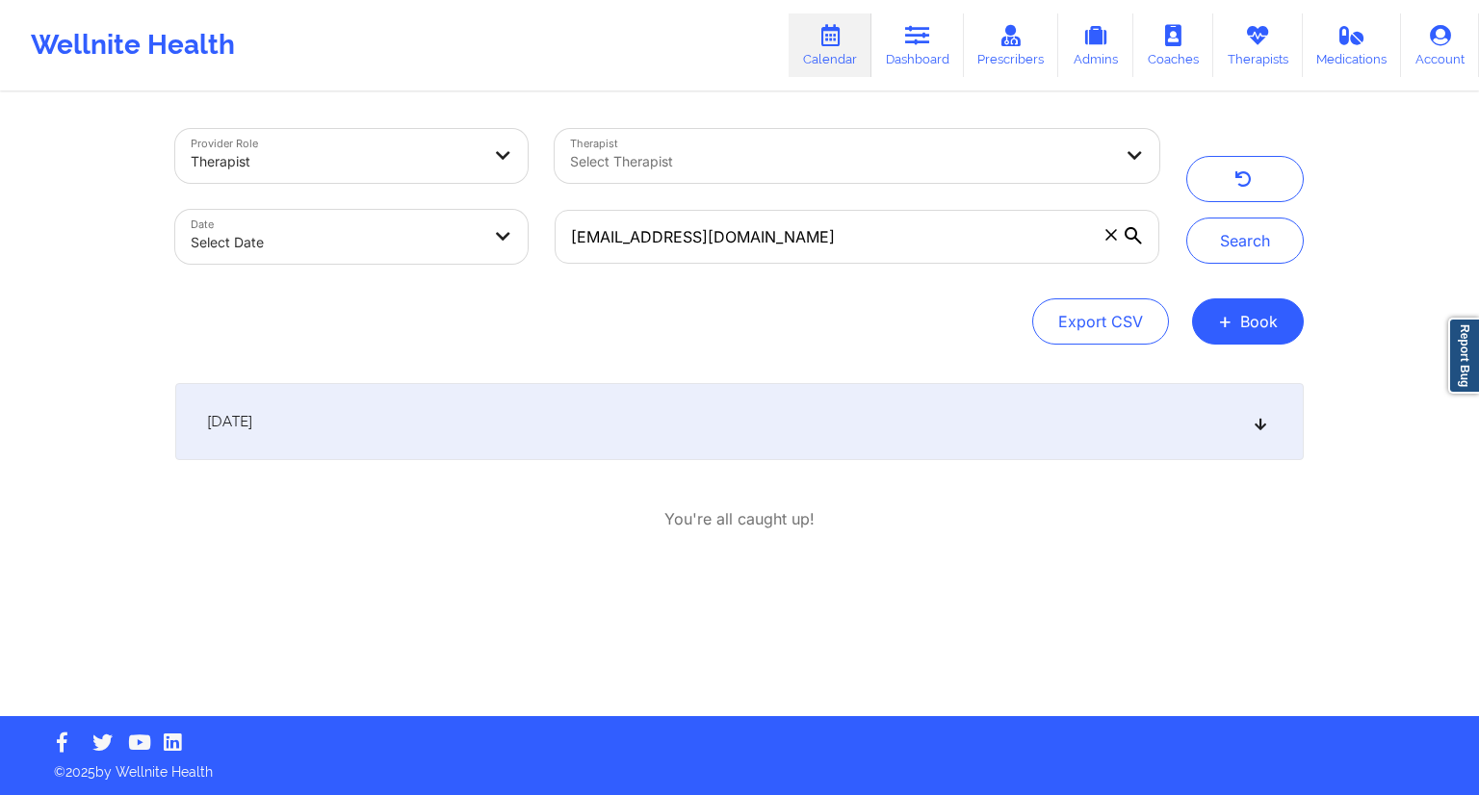
click at [701, 445] on div "[DATE]" at bounding box center [739, 421] width 1128 height 77
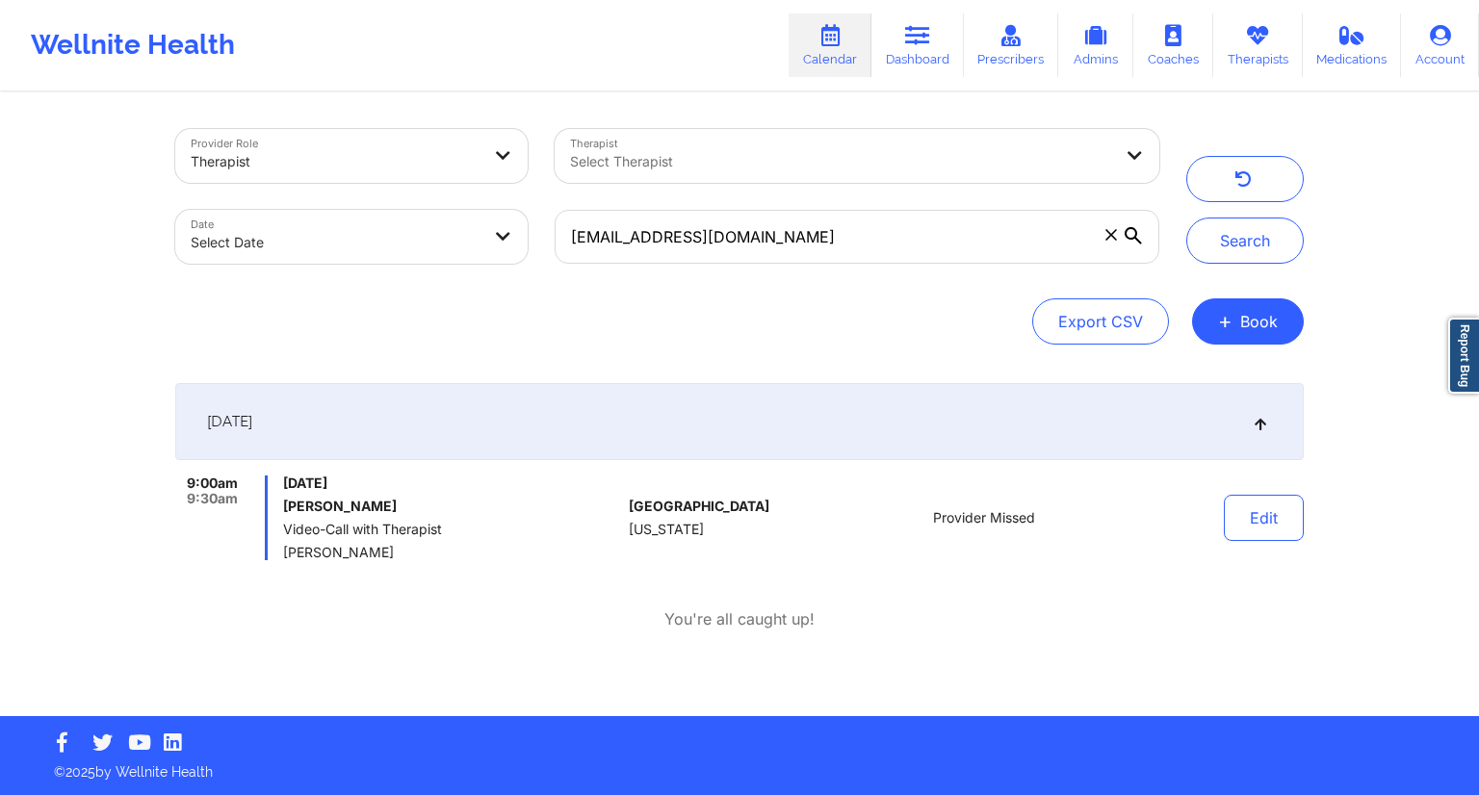
drag, startPoint x: 444, startPoint y: 558, endPoint x: 285, endPoint y: 553, distance: 158.9
click at [285, 553] on span "[PERSON_NAME]" at bounding box center [452, 552] width 338 height 15
copy span "[PERSON_NAME]"
click at [1252, 54] on link "Therapists" at bounding box center [1258, 45] width 90 height 64
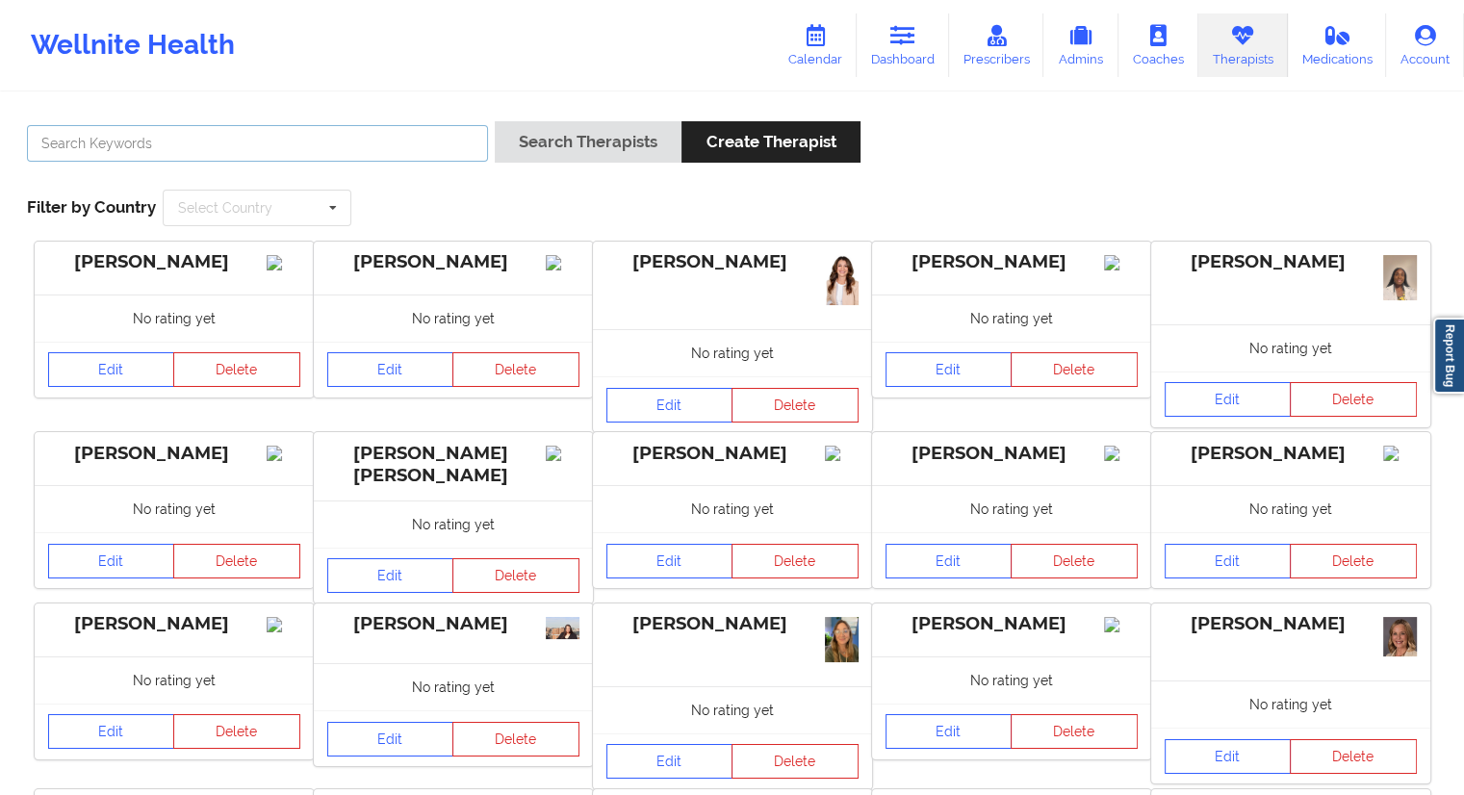
click at [325, 155] on input "text" at bounding box center [257, 143] width 461 height 37
paste input "[PERSON_NAME]"
type input "[PERSON_NAME]"
click at [585, 144] on button "Search Therapists" at bounding box center [588, 141] width 187 height 41
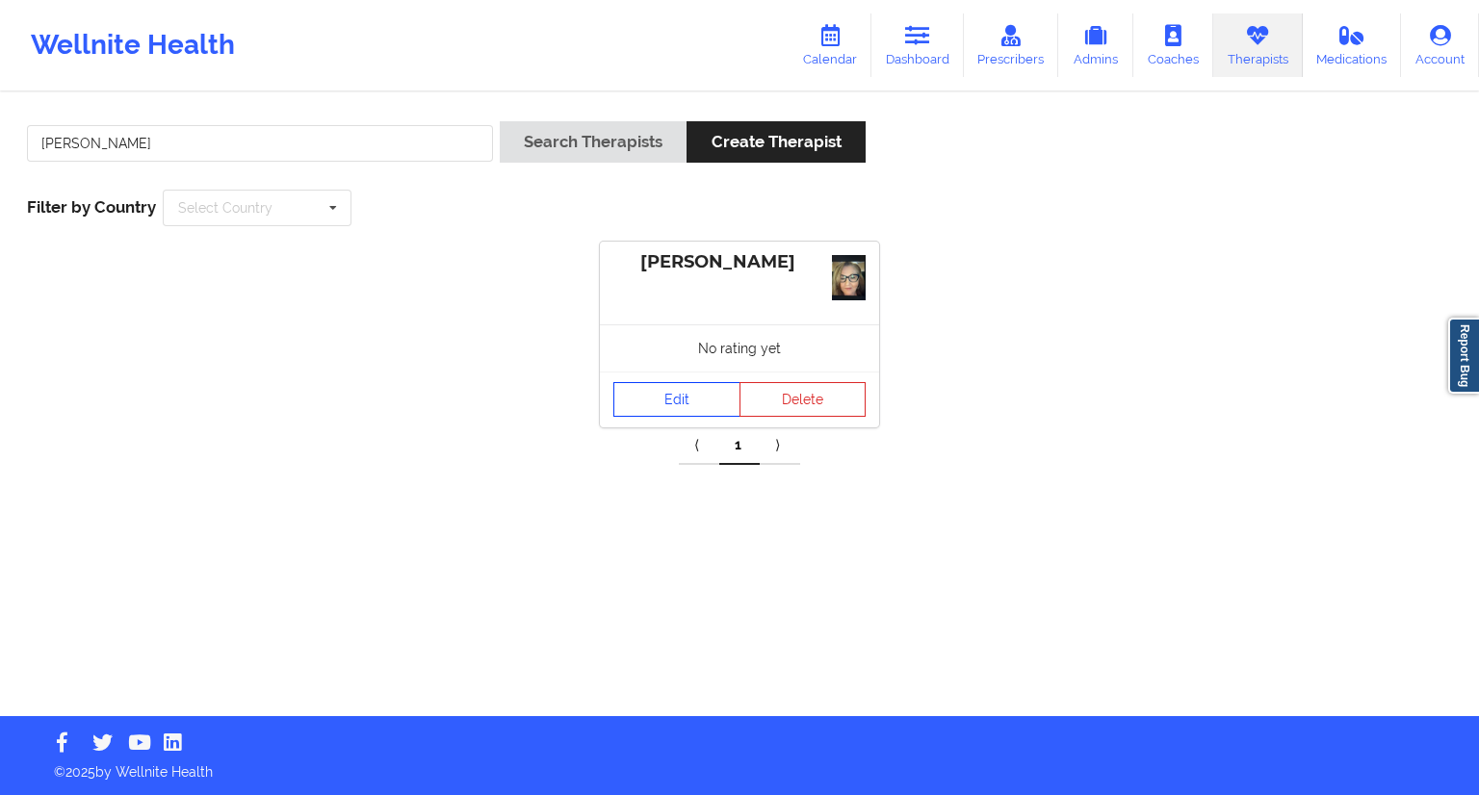
click at [660, 384] on link "Edit" at bounding box center [676, 399] width 127 height 35
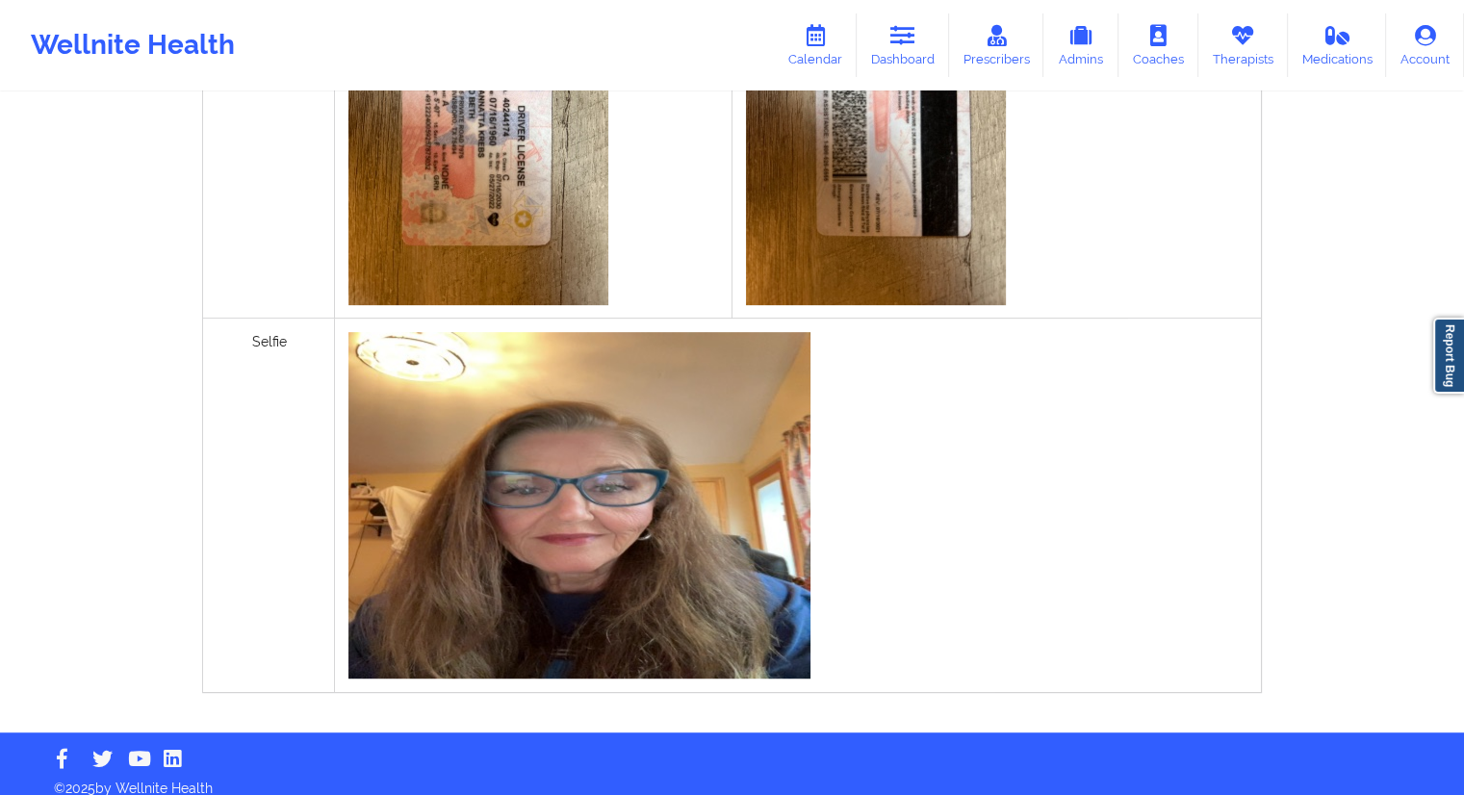
scroll to position [814, 0]
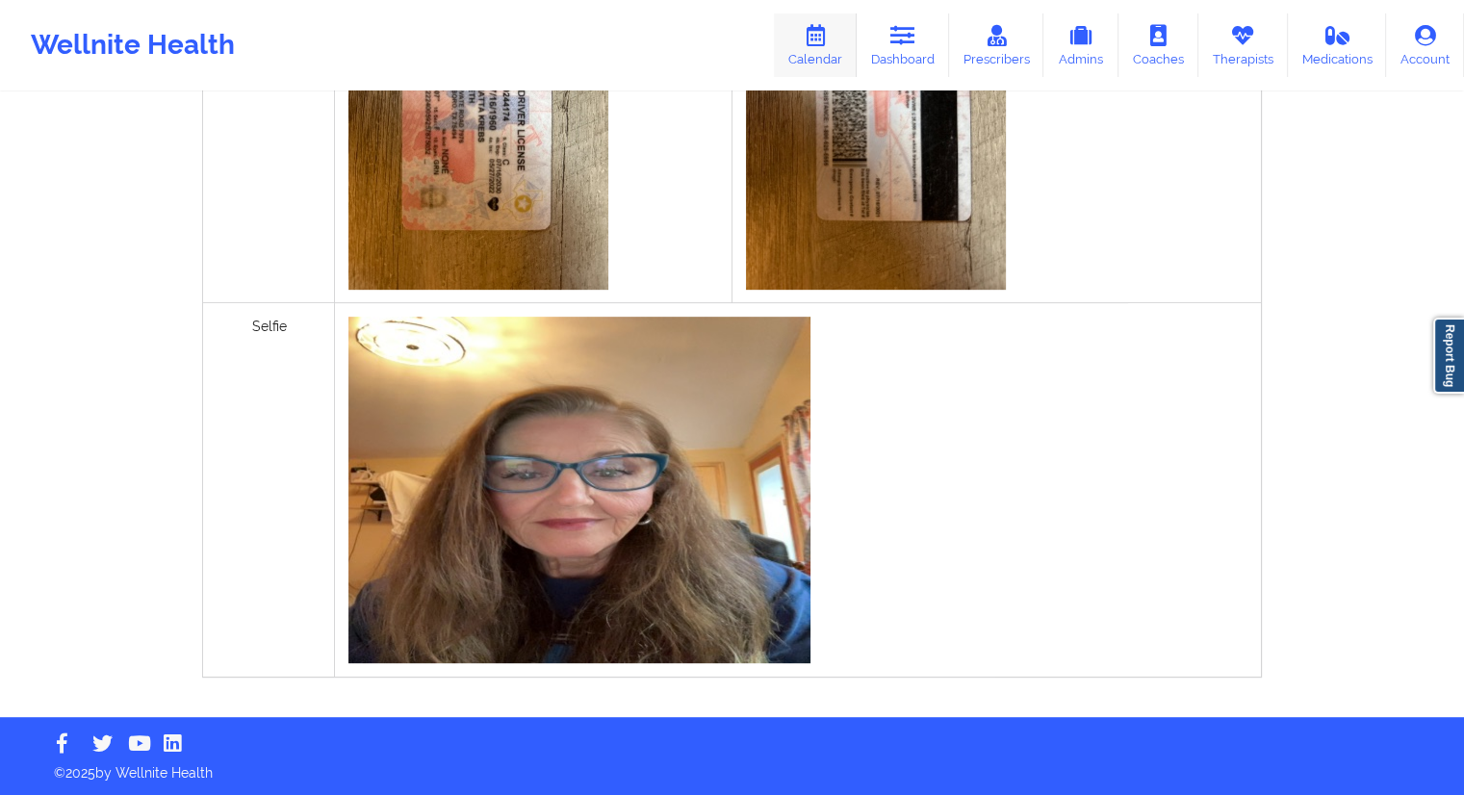
click at [820, 28] on icon at bounding box center [815, 35] width 25 height 21
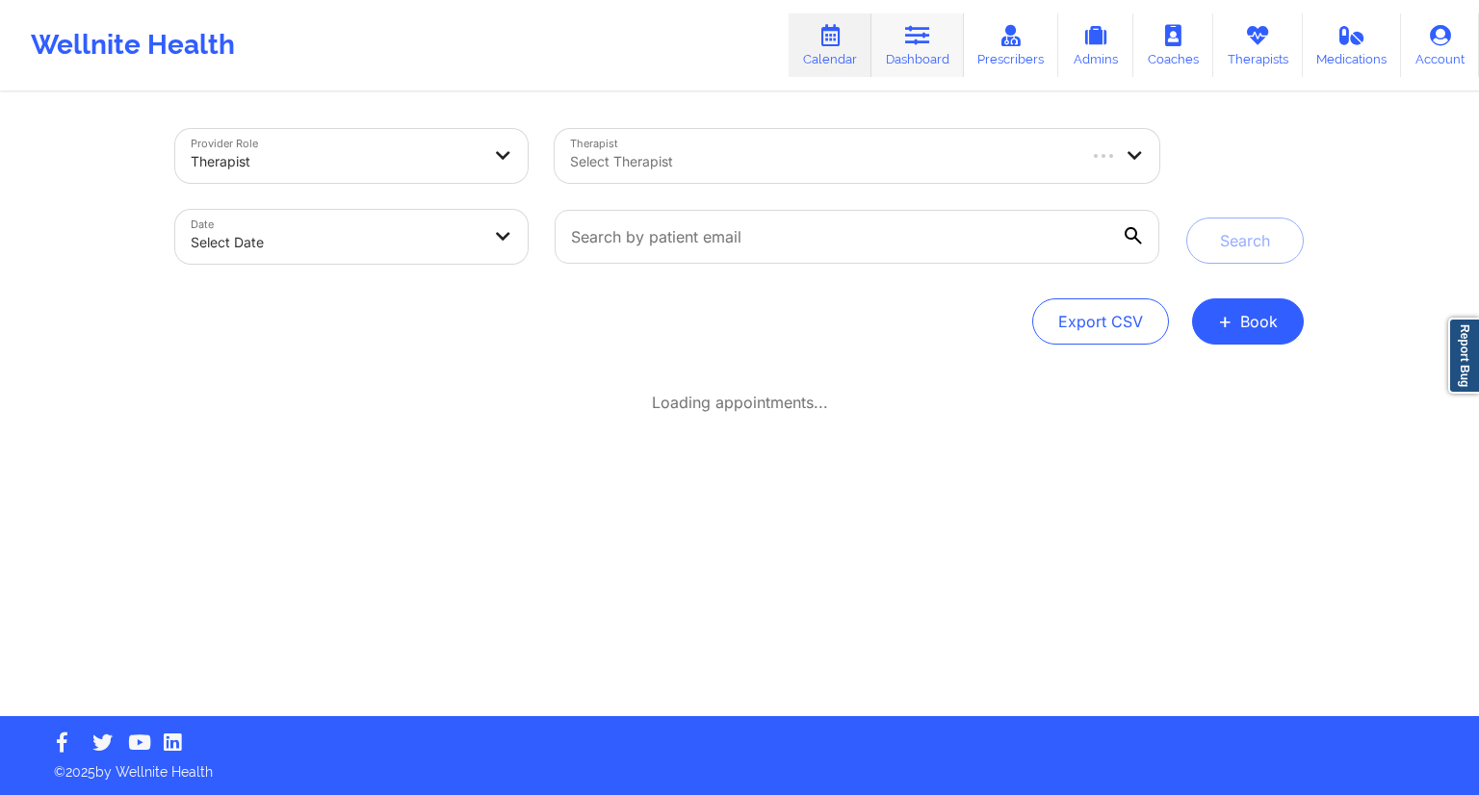
click at [895, 46] on link "Dashboard" at bounding box center [917, 45] width 92 height 64
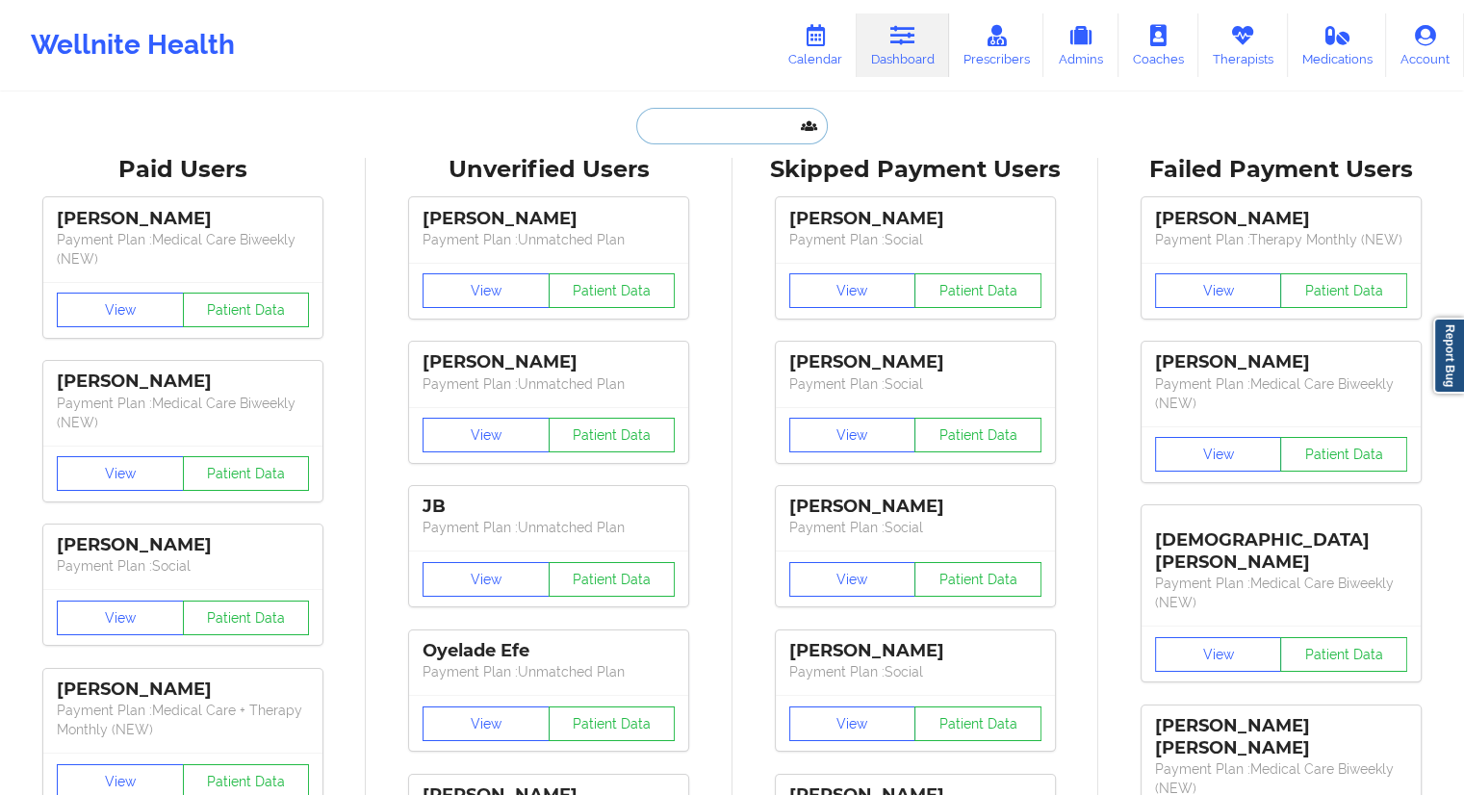
click at [711, 108] on input "text" at bounding box center [731, 126] width 191 height 37
paste input "[PERSON_NAME]"
type input "[PERSON_NAME]"
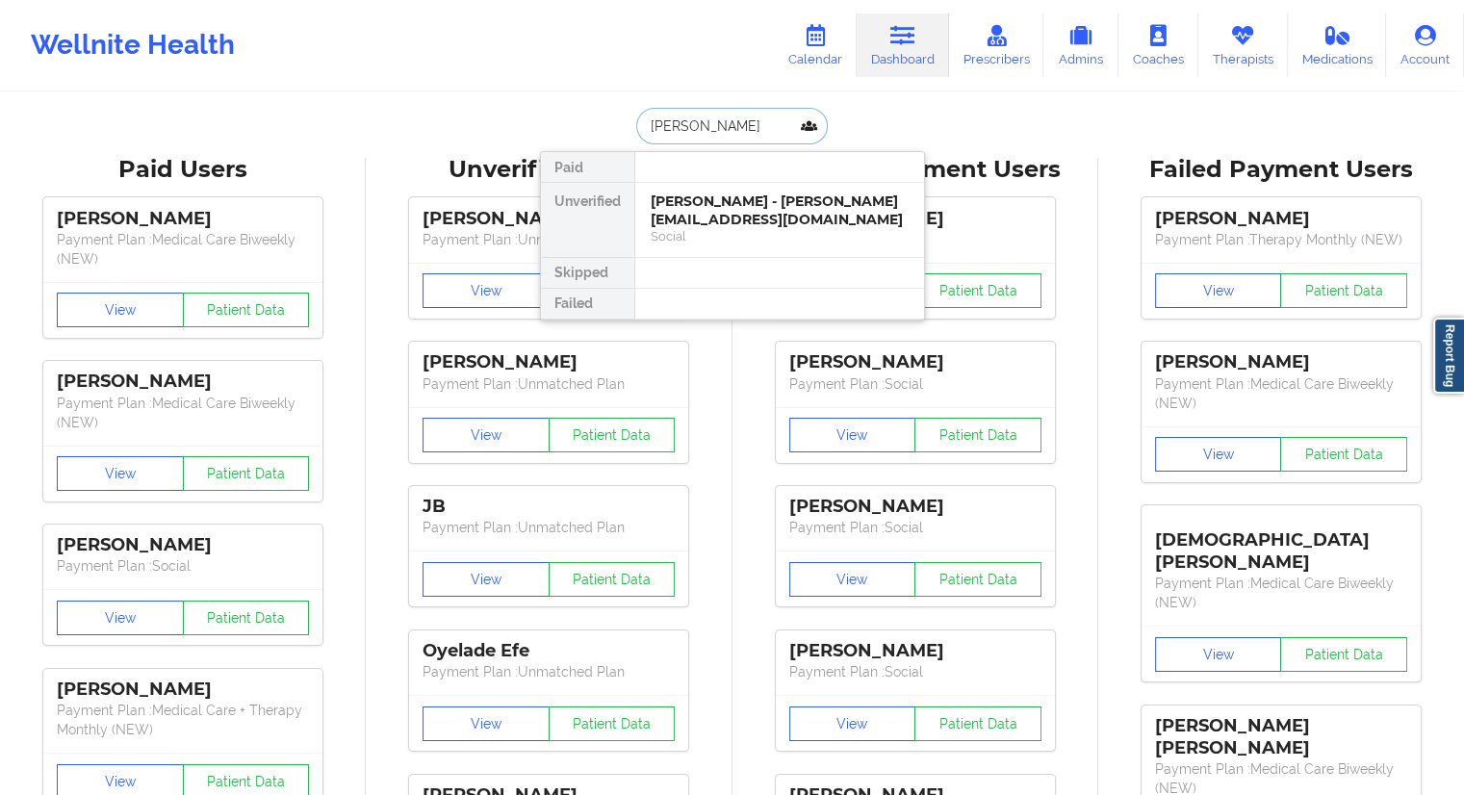
click at [705, 213] on div "[PERSON_NAME] - [PERSON_NAME][EMAIL_ADDRESS][DOMAIN_NAME]" at bounding box center [780, 211] width 258 height 36
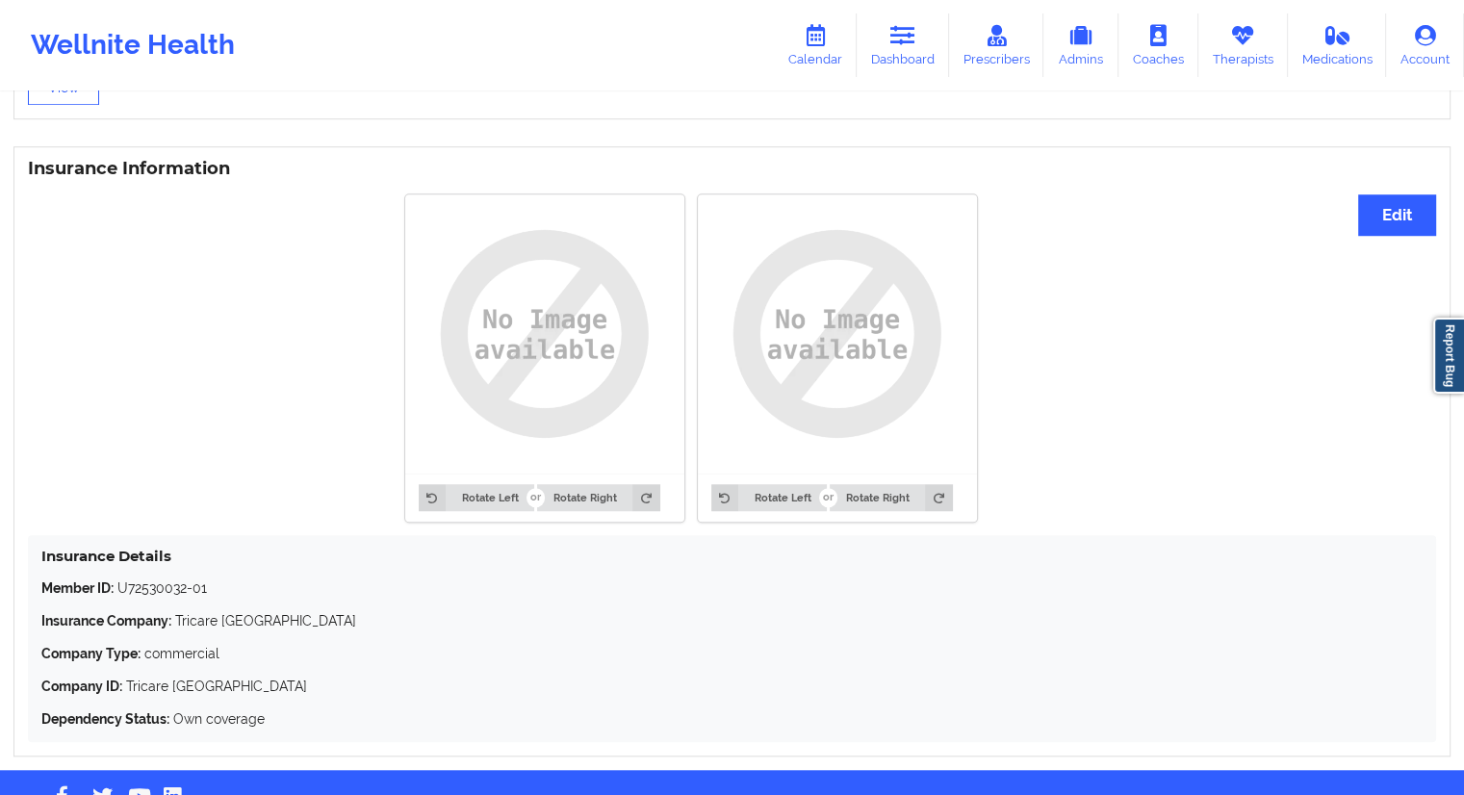
scroll to position [1438, 0]
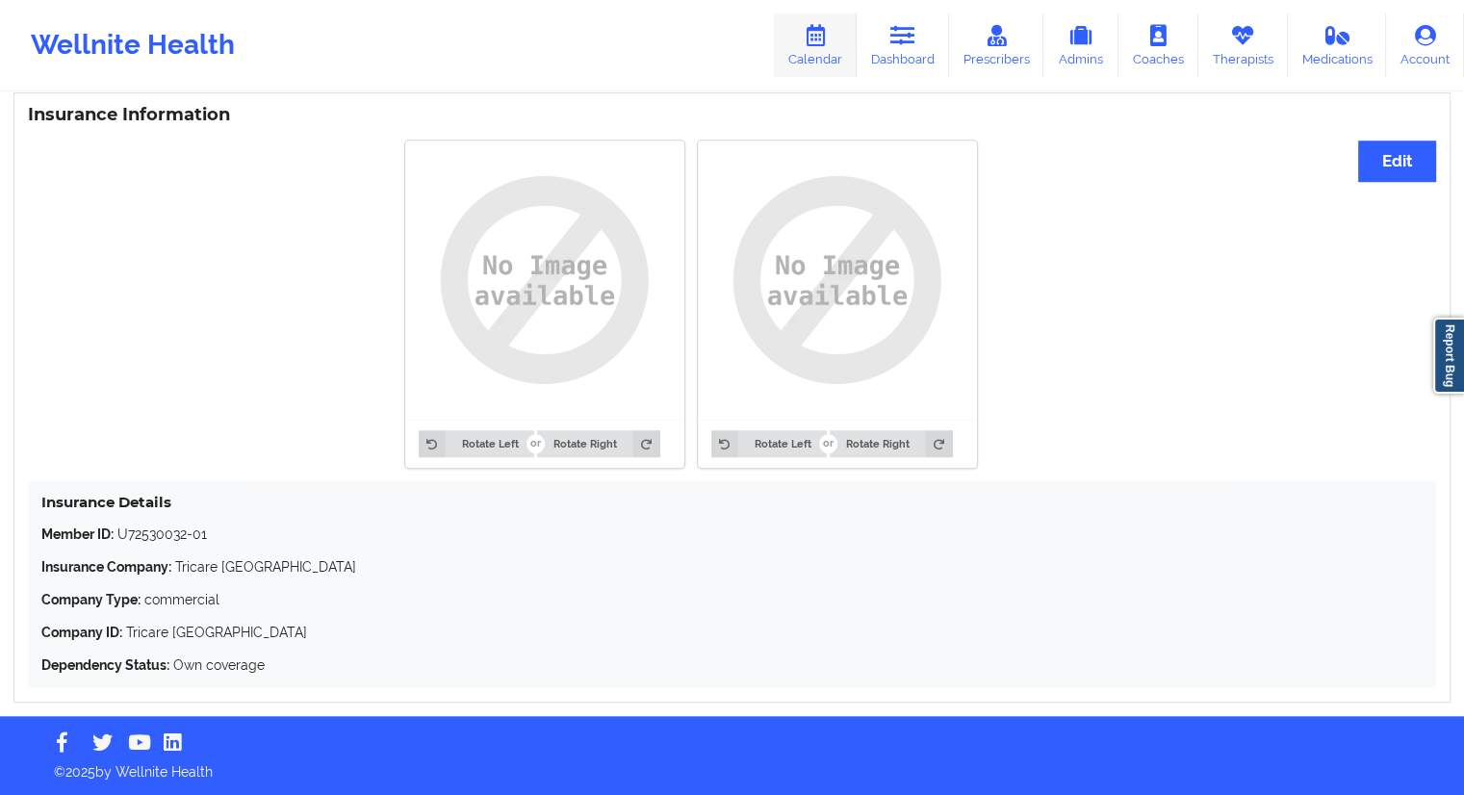
click at [813, 54] on link "Calendar" at bounding box center [815, 45] width 83 height 64
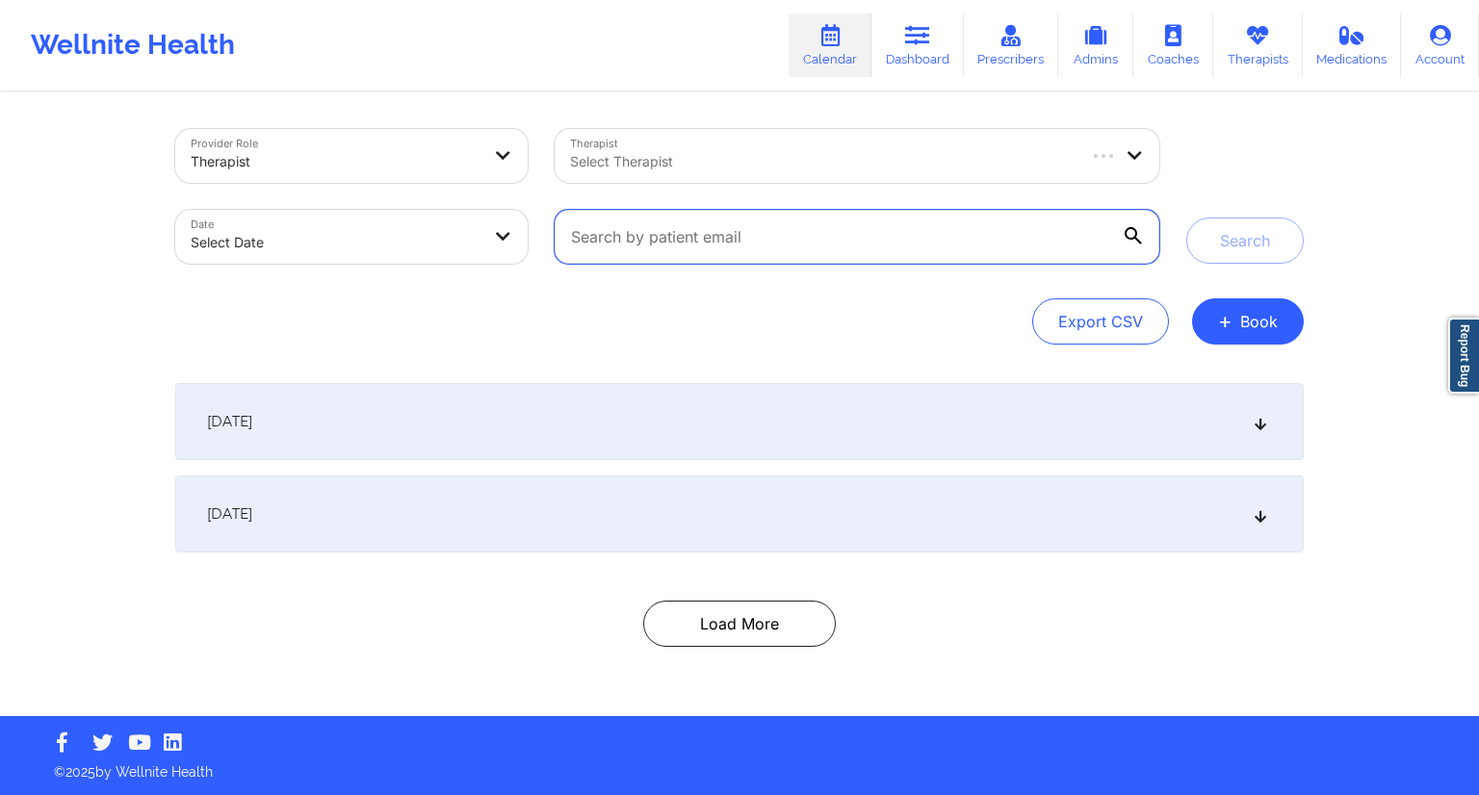
click at [644, 228] on input "text" at bounding box center [857, 237] width 605 height 54
paste input "[EMAIL_ADDRESS][DOMAIN_NAME]"
type input "[EMAIL_ADDRESS][DOMAIN_NAME]"
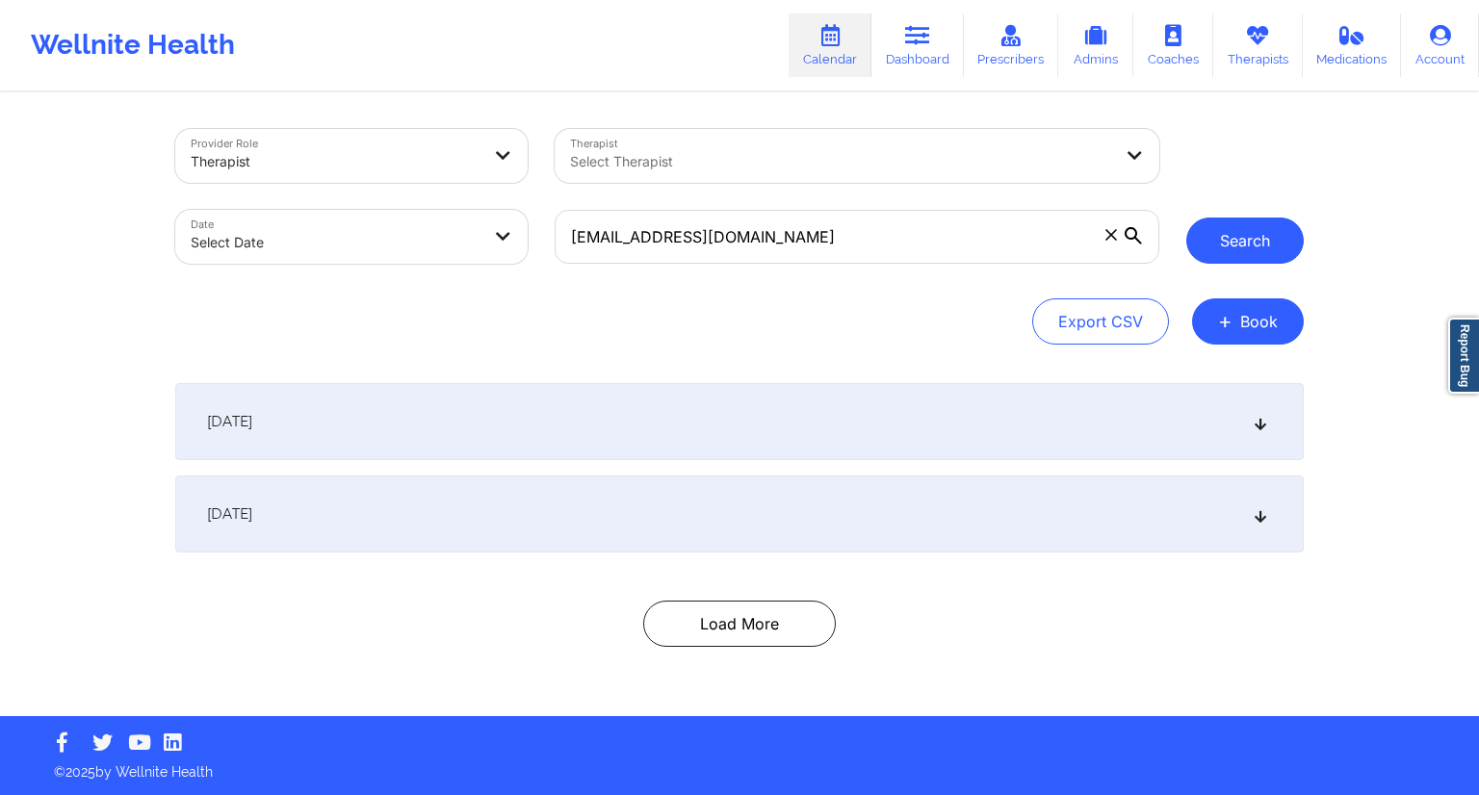
click at [1228, 217] on div "Search" at bounding box center [1244, 196] width 117 height 135
click at [1226, 234] on button "Search" at bounding box center [1244, 241] width 117 height 46
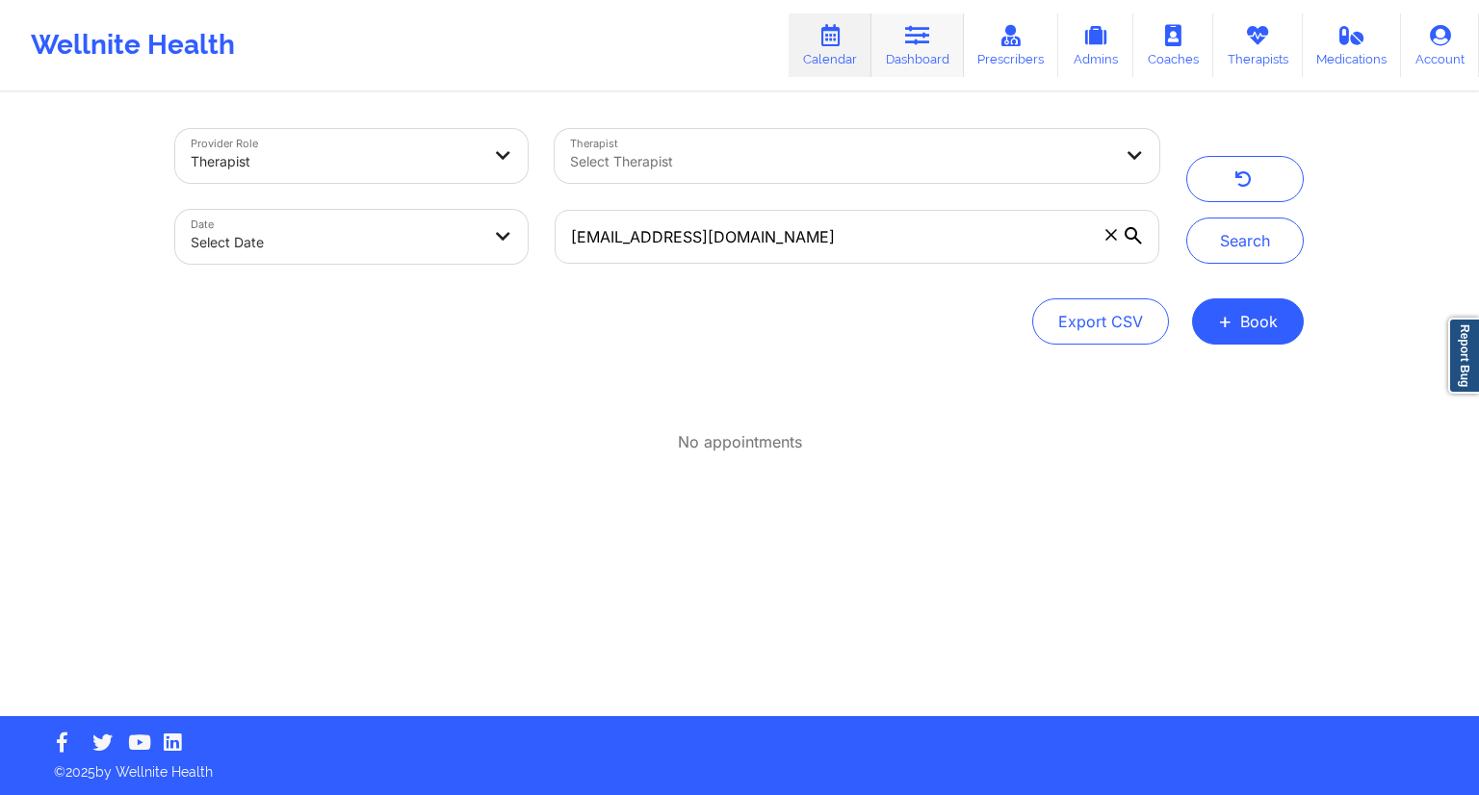
click at [916, 51] on link "Dashboard" at bounding box center [917, 45] width 92 height 64
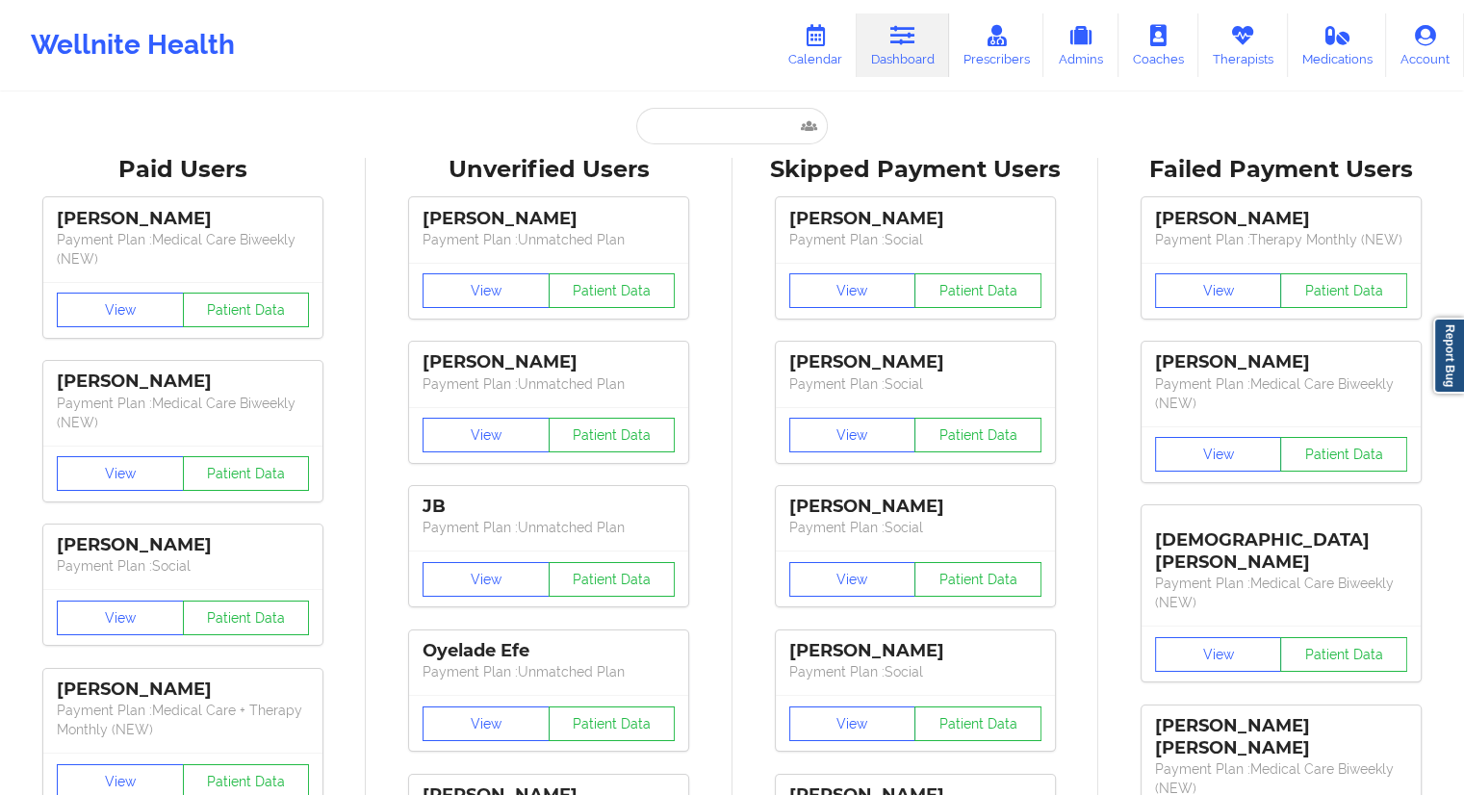
click at [664, 140] on input "text" at bounding box center [731, 126] width 191 height 37
paste input "[EMAIL_ADDRESS][DOMAIN_NAME]"
type input "[EMAIL_ADDRESS][DOMAIN_NAME]"
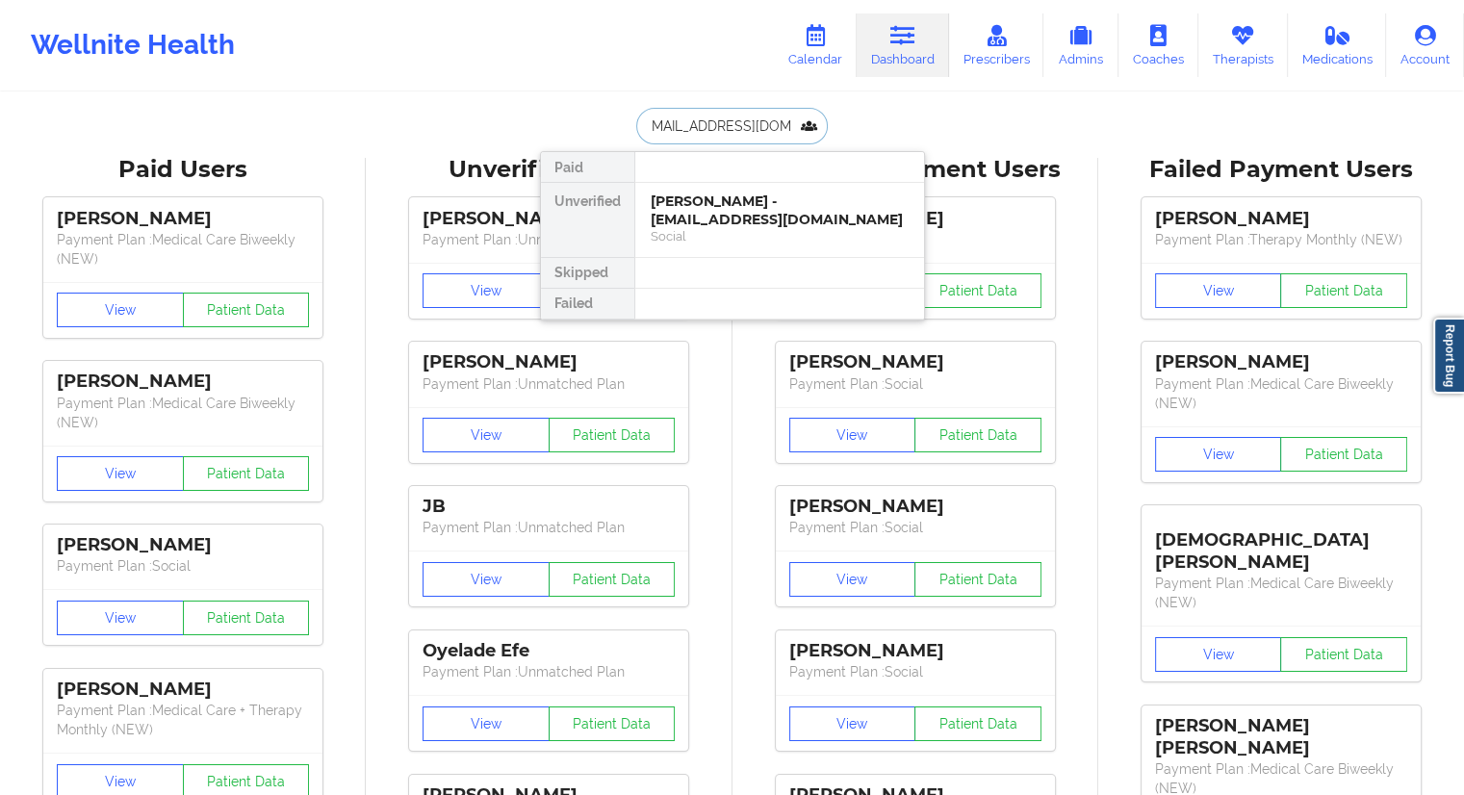
click at [711, 220] on div "[PERSON_NAME] - [EMAIL_ADDRESS][DOMAIN_NAME]" at bounding box center [780, 211] width 258 height 36
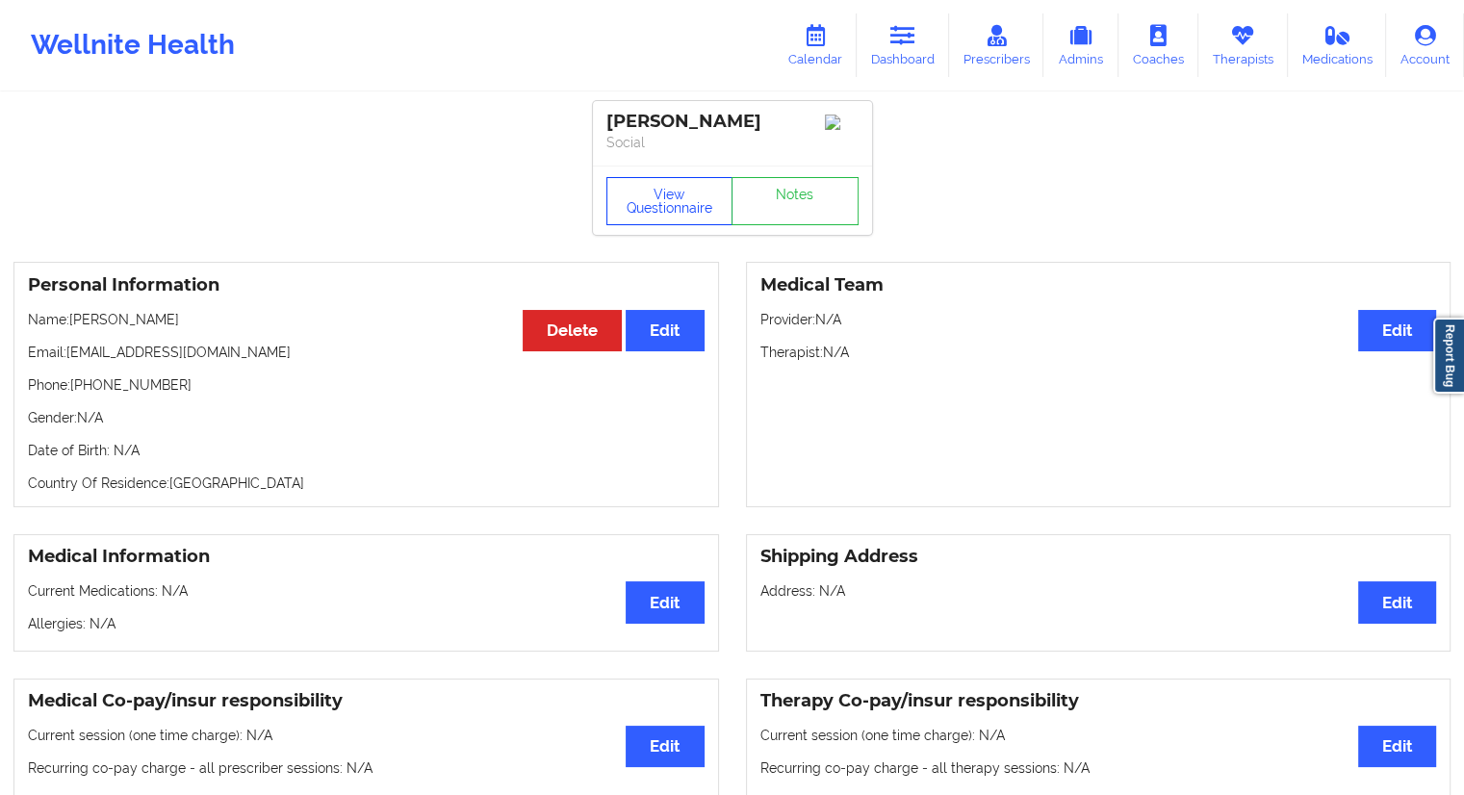
click at [678, 205] on button "View Questionnaire" at bounding box center [669, 201] width 127 height 48
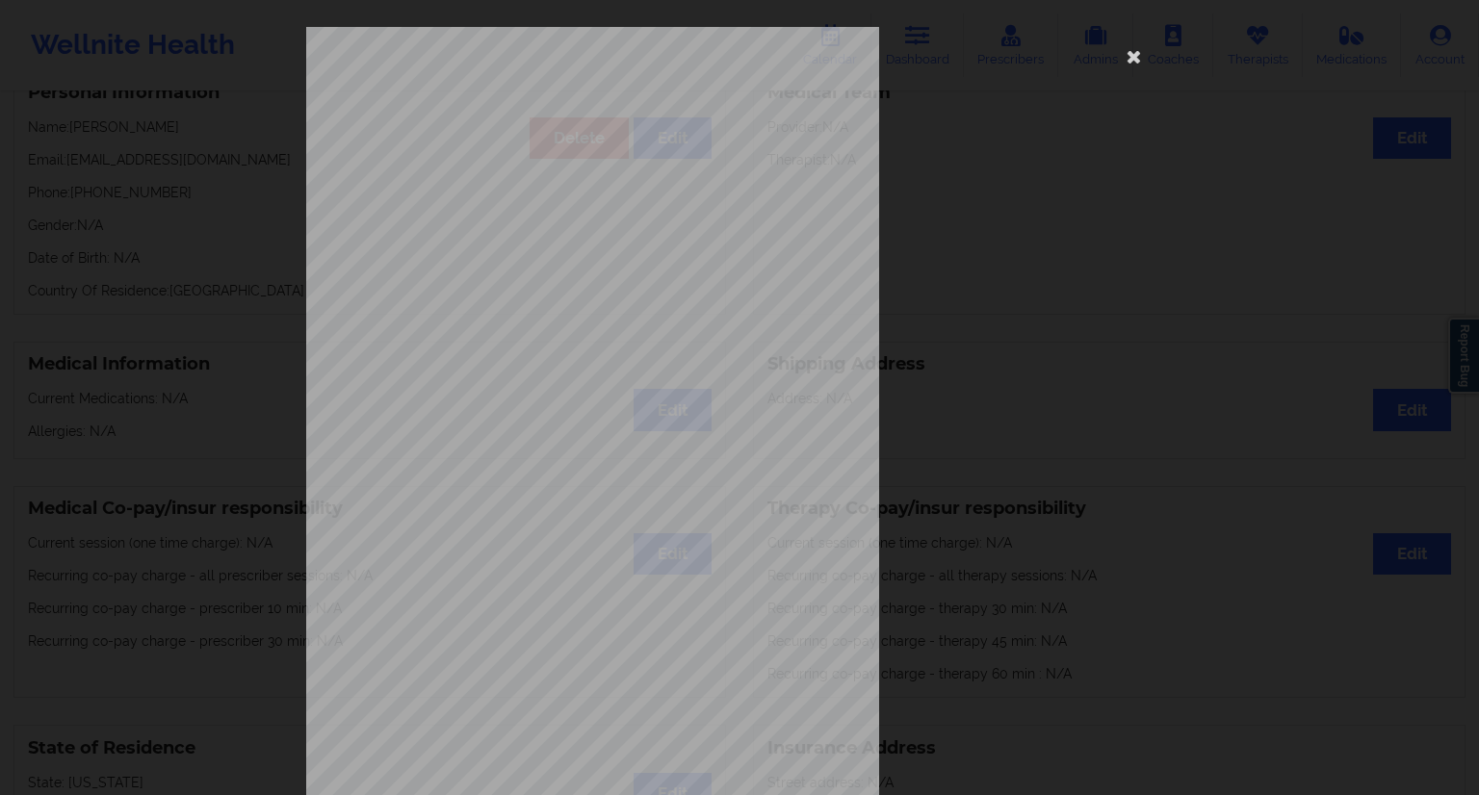
scroll to position [123, 0]
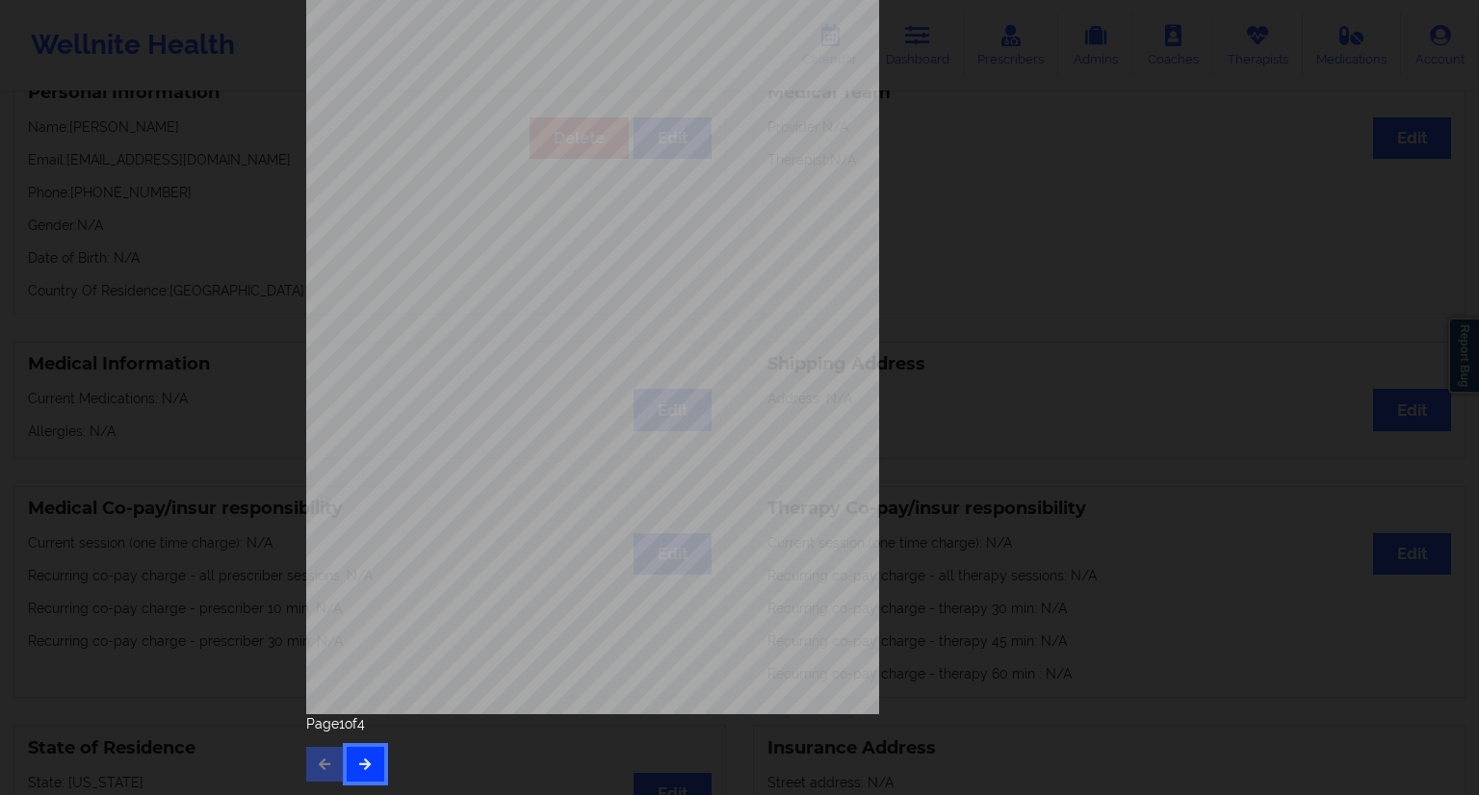
click at [362, 776] on button "button" at bounding box center [366, 764] width 38 height 35
click at [350, 774] on button "button" at bounding box center [366, 764] width 38 height 35
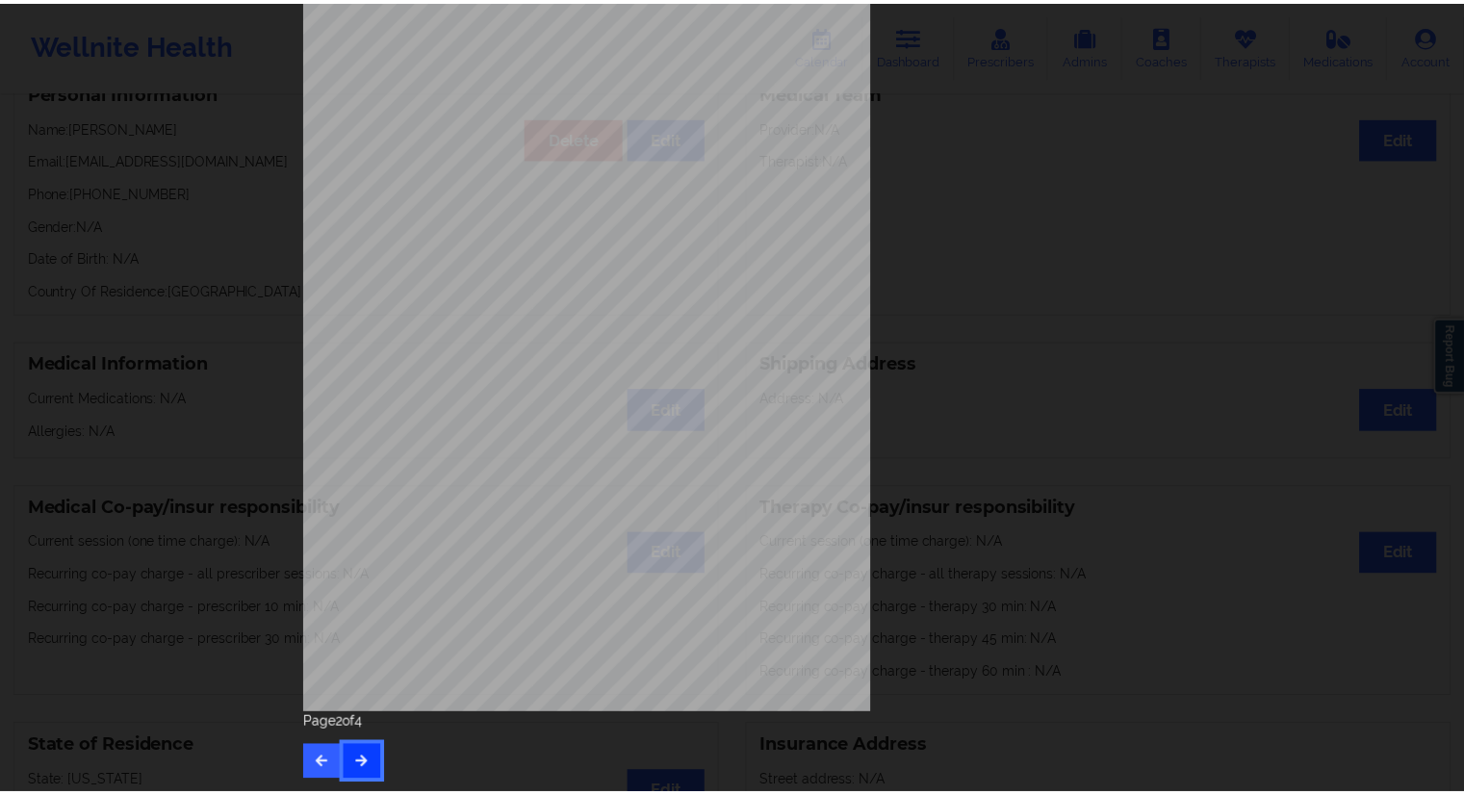
scroll to position [0, 0]
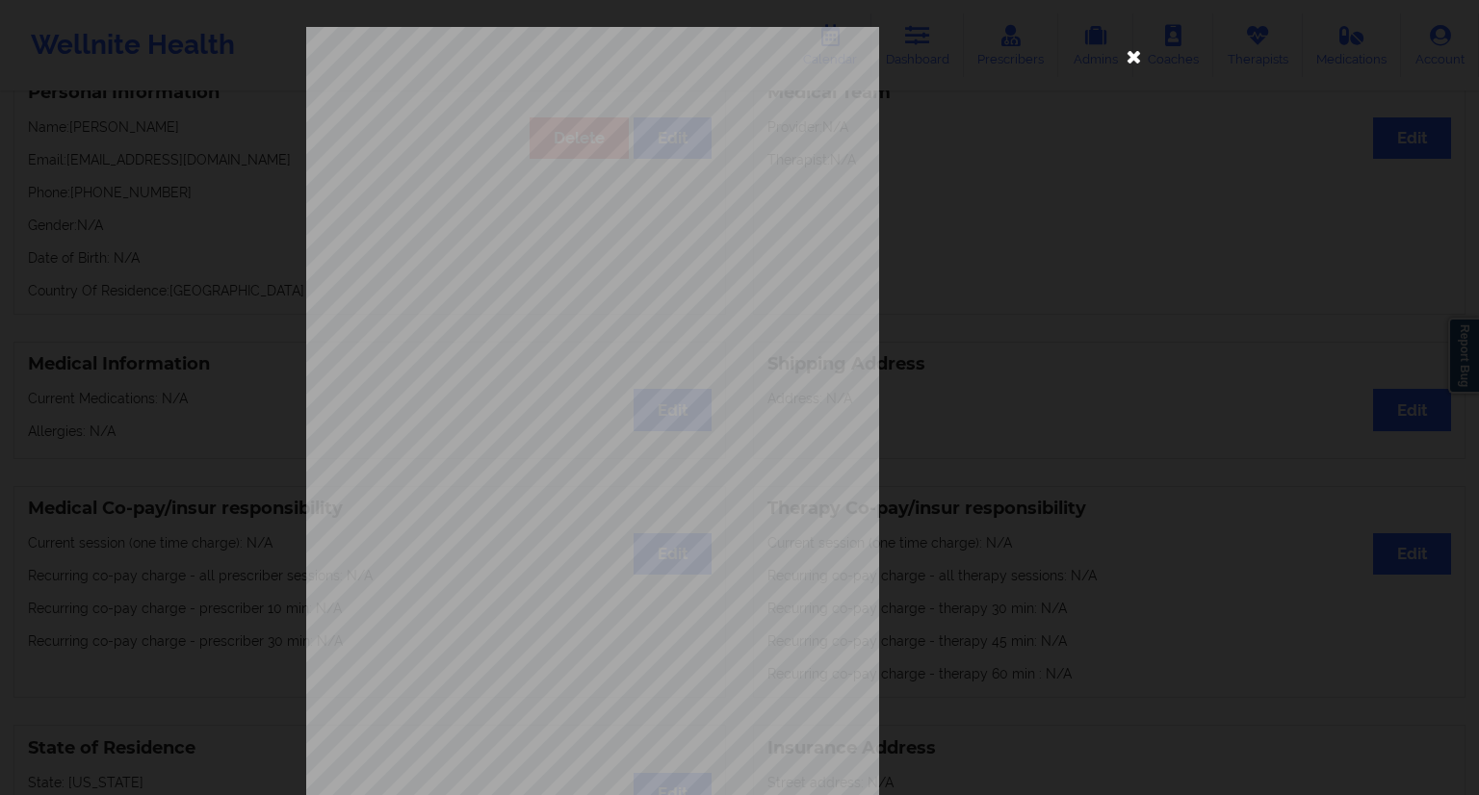
click at [1130, 59] on icon at bounding box center [1134, 55] width 31 height 31
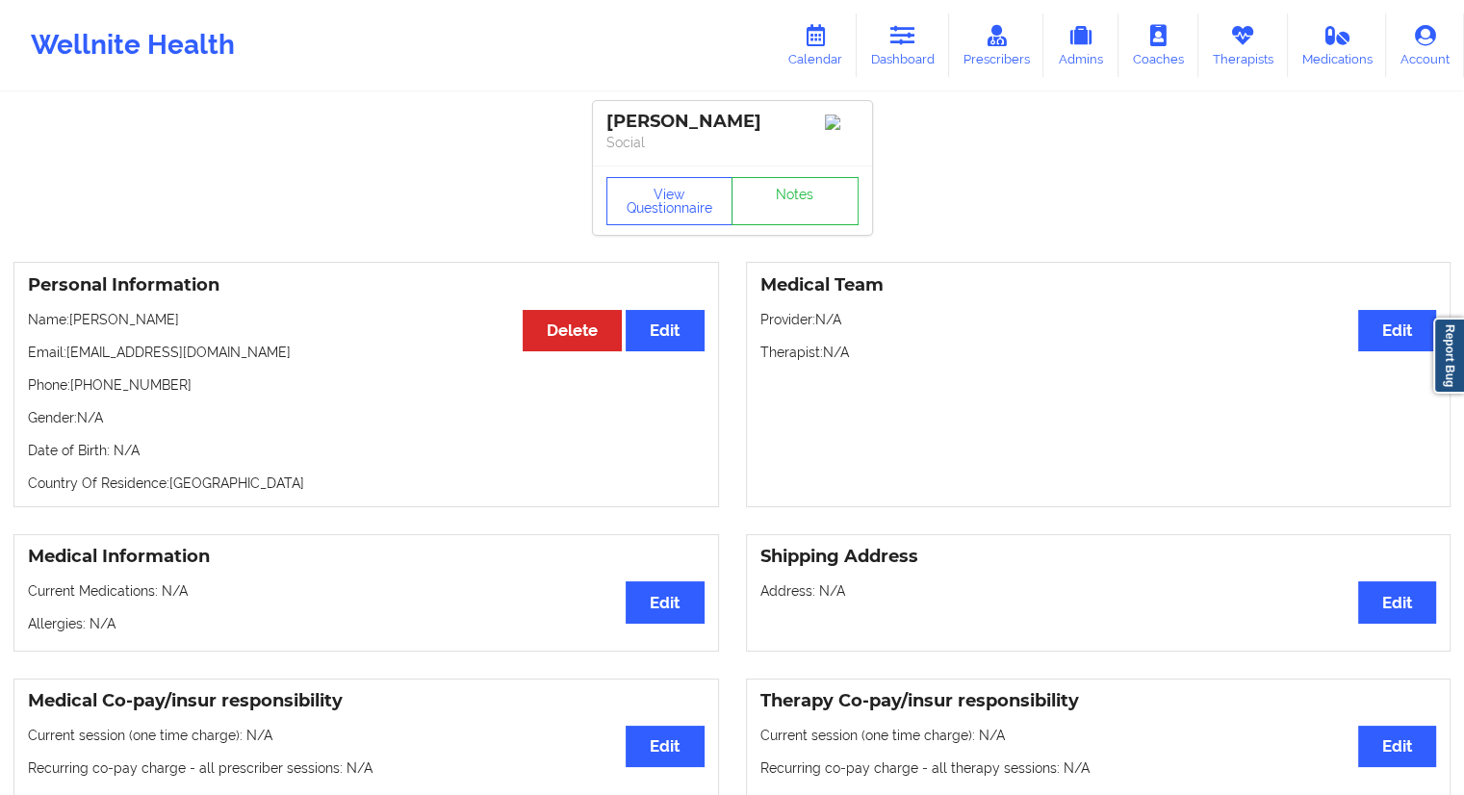
drag, startPoint x: 203, startPoint y: 322, endPoint x: 69, endPoint y: 318, distance: 133.9
click at [69, 318] on p "Name: [PERSON_NAME]" at bounding box center [366, 319] width 677 height 19
